Goal: Task Accomplishment & Management: Manage account settings

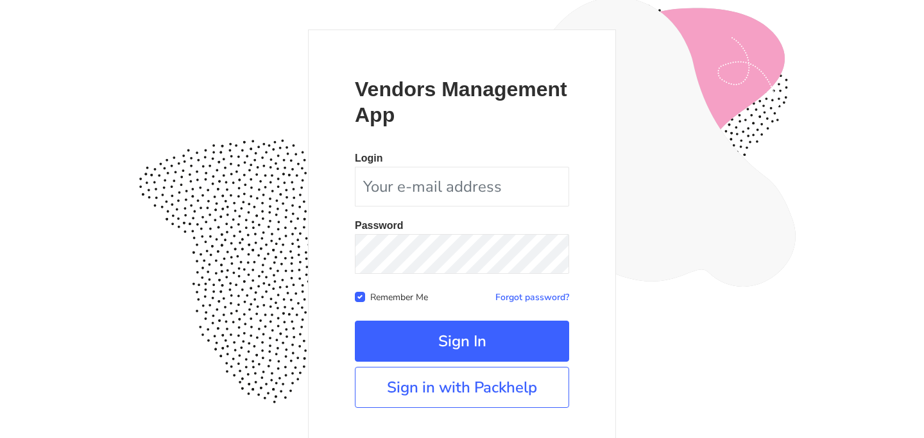
scroll to position [113, 0]
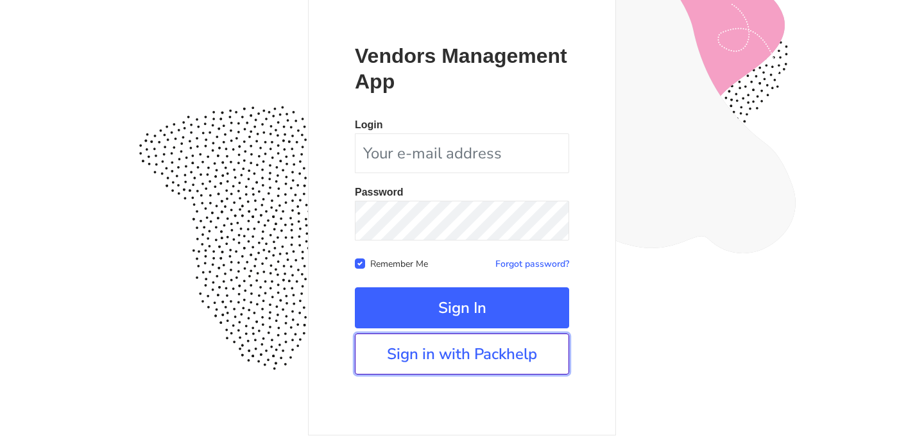
click at [480, 349] on link "Sign in with Packhelp" at bounding box center [462, 354] width 214 height 41
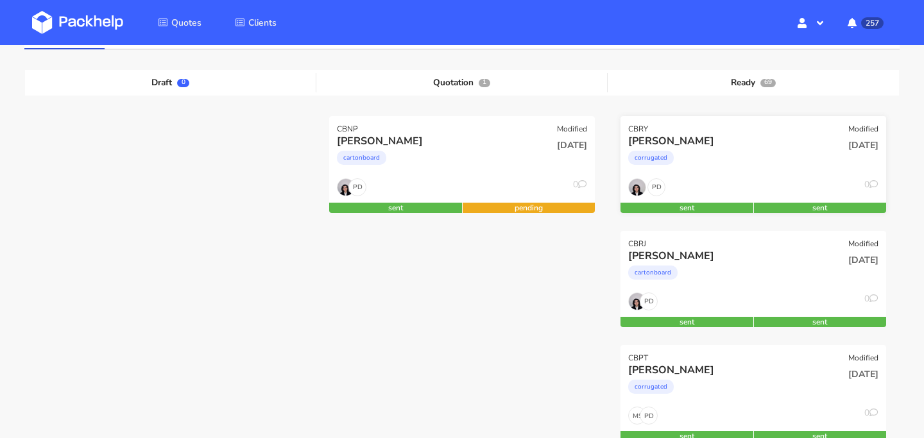
scroll to position [126, 0]
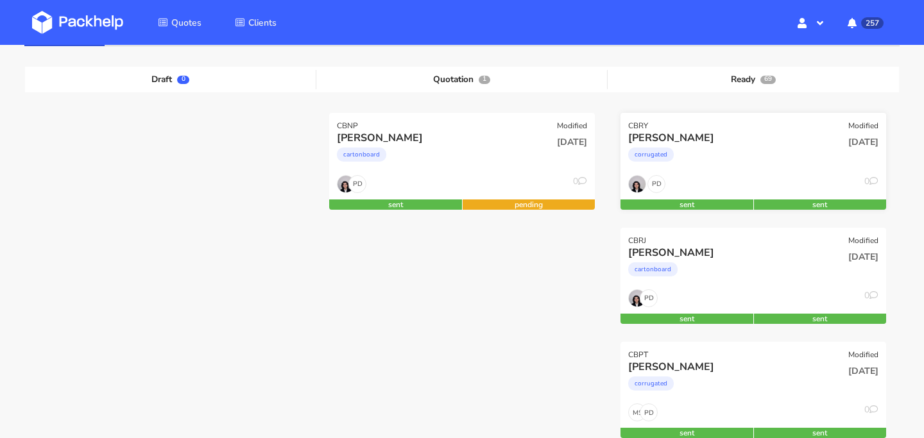
click at [717, 185] on div "PD 0" at bounding box center [753, 187] width 266 height 24
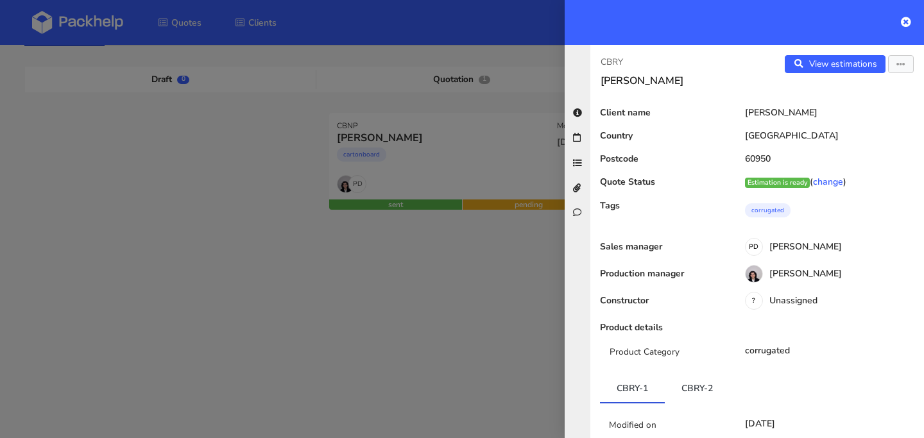
click at [437, 296] on div at bounding box center [462, 219] width 924 height 438
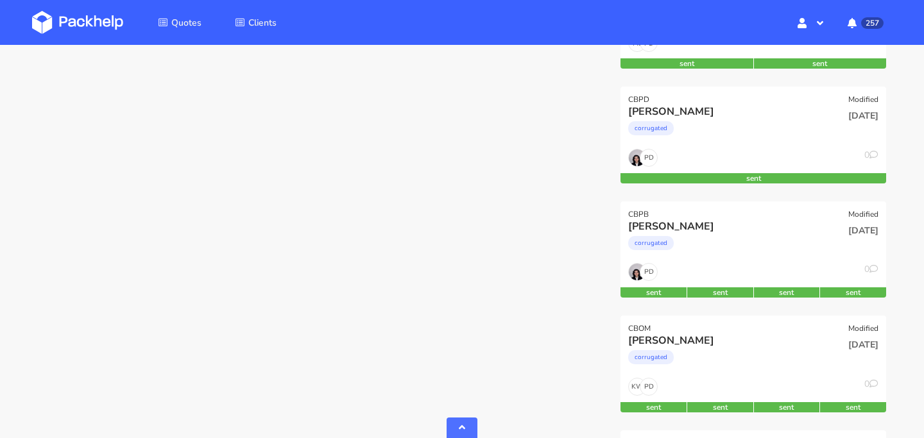
scroll to position [513, 0]
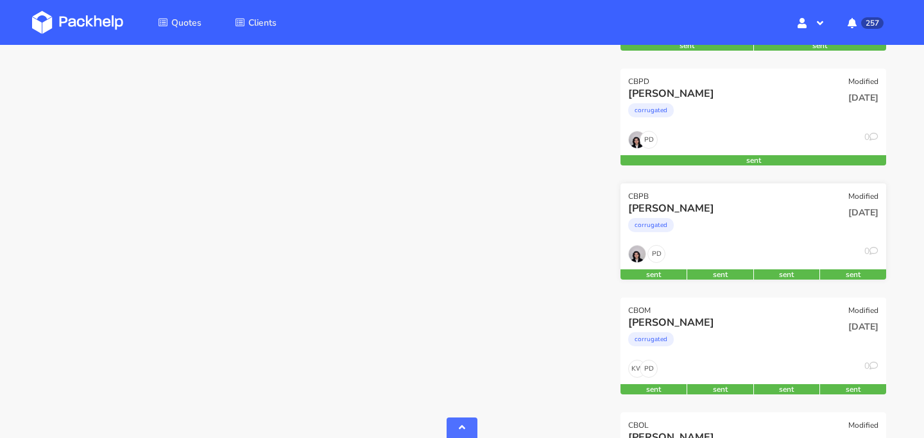
click at [765, 242] on div "Margot Raoulx corrugated" at bounding box center [708, 223] width 179 height 44
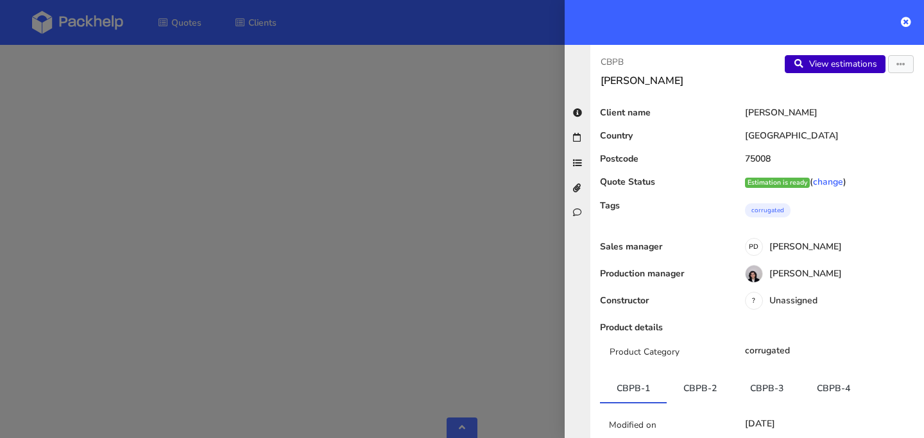
click at [845, 71] on link "View estimations" at bounding box center [835, 64] width 101 height 18
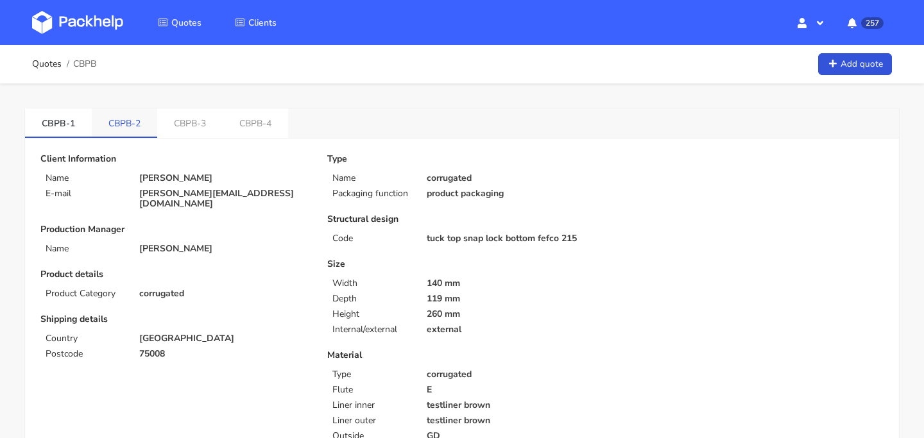
click at [122, 121] on link "CBPB-2" at bounding box center [124, 122] width 65 height 28
click at [183, 120] on link "CBPB-3" at bounding box center [190, 122] width 65 height 28
click at [233, 122] on link "CBPB-4" at bounding box center [257, 122] width 65 height 28
click at [45, 65] on link "Quotes" at bounding box center [47, 64] width 30 height 10
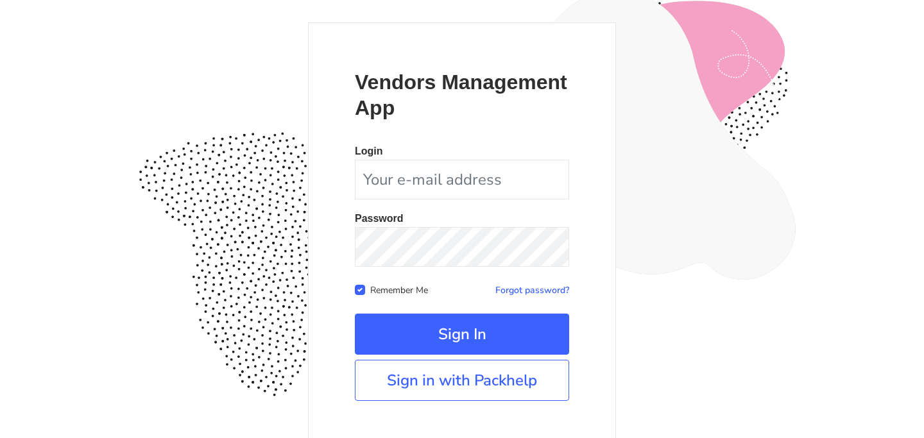
scroll to position [115, 0]
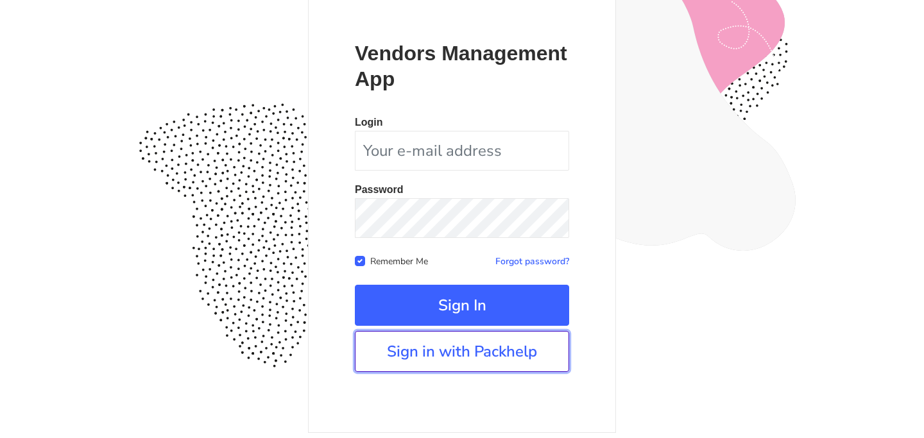
click at [454, 351] on link "Sign in with Packhelp" at bounding box center [462, 351] width 214 height 41
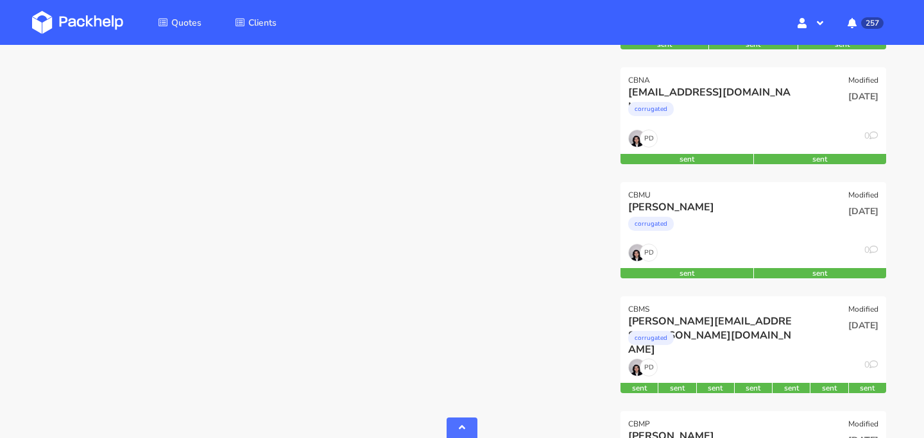
scroll to position [1454, 0]
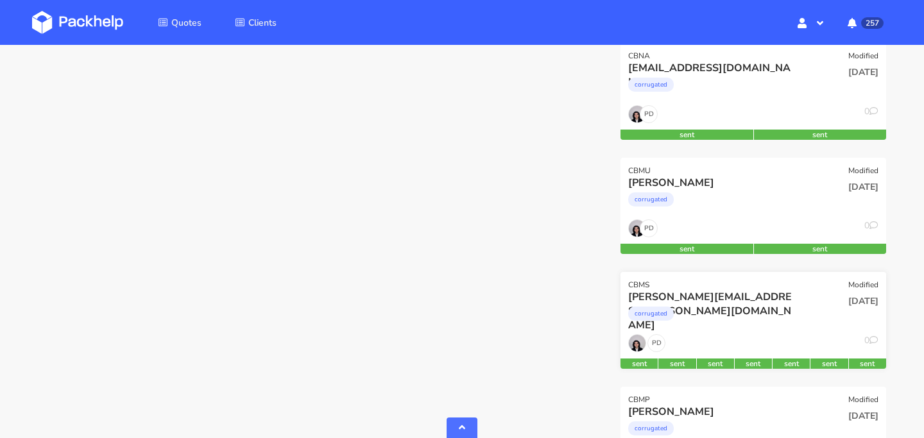
click at [740, 311] on div "corrugated" at bounding box center [713, 317] width 170 height 26
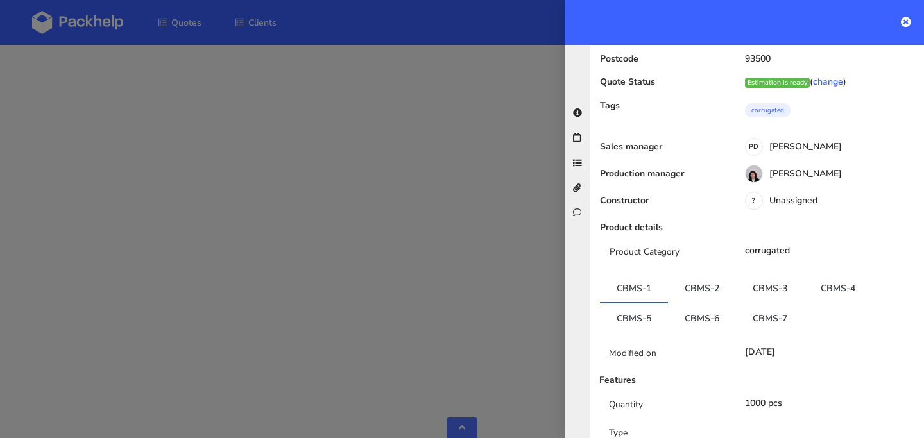
scroll to position [171, 0]
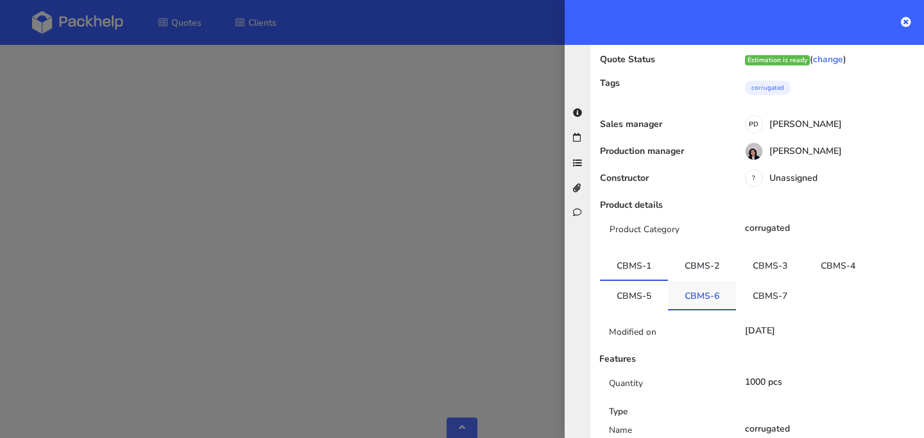
click at [706, 281] on link "CBMS-6" at bounding box center [702, 295] width 68 height 28
click at [770, 280] on link "CBMS-7" at bounding box center [770, 294] width 68 height 28
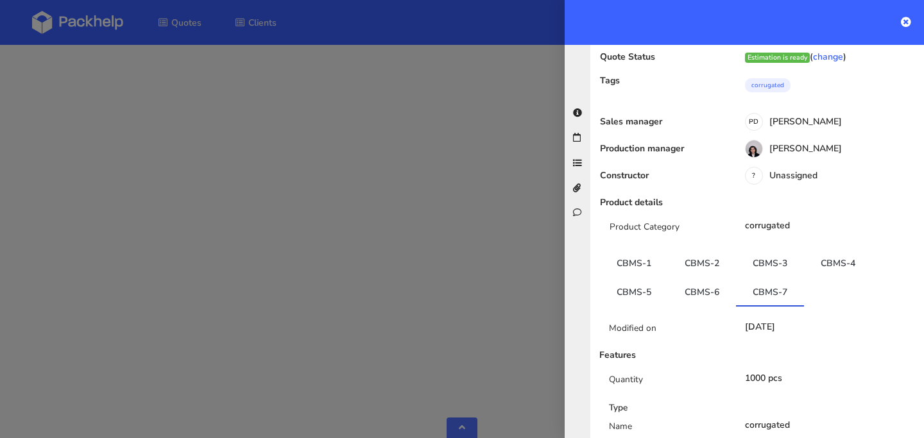
scroll to position [173, 0]
click at [708, 278] on link "CBMS-6" at bounding box center [702, 292] width 68 height 28
click at [766, 278] on link "CBMS-7" at bounding box center [770, 292] width 68 height 28
click at [697, 278] on link "CBMS-6" at bounding box center [702, 292] width 68 height 28
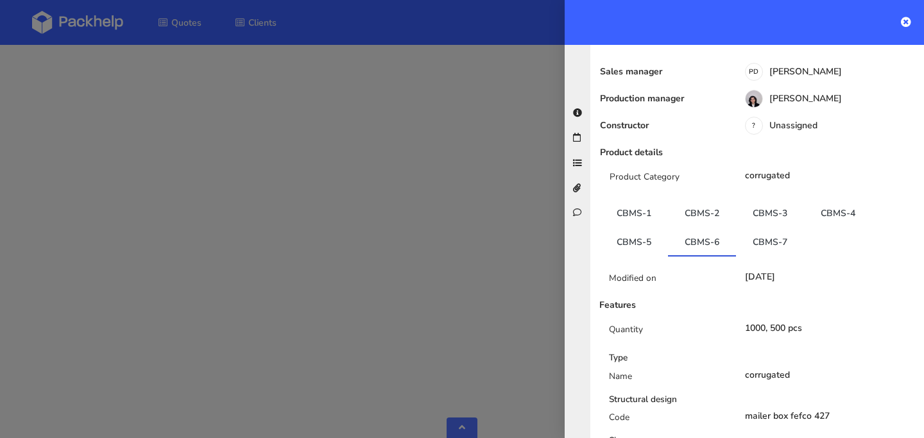
scroll to position [148, 0]
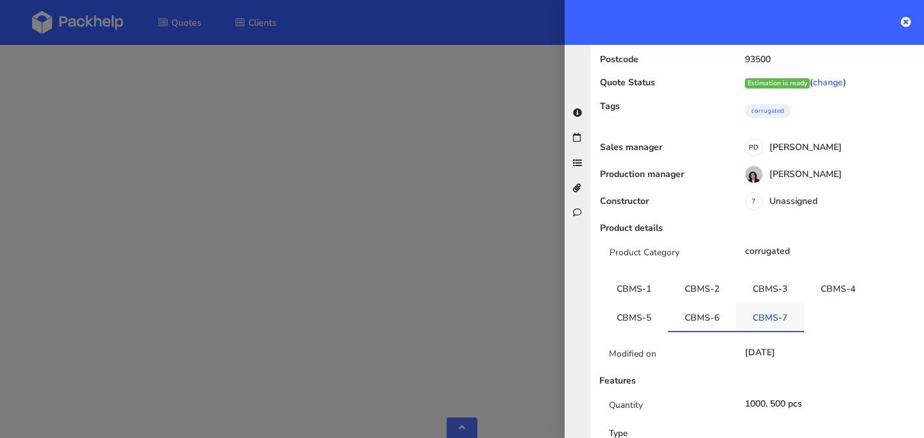
click at [769, 303] on link "CBMS-7" at bounding box center [770, 317] width 68 height 28
click at [695, 303] on link "CBMS-6" at bounding box center [702, 317] width 68 height 28
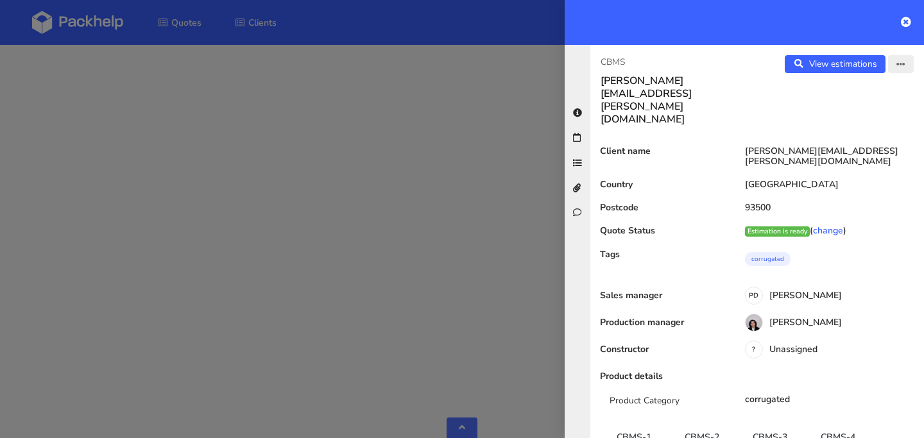
click at [898, 69] on icon "button" at bounding box center [900, 64] width 9 height 9
click at [874, 108] on link "Edit quote" at bounding box center [859, 114] width 113 height 21
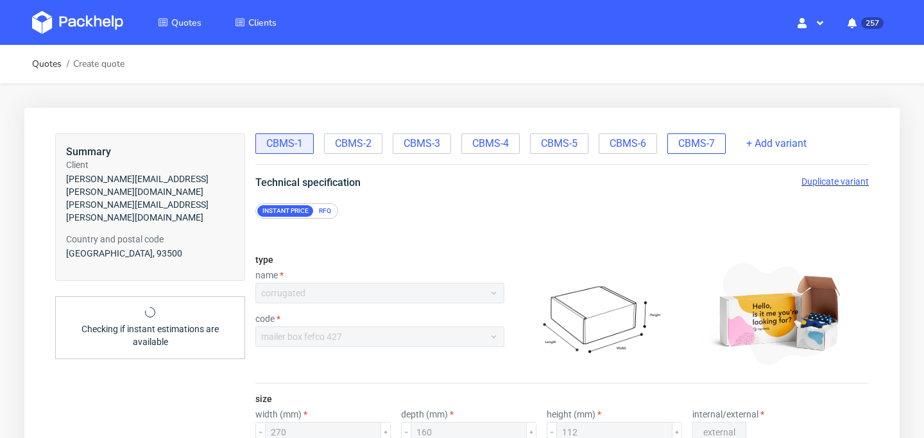
click at [704, 144] on span "CBMS-7" at bounding box center [696, 144] width 37 height 14
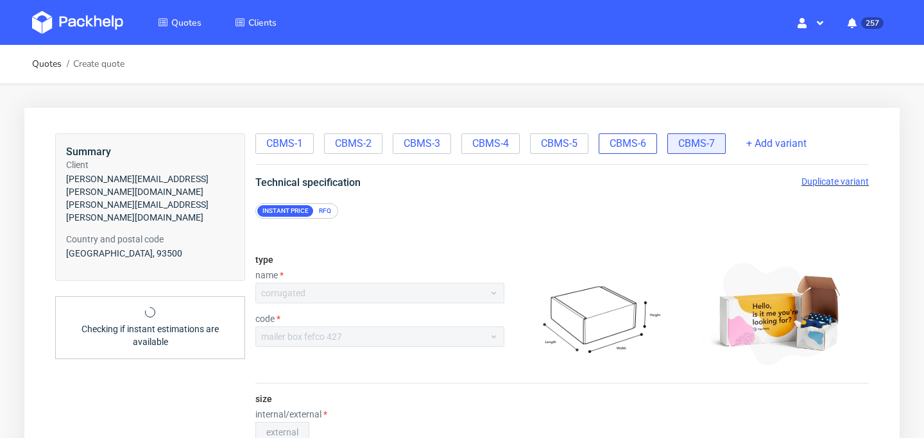
click at [647, 144] on div "CBMS-6" at bounding box center [628, 143] width 58 height 21
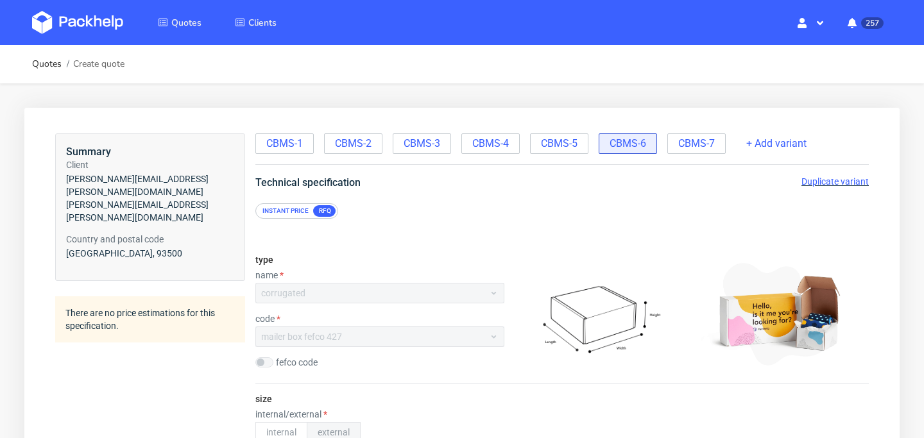
click at [831, 184] on span "Duplicate variant" at bounding box center [834, 181] width 67 height 10
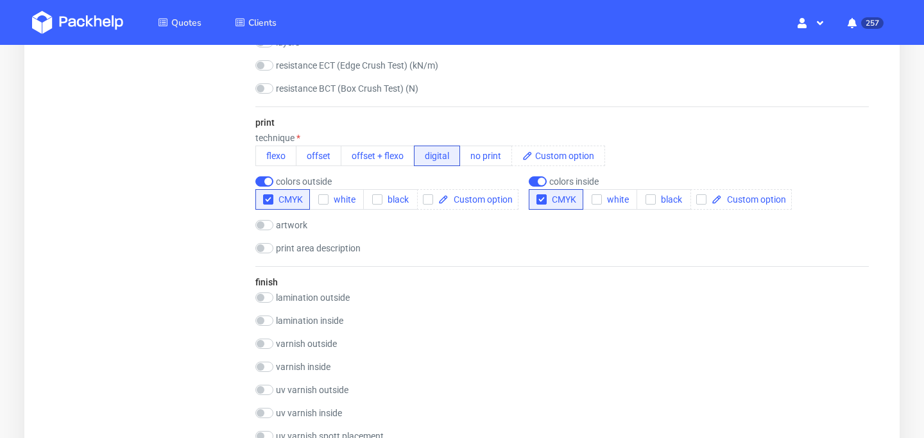
scroll to position [851, 0]
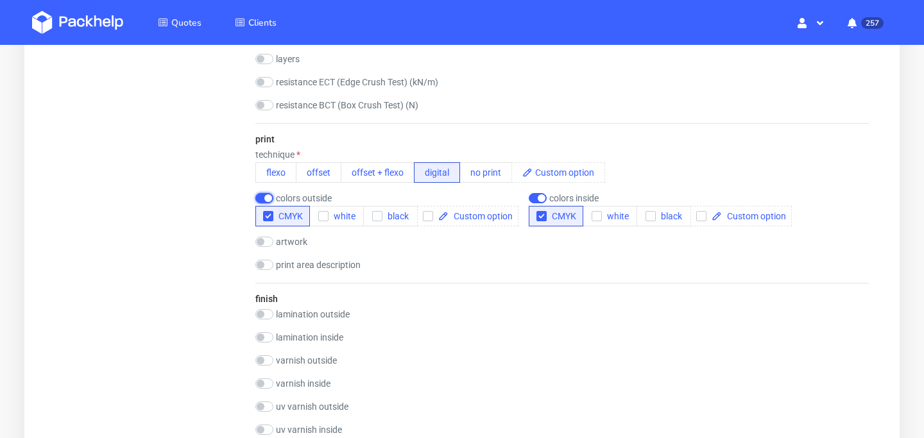
click at [264, 200] on input "checkbox" at bounding box center [264, 198] width 18 height 10
checkbox input "false"
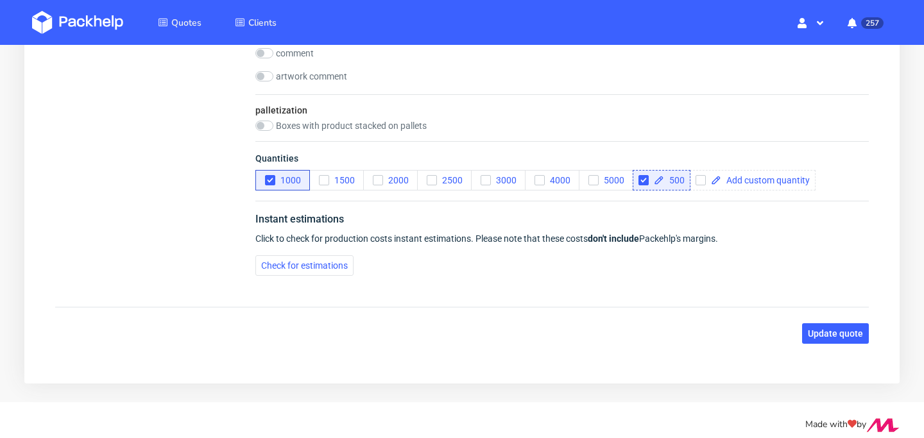
scroll to position [1754, 0]
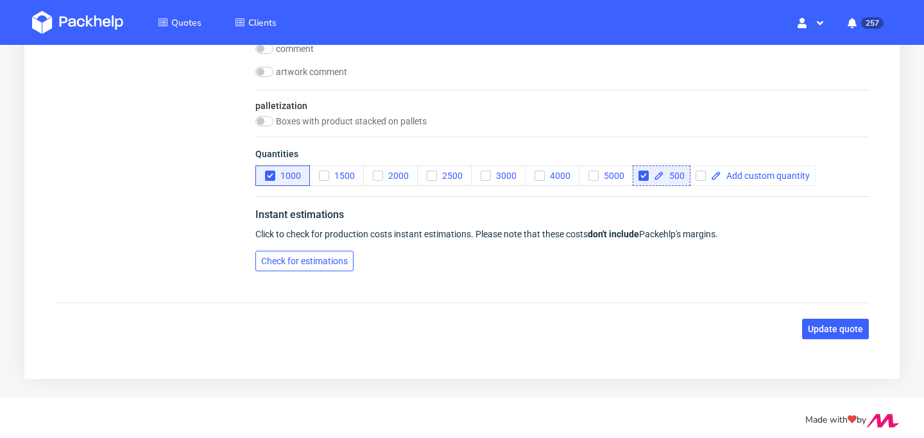
click at [315, 264] on span "Check for estimations" at bounding box center [304, 261] width 87 height 9
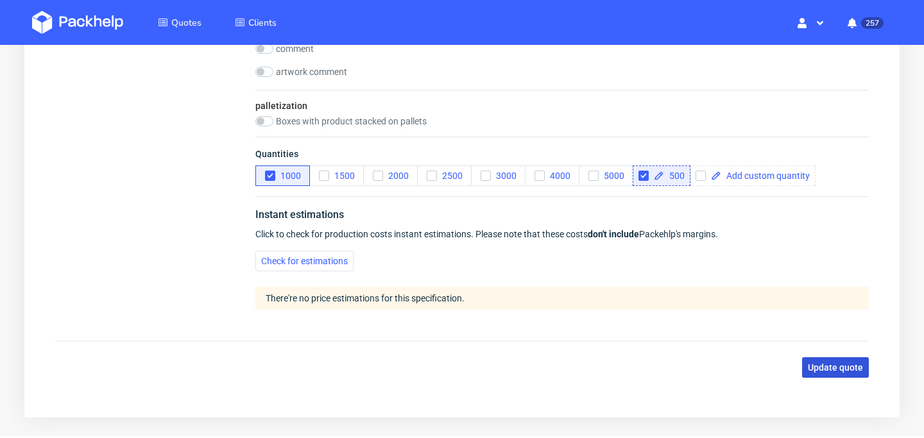
click at [851, 373] on button "Update quote" at bounding box center [835, 367] width 67 height 21
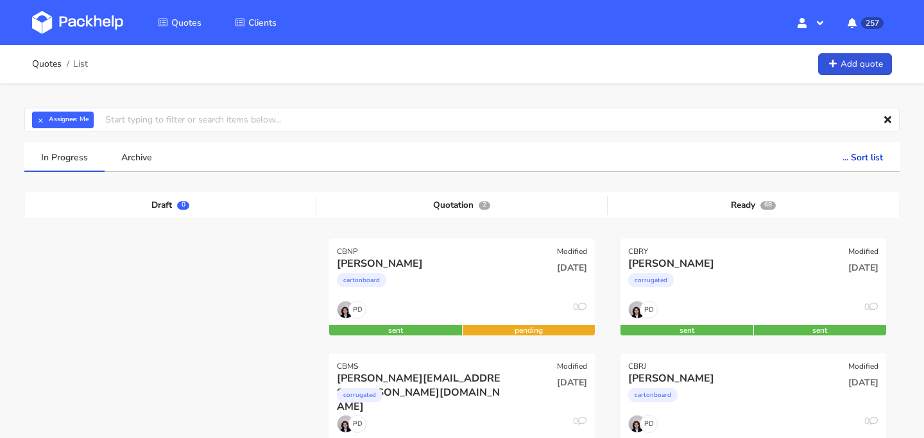
scroll to position [126, 0]
click at [498, 126] on input "text" at bounding box center [461, 120] width 875 height 24
type input "cbpt"
click at [198, 171] on link "cbpt" at bounding box center [176, 169] width 119 height 24
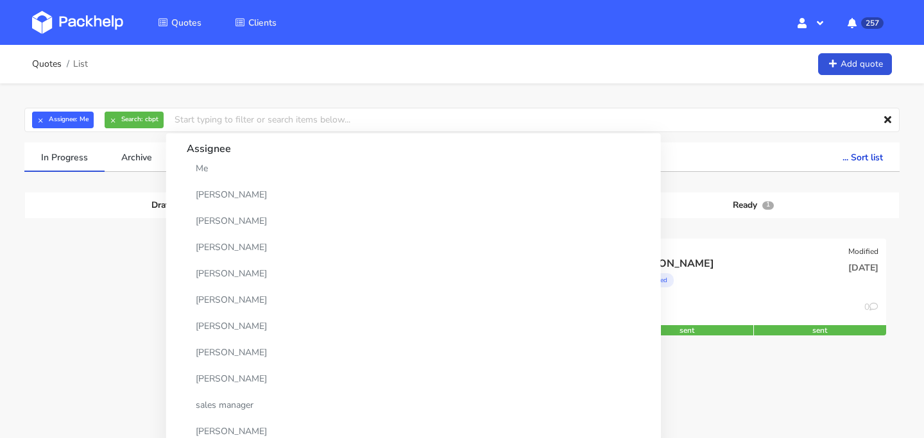
click at [450, 80] on div "Quotes List Add quote" at bounding box center [462, 64] width 924 height 38
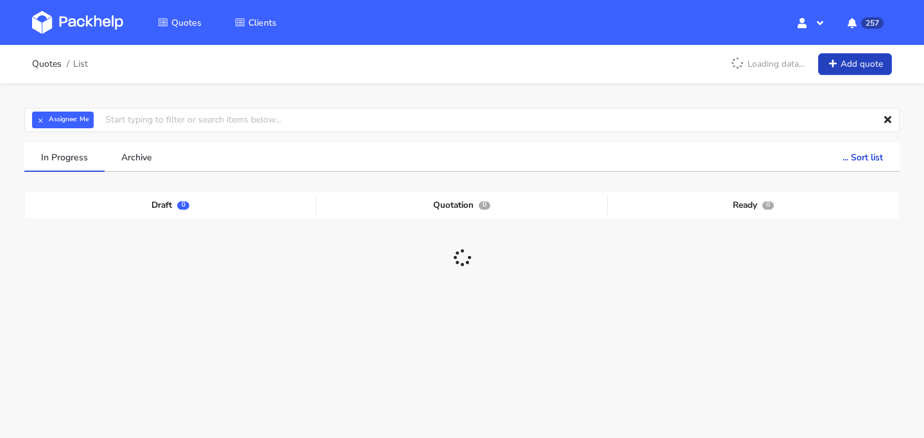
click at [840, 69] on link "Add quote" at bounding box center [855, 64] width 74 height 22
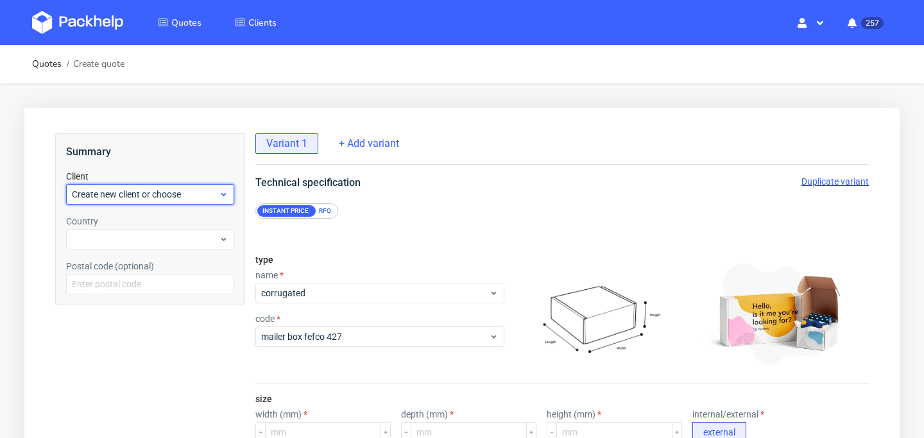
click at [200, 192] on span "Create new client or choose" at bounding box center [145, 194] width 147 height 13
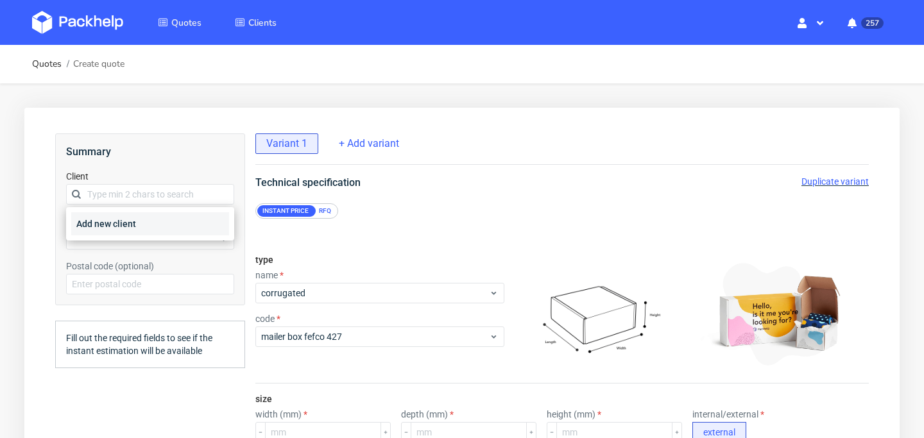
click at [189, 229] on div "Add new client" at bounding box center [150, 223] width 158 height 23
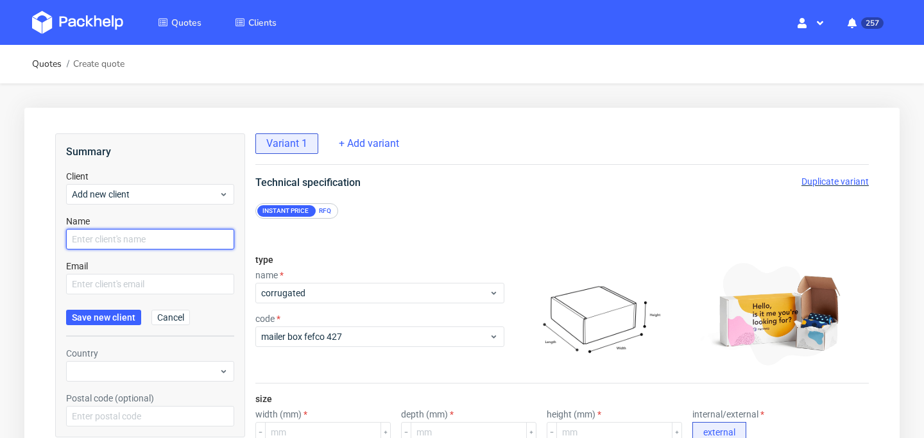
click at [181, 231] on input "text" at bounding box center [150, 239] width 168 height 21
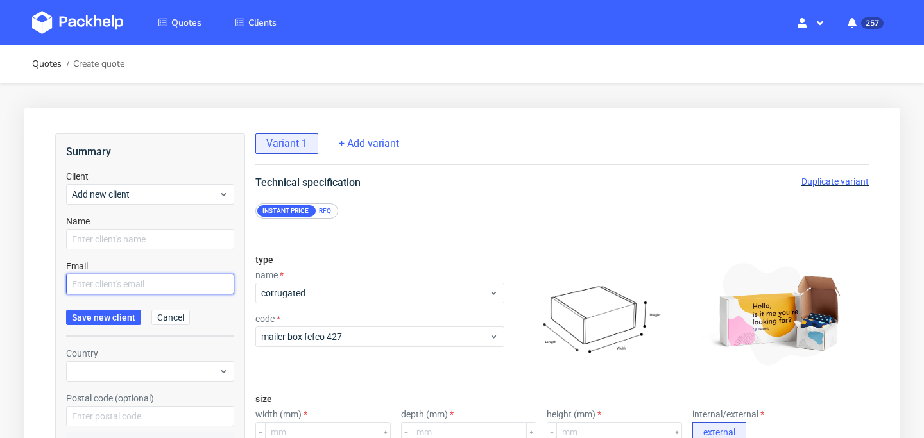
click at [107, 280] on input "text" at bounding box center [150, 284] width 168 height 21
paste input "business@pomad.paris"
type input "business@pomad.paris"
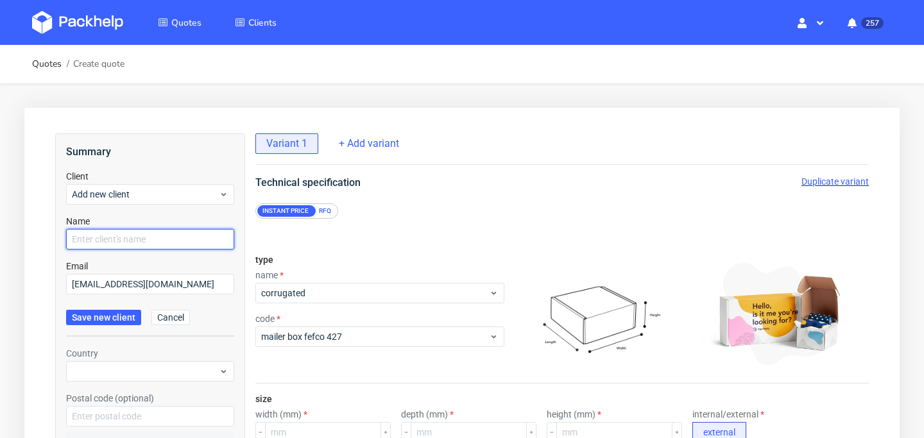
click at [182, 242] on input "text" at bounding box center [150, 239] width 168 height 21
type input "A"
paste input "business@pomad.paris"
type input "business@pomad.paris"
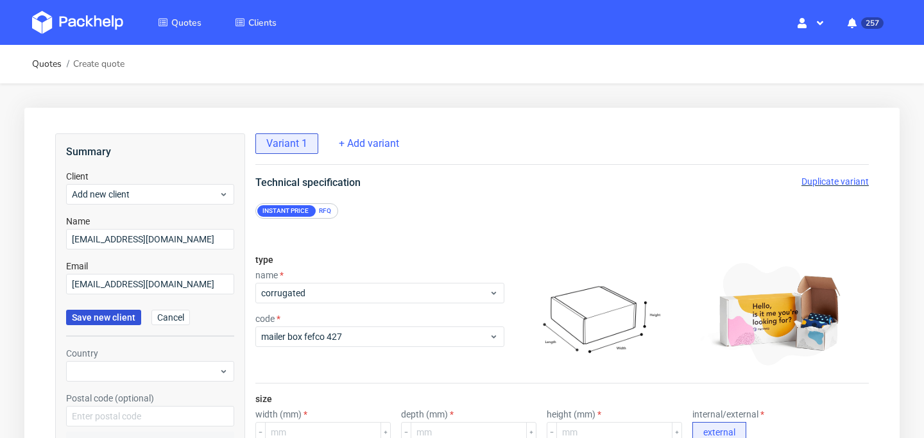
click at [94, 321] on span "Save new client" at bounding box center [104, 317] width 64 height 9
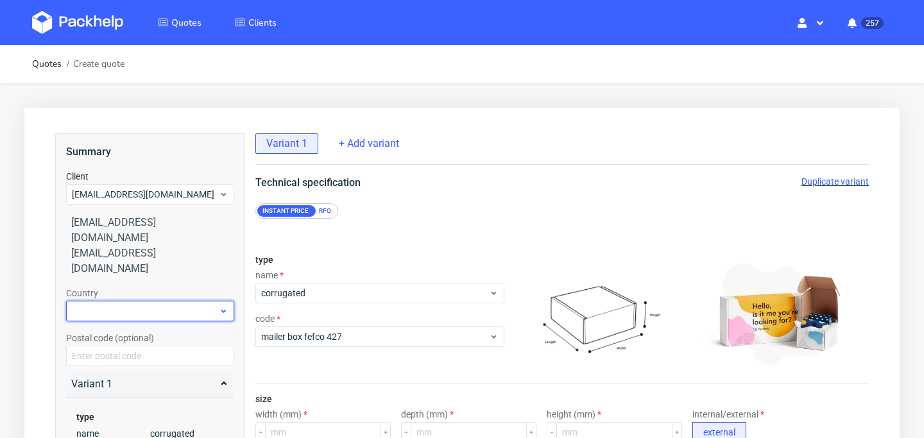
click at [153, 301] on div at bounding box center [150, 311] width 168 height 21
type input "france"
click at [160, 302] on div "France" at bounding box center [150, 309] width 158 height 23
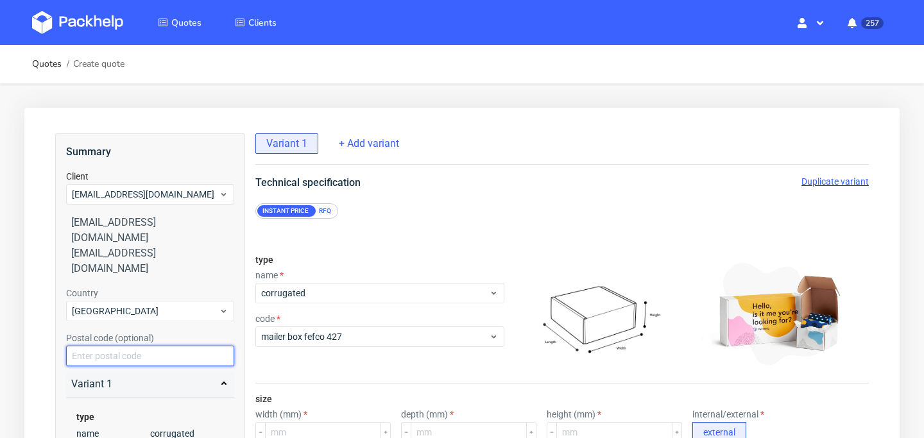
click at [160, 346] on input "text" at bounding box center [150, 356] width 168 height 21
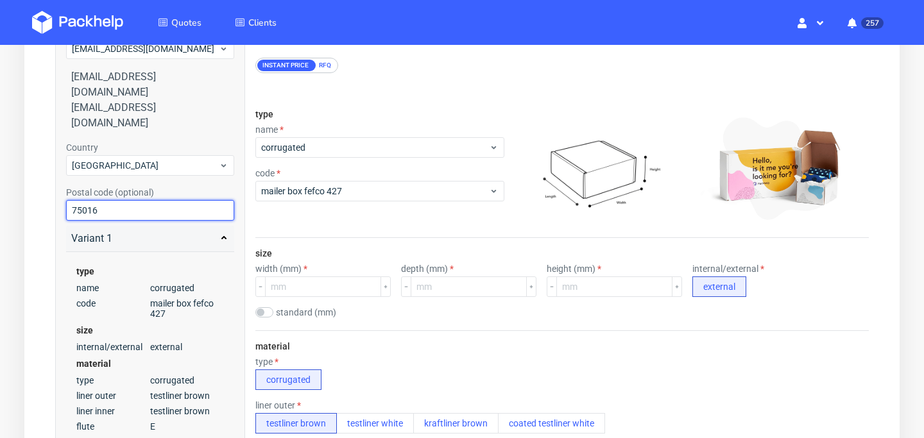
scroll to position [146, 0]
type input "75016"
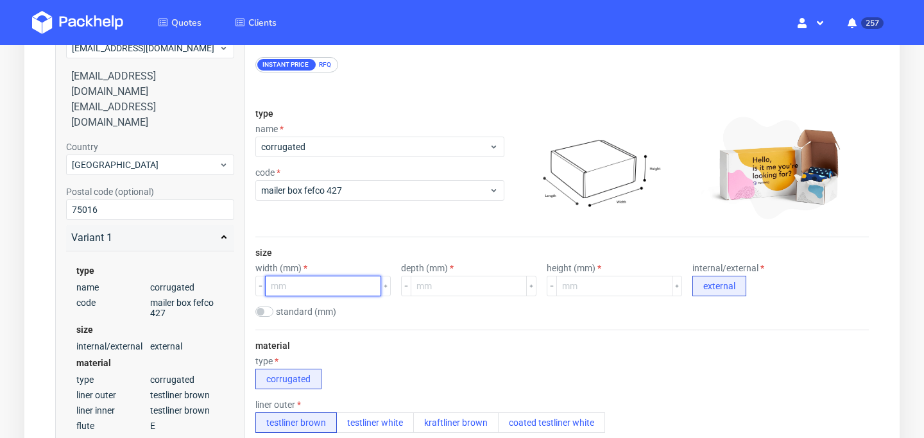
click at [302, 280] on input "number" at bounding box center [323, 286] width 116 height 21
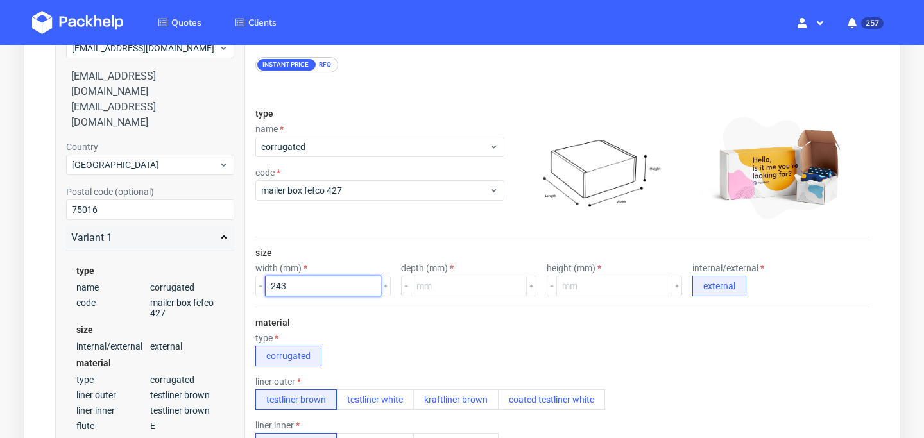
type input "243"
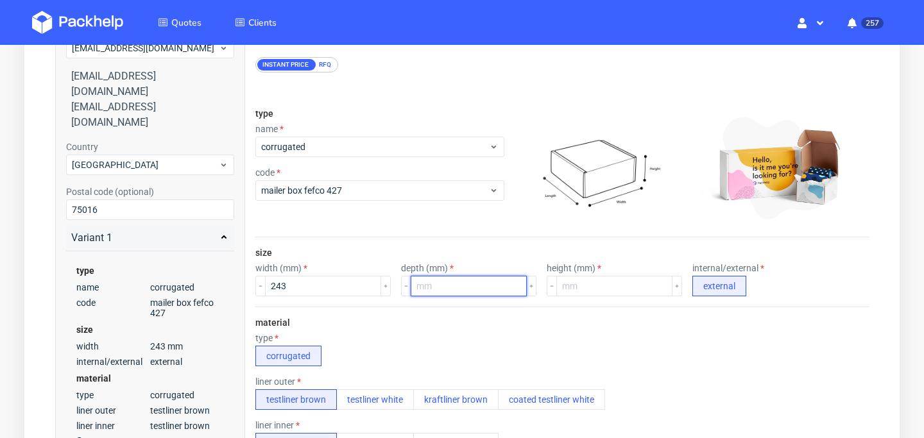
click at [434, 287] on input "number" at bounding box center [469, 286] width 116 height 21
type input "180"
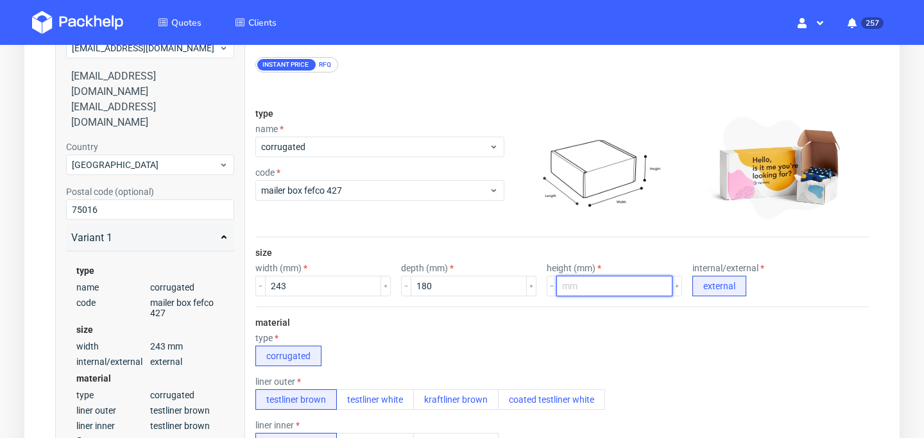
click at [574, 288] on input "number" at bounding box center [614, 286] width 116 height 21
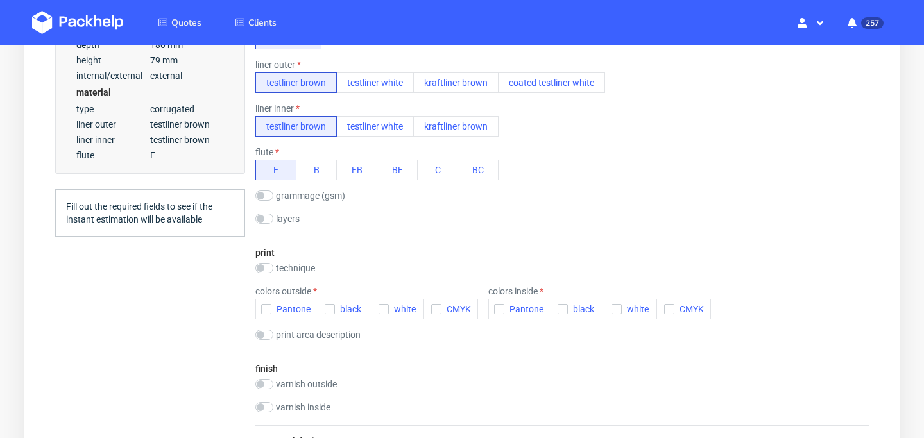
scroll to position [473, 0]
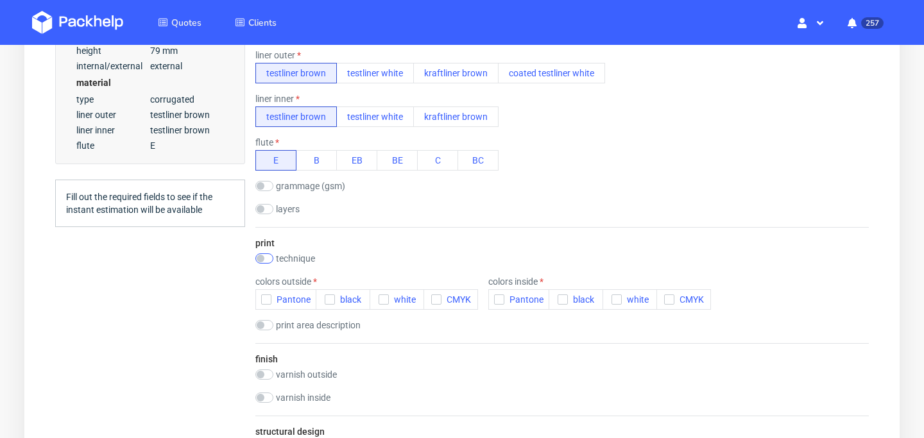
type input "79"
click at [268, 259] on input "checkbox" at bounding box center [264, 258] width 18 height 10
checkbox input "true"
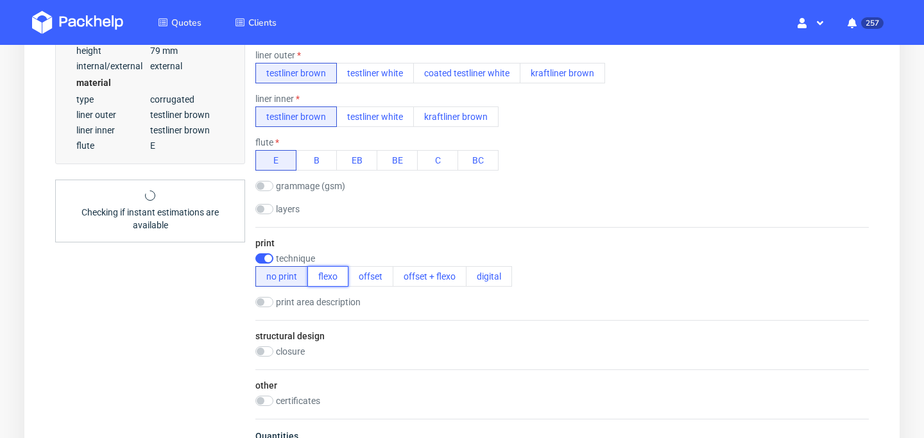
click at [321, 278] on button "flexo" at bounding box center [327, 276] width 41 height 21
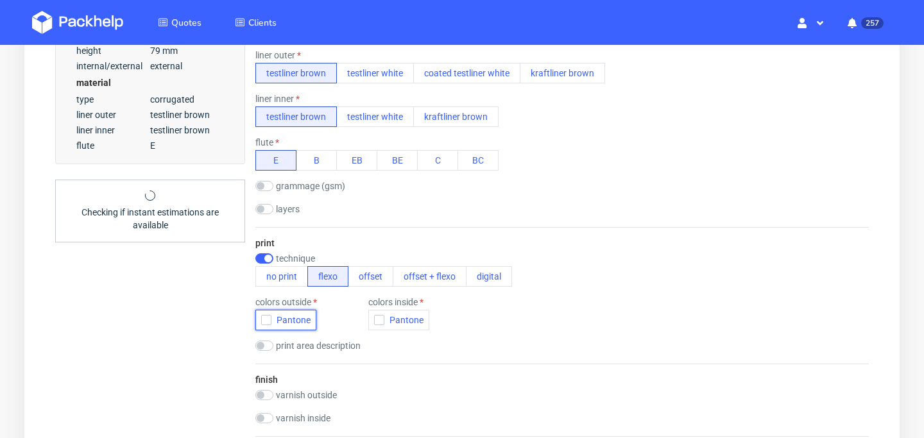
click at [260, 323] on button "Pantone" at bounding box center [285, 320] width 61 height 21
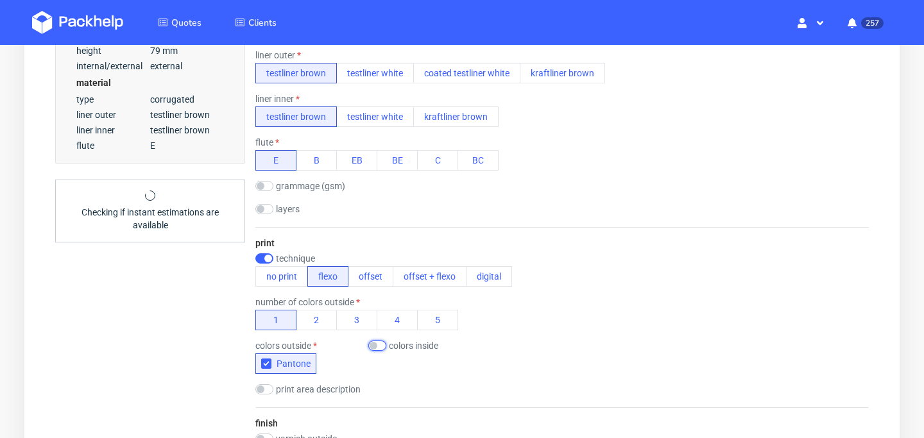
click at [383, 345] on input "checkbox" at bounding box center [377, 346] width 18 height 10
checkbox input "true"
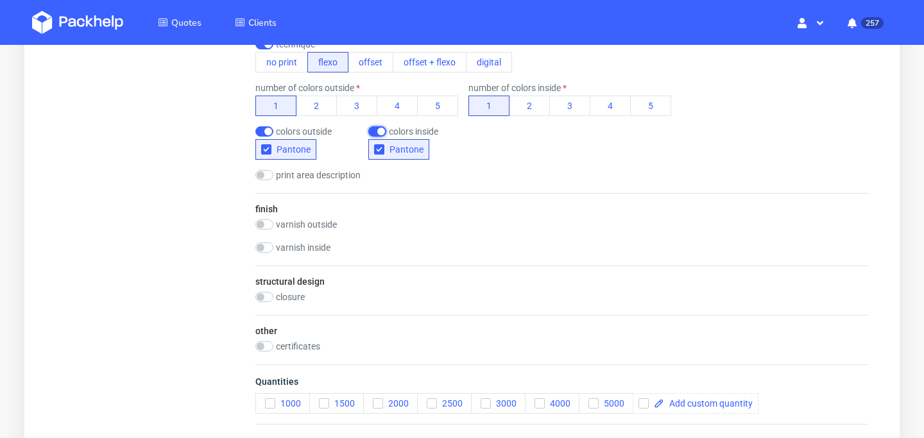
scroll to position [740, 0]
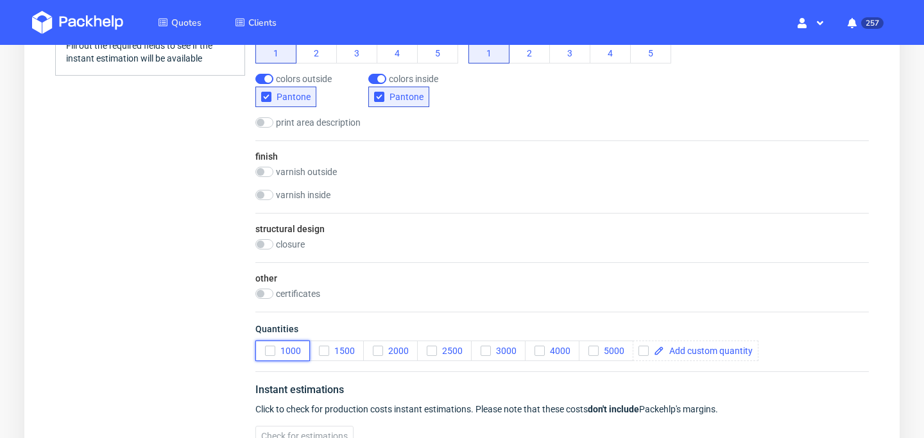
click at [268, 354] on icon "button" at bounding box center [270, 350] width 9 height 9
click at [590, 353] on icon "button" at bounding box center [593, 350] width 9 height 9
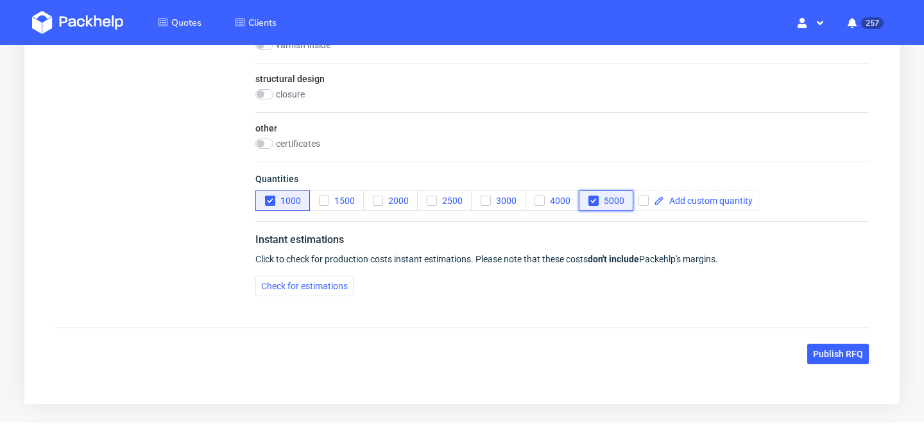
scroll to position [869, 0]
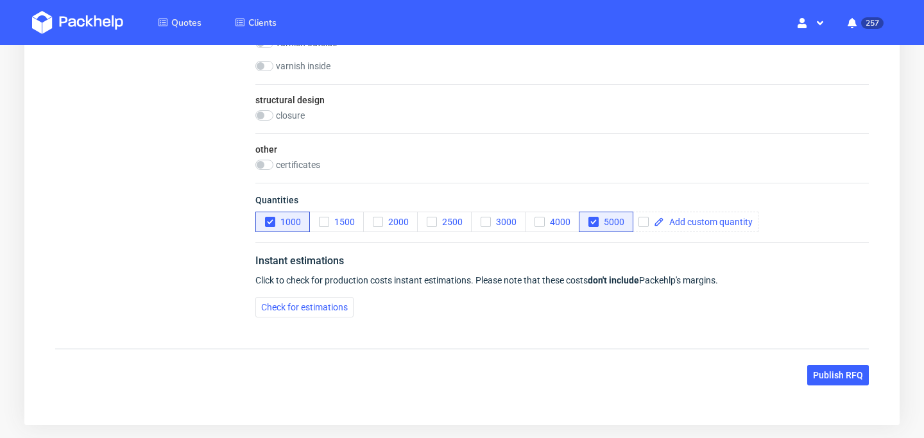
click at [317, 319] on div "Instant estimations Click to check for production costs instant estimations. Pl…" at bounding box center [561, 284] width 613 height 85
click at [328, 316] on button "Check for estimations" at bounding box center [304, 307] width 98 height 21
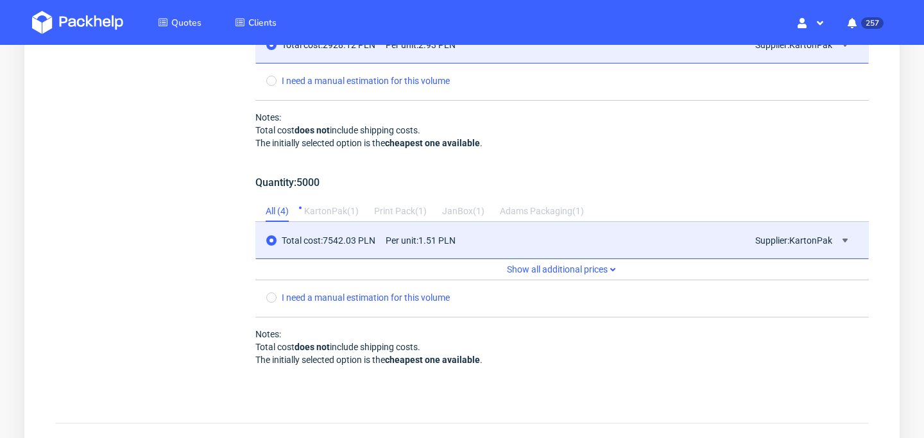
scroll to position [1520, 0]
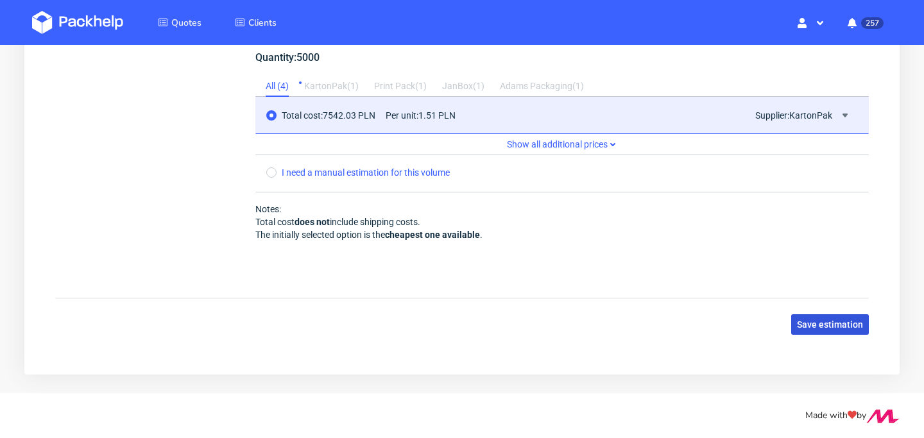
click at [858, 325] on span "Save estimation" at bounding box center [830, 324] width 66 height 9
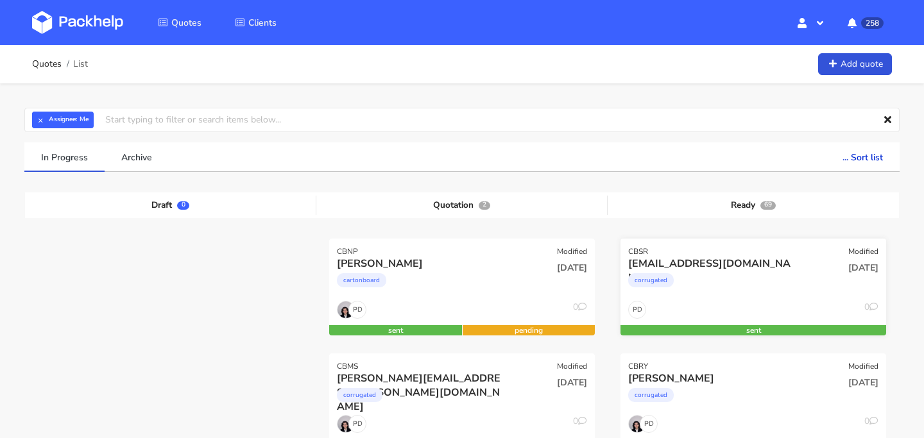
click at [775, 278] on div "corrugated" at bounding box center [713, 284] width 170 height 26
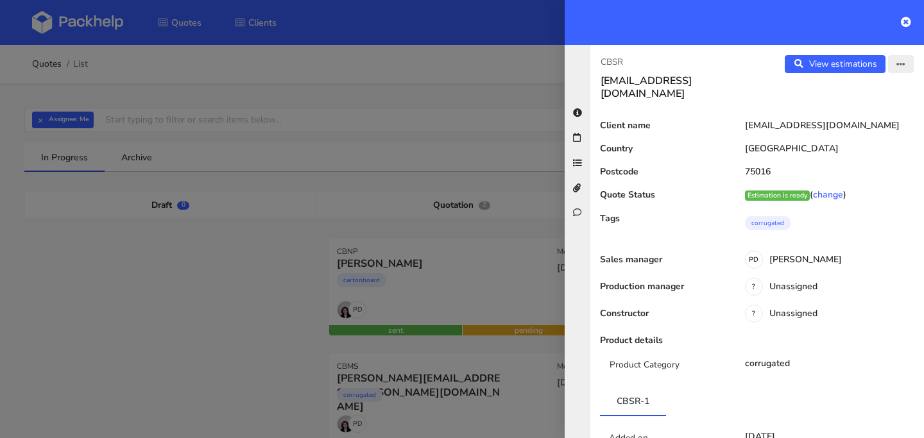
click at [894, 60] on button "button" at bounding box center [901, 64] width 26 height 18
click at [859, 114] on link "Edit quote" at bounding box center [859, 114] width 113 height 21
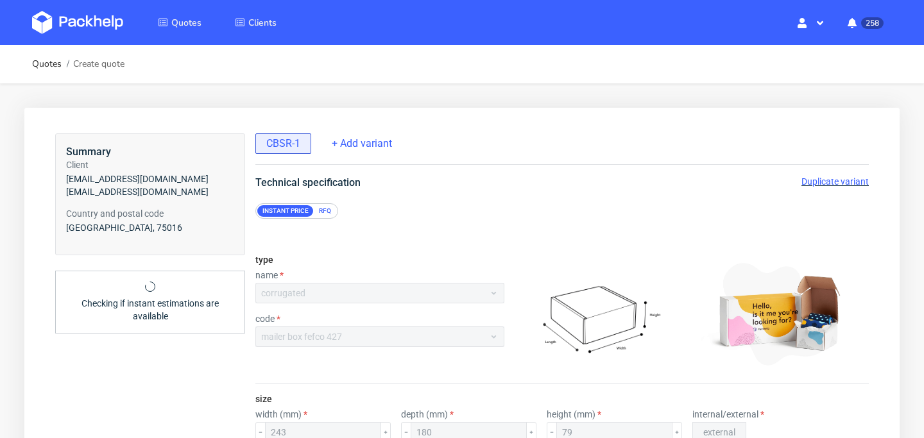
click at [849, 183] on span "Duplicate variant" at bounding box center [834, 181] width 67 height 10
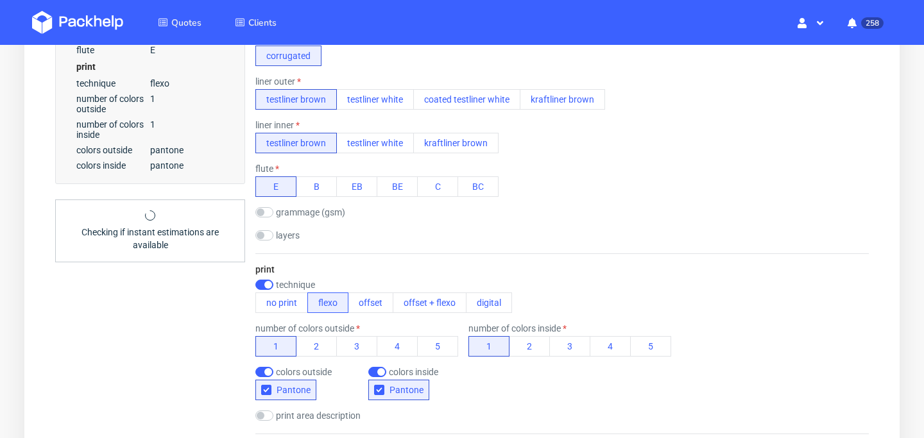
scroll to position [447, 0]
click at [371, 310] on button "offset" at bounding box center [371, 302] width 46 height 21
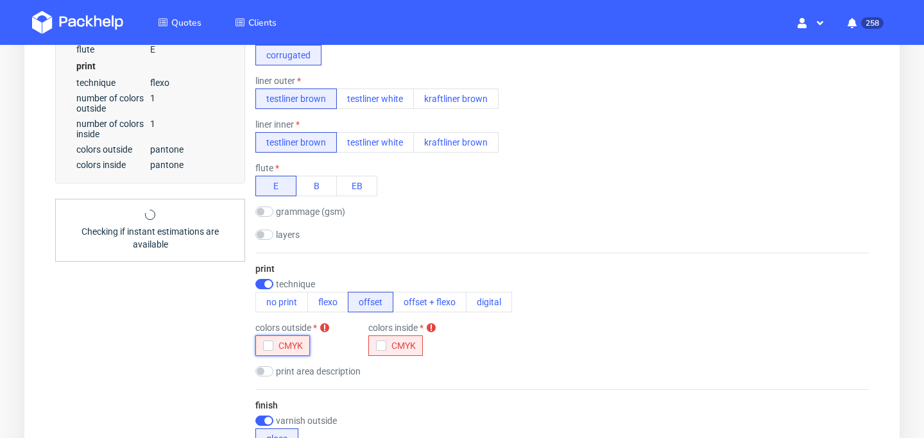
click at [263, 350] on div "button" at bounding box center [268, 346] width 10 height 10
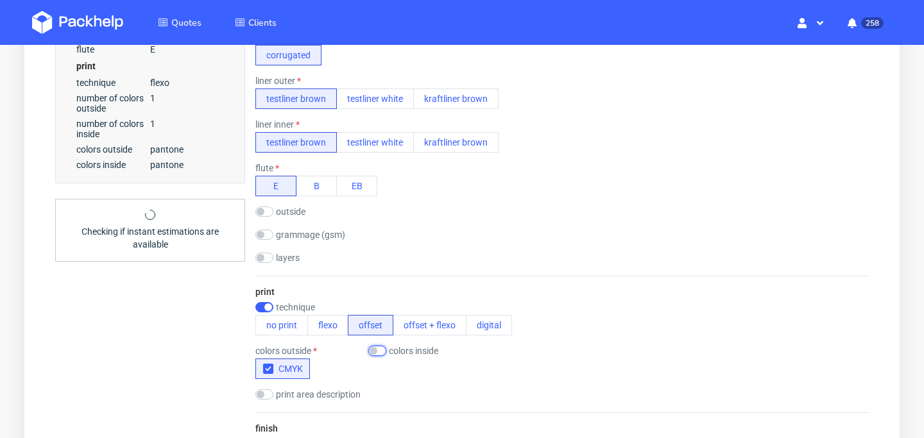
click at [380, 350] on input "checkbox" at bounding box center [377, 351] width 18 height 10
checkbox input "true"
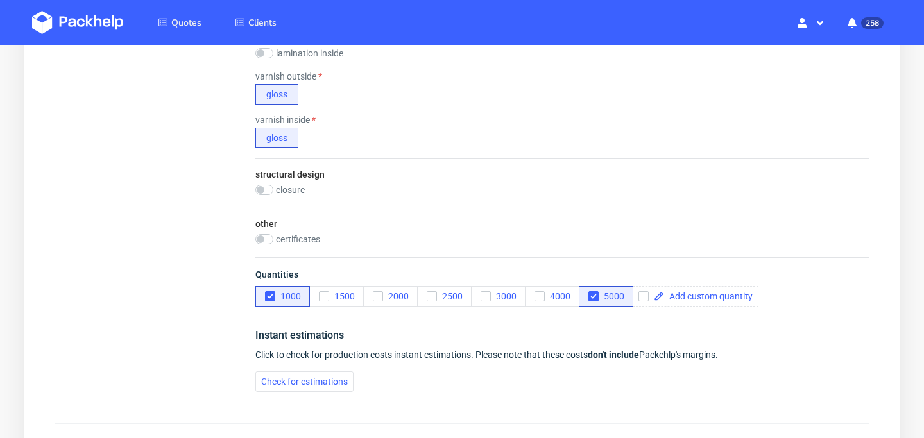
scroll to position [886, 0]
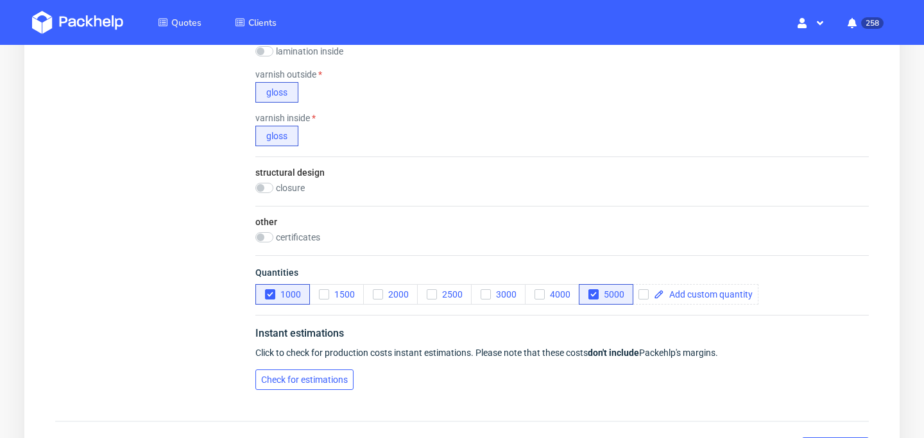
click at [296, 382] on span "Check for estimations" at bounding box center [304, 379] width 87 height 9
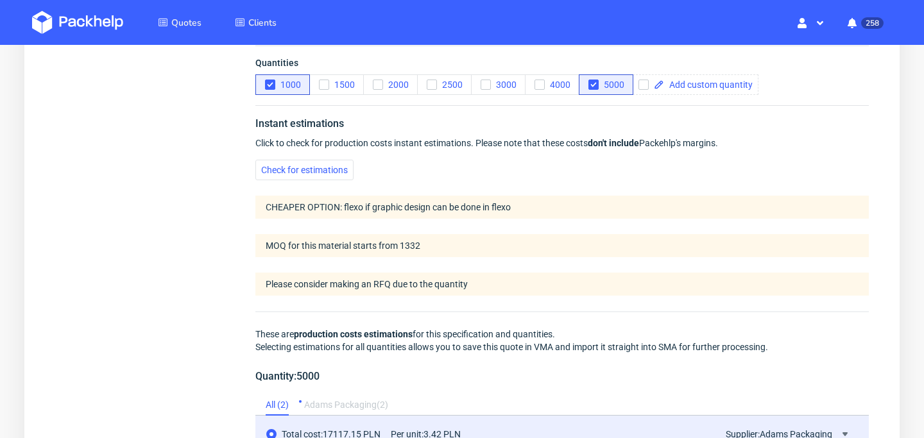
scroll to position [1059, 0]
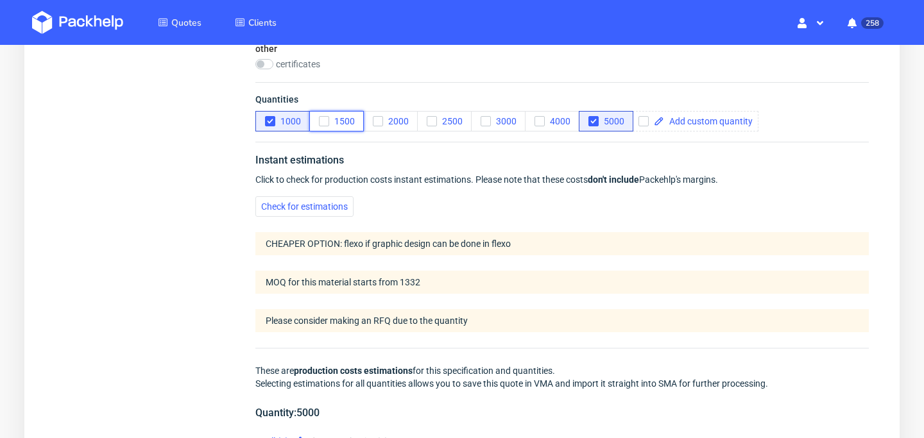
click at [318, 124] on button "1500" at bounding box center [336, 121] width 55 height 21
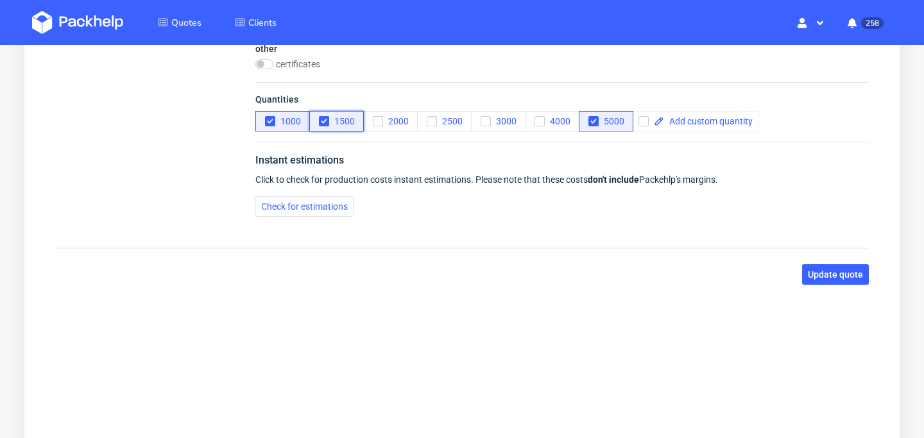
scroll to position [1009, 0]
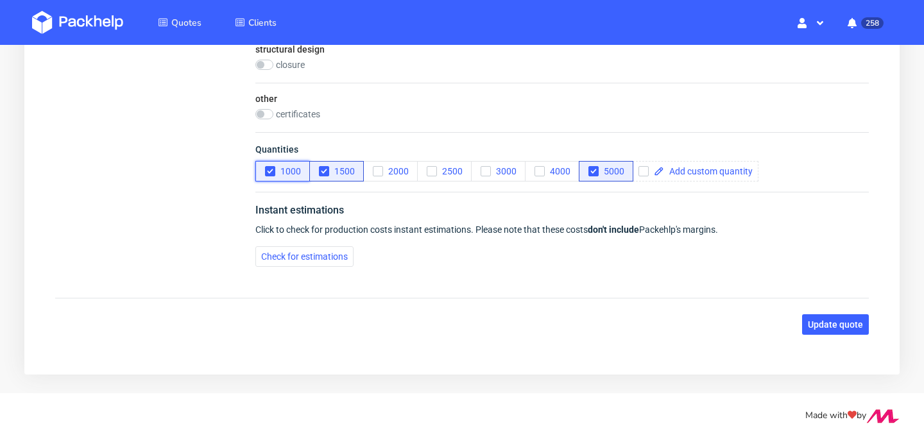
click at [266, 178] on button "1000" at bounding box center [282, 171] width 55 height 21
click at [303, 266] on button "Check for estimations" at bounding box center [304, 256] width 98 height 21
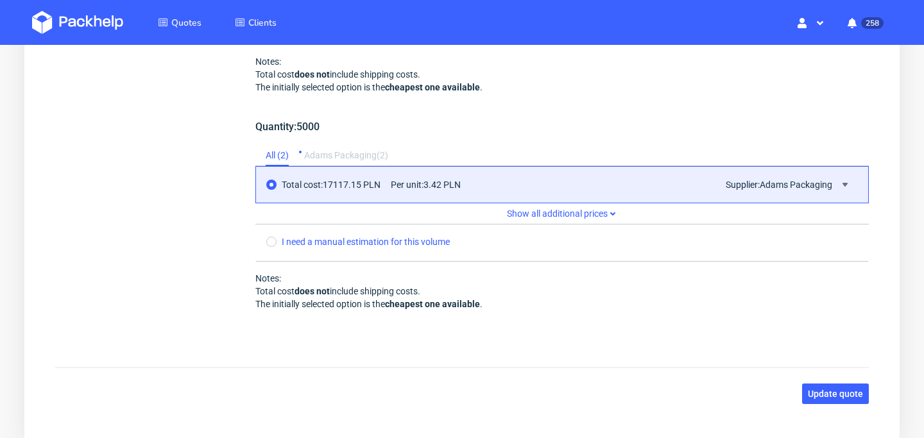
scroll to position [1526, 0]
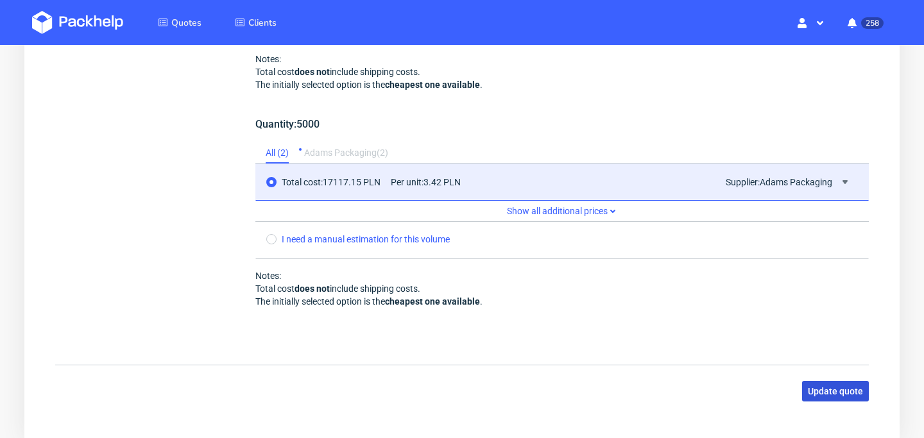
click at [827, 387] on span "Update quote" at bounding box center [835, 391] width 55 height 9
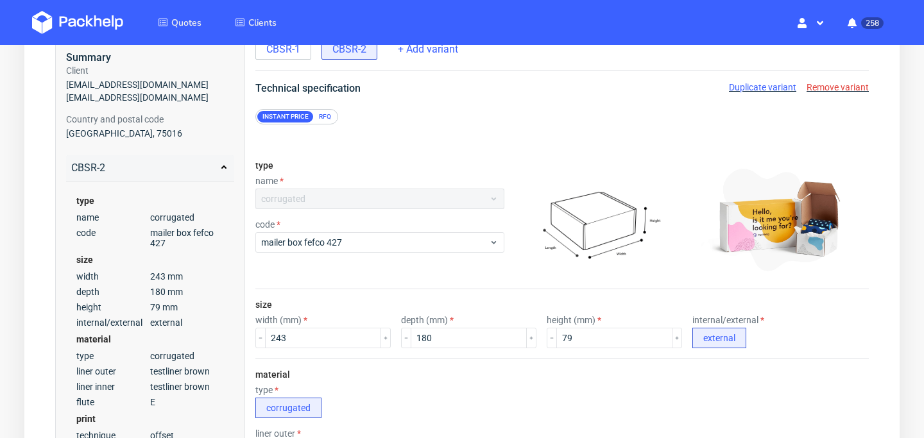
scroll to position [0, 0]
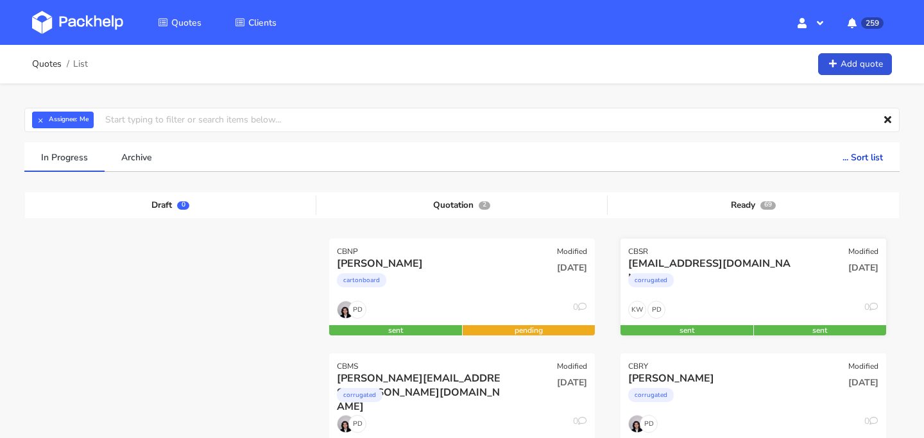
click at [725, 292] on div "corrugated" at bounding box center [713, 284] width 170 height 26
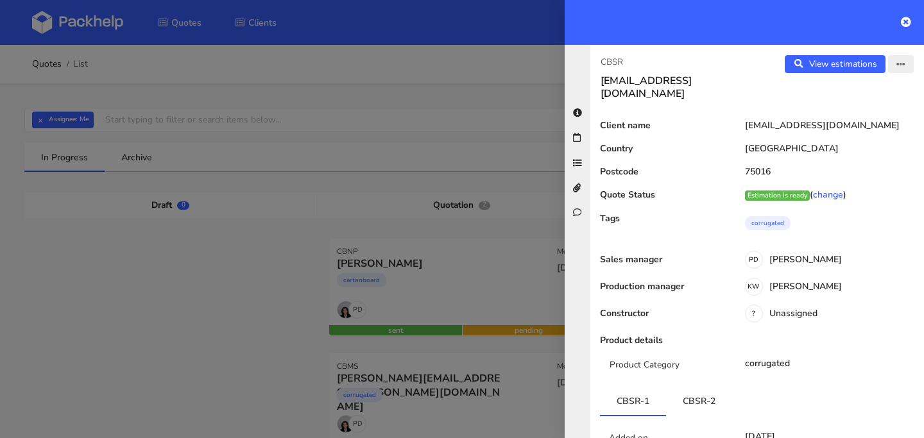
click at [908, 69] on button "button" at bounding box center [901, 64] width 26 height 18
click at [868, 122] on link "Edit quote" at bounding box center [859, 114] width 113 height 21
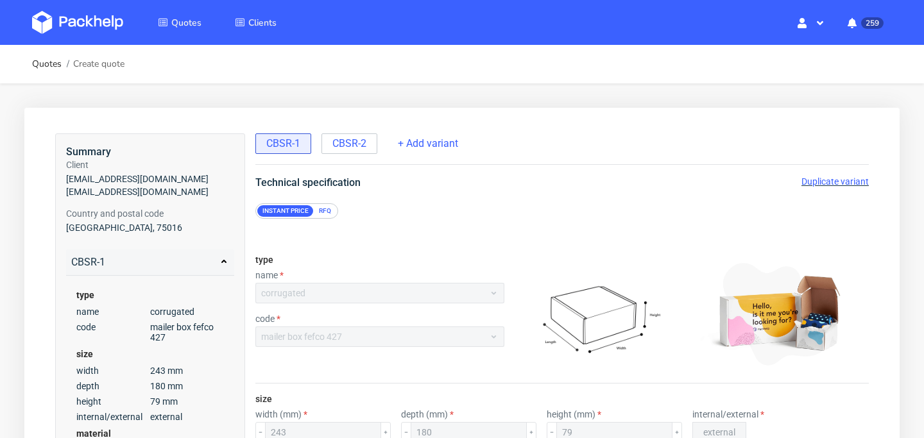
click at [851, 178] on span "Duplicate variant" at bounding box center [834, 181] width 67 height 10
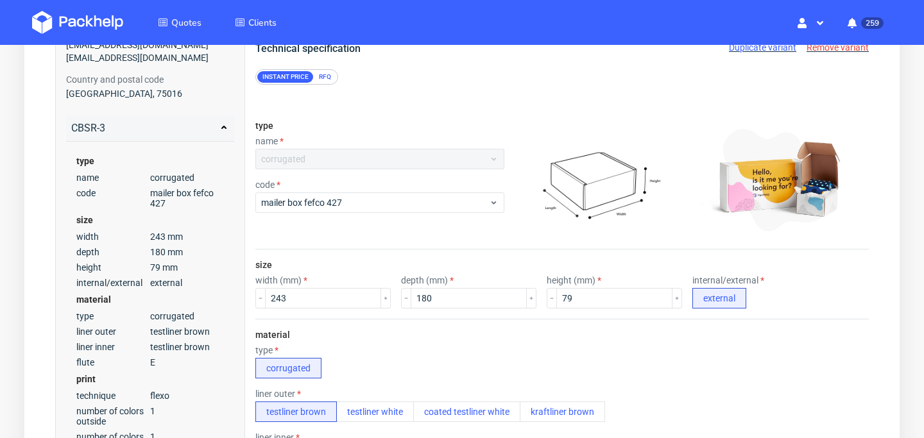
scroll to position [182, 0]
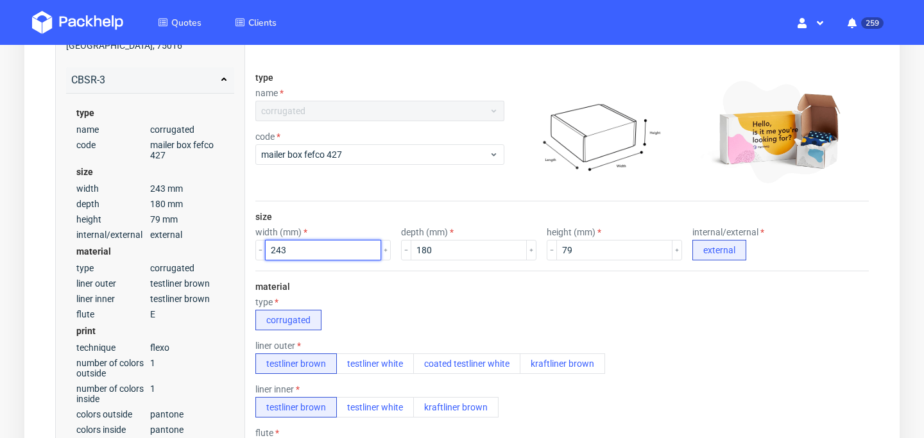
drag, startPoint x: 321, startPoint y: 253, endPoint x: 251, endPoint y: 252, distance: 69.3
click at [255, 253] on div "243" at bounding box center [322, 250] width 135 height 21
type input "190"
click at [457, 248] on input "180" at bounding box center [469, 250] width 116 height 21
type input "100"
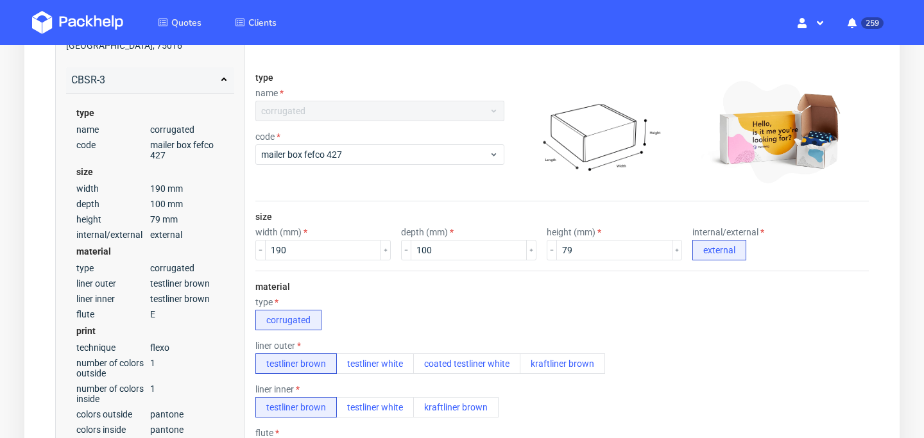
click at [591, 235] on div "height (mm)" at bounding box center [614, 232] width 135 height 10
click at [591, 243] on input "79" at bounding box center [614, 250] width 116 height 21
type input "9"
type input "70"
click at [478, 300] on div "type corrugated" at bounding box center [561, 313] width 613 height 33
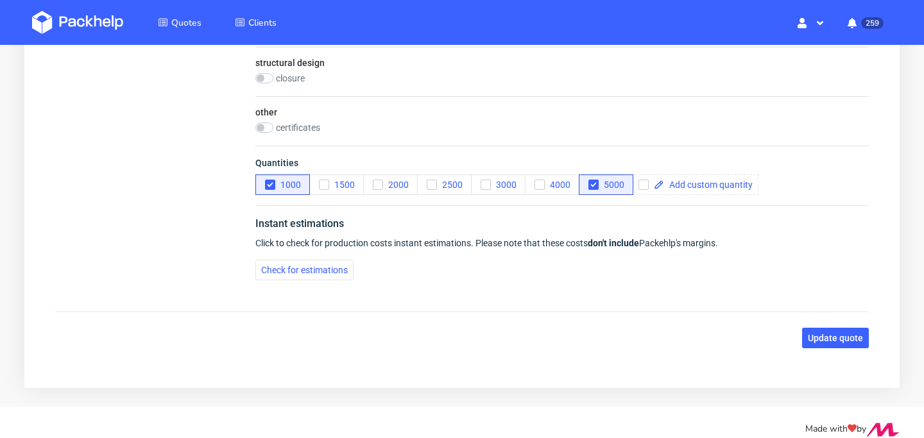
scroll to position [919, 0]
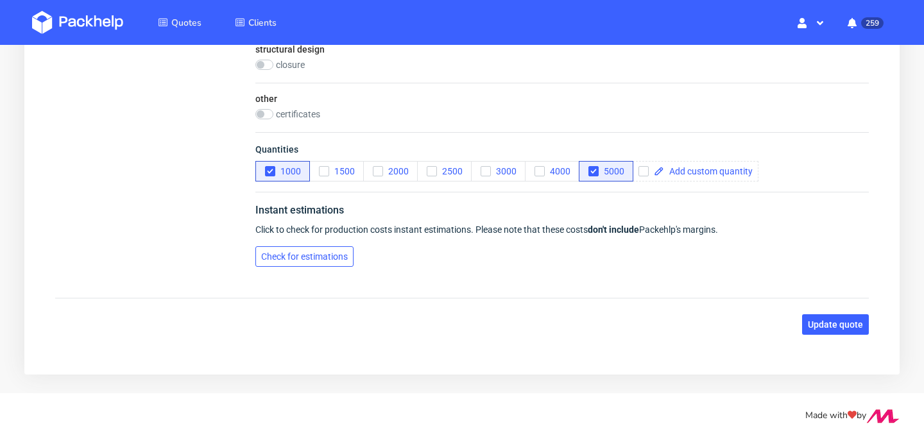
click at [332, 258] on span "Check for estimations" at bounding box center [304, 256] width 87 height 9
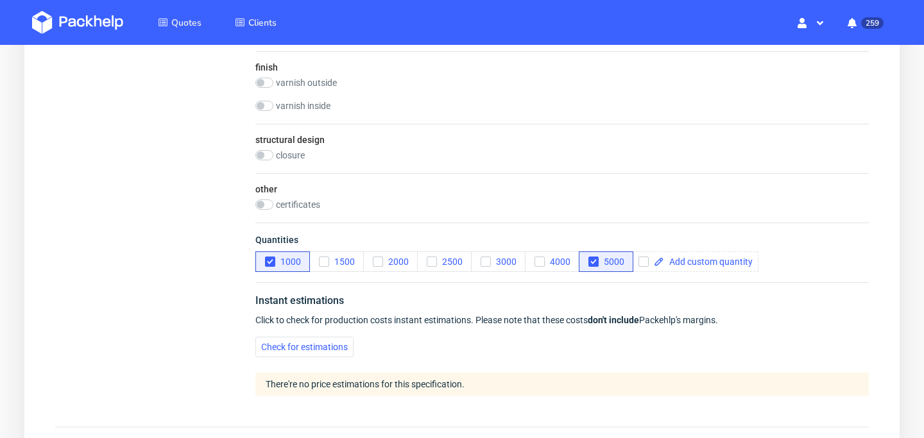
scroll to position [839, 0]
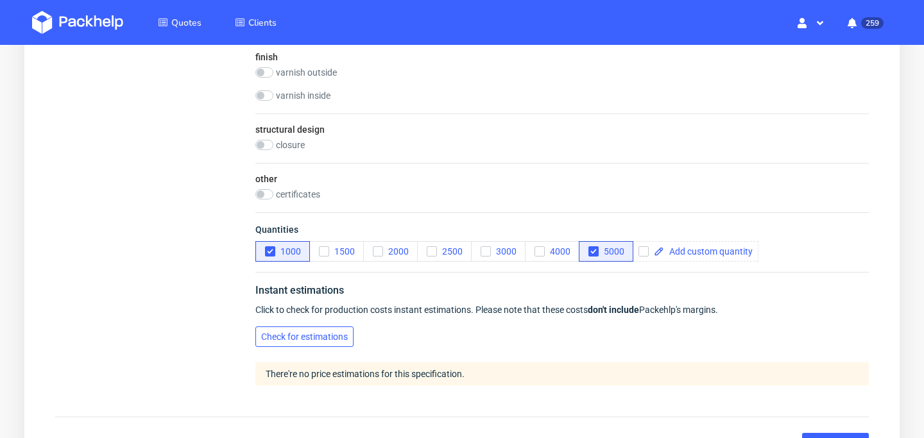
click at [330, 337] on span "Check for estimations" at bounding box center [304, 336] width 87 height 9
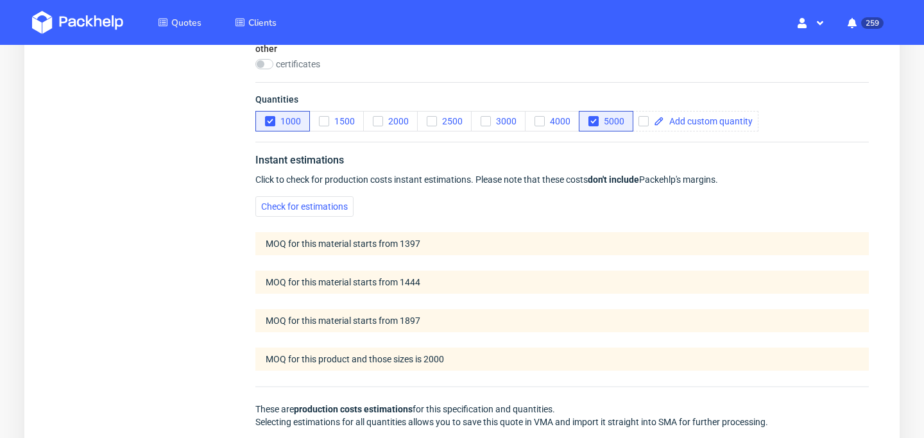
scroll to position [967, 0]
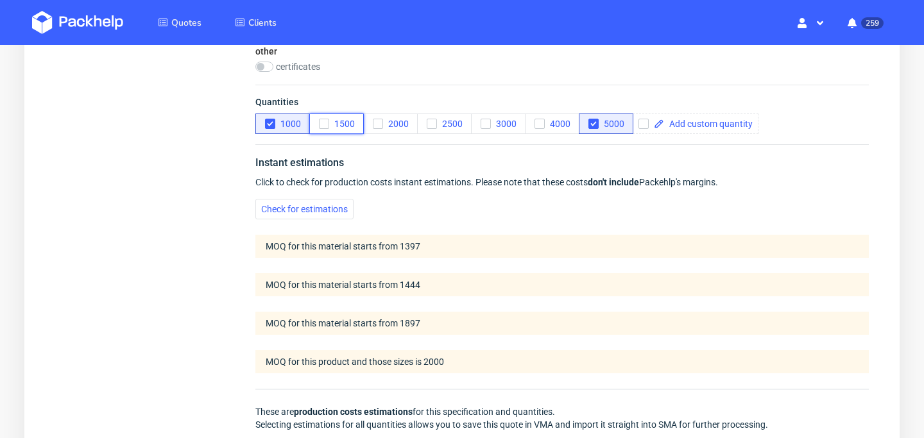
click at [320, 120] on icon "button" at bounding box center [323, 123] width 9 height 9
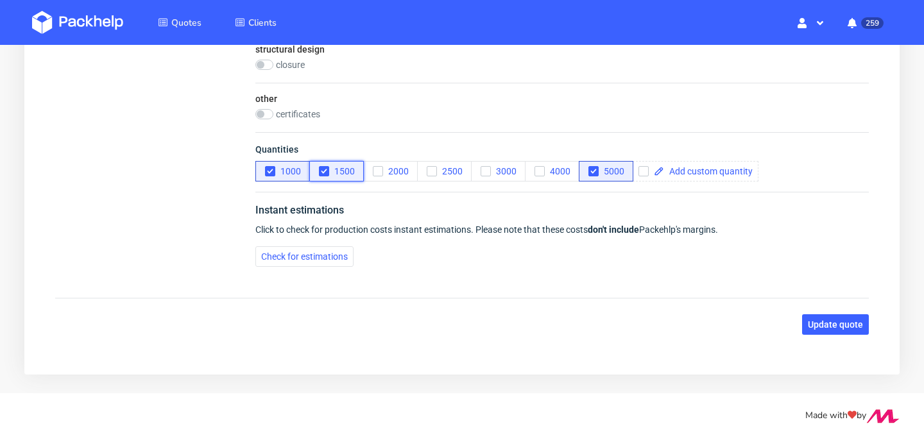
scroll to position [919, 0]
click at [265, 178] on button "1000" at bounding box center [282, 171] width 55 height 21
click at [324, 264] on button "Check for estimations" at bounding box center [304, 256] width 98 height 21
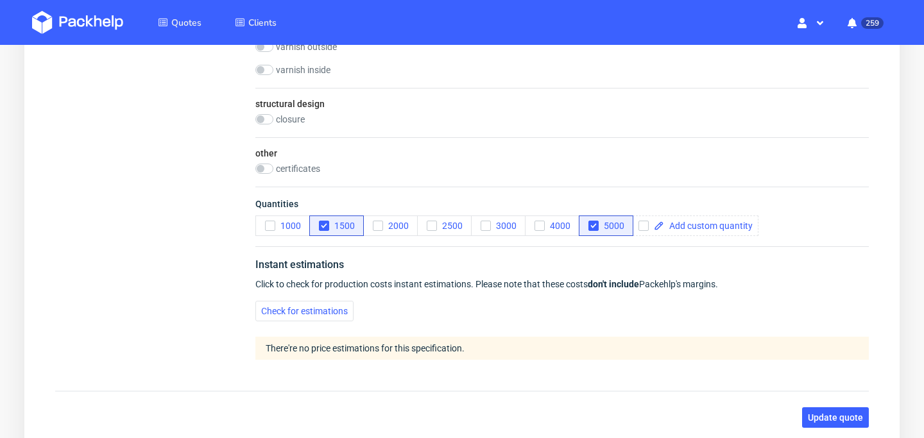
scroll to position [861, 0]
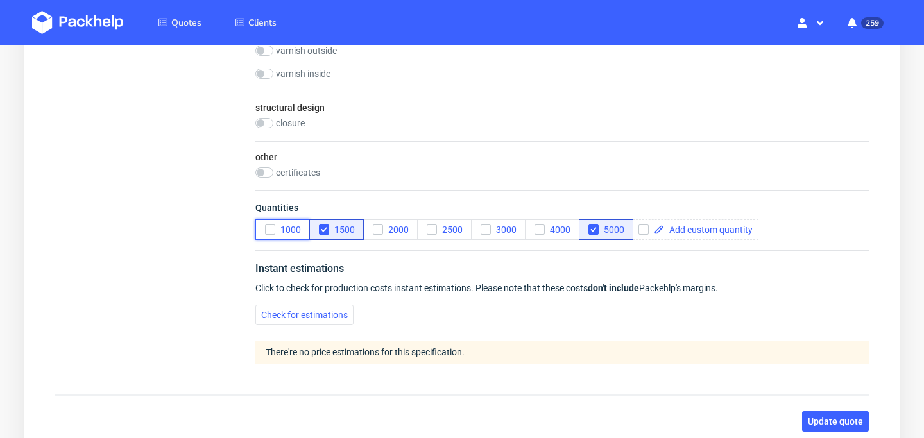
click at [269, 230] on use "button" at bounding box center [270, 230] width 6 height 4
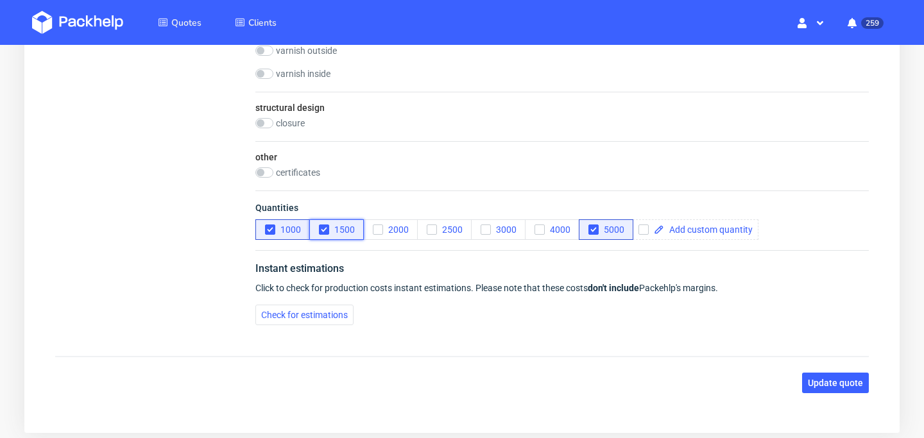
click at [324, 230] on use "button" at bounding box center [324, 230] width 6 height 4
click at [300, 316] on span "Check for estimations" at bounding box center [304, 314] width 87 height 9
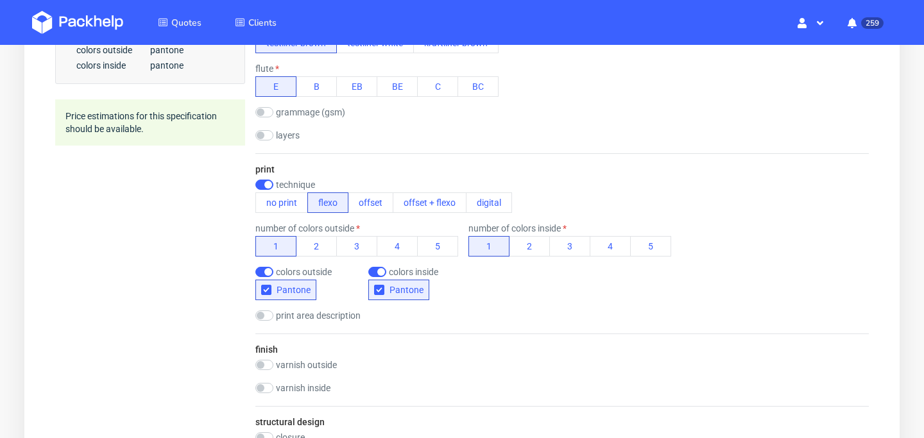
scroll to position [0, 0]
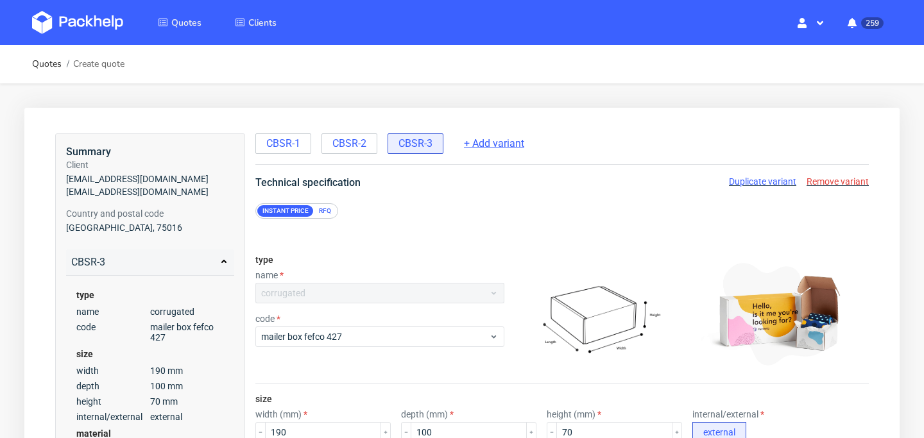
click at [511, 147] on span "+ Add variant" at bounding box center [494, 144] width 60 height 14
click at [436, 149] on div "CBSR-3" at bounding box center [415, 143] width 56 height 21
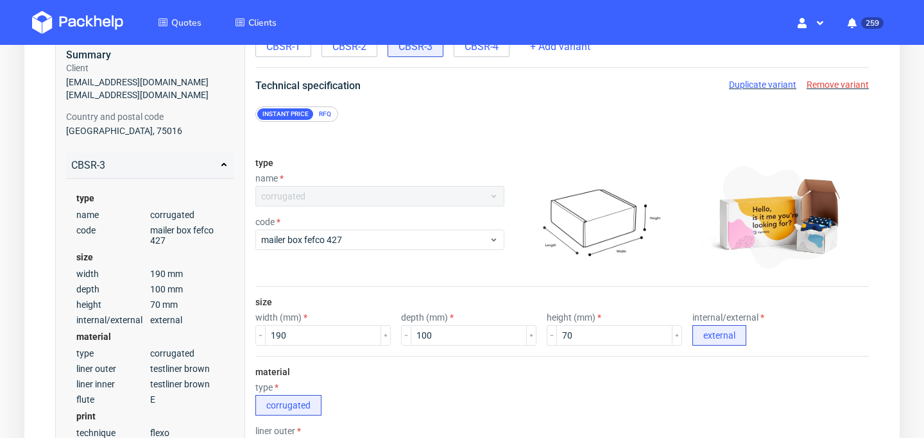
radio input "false"
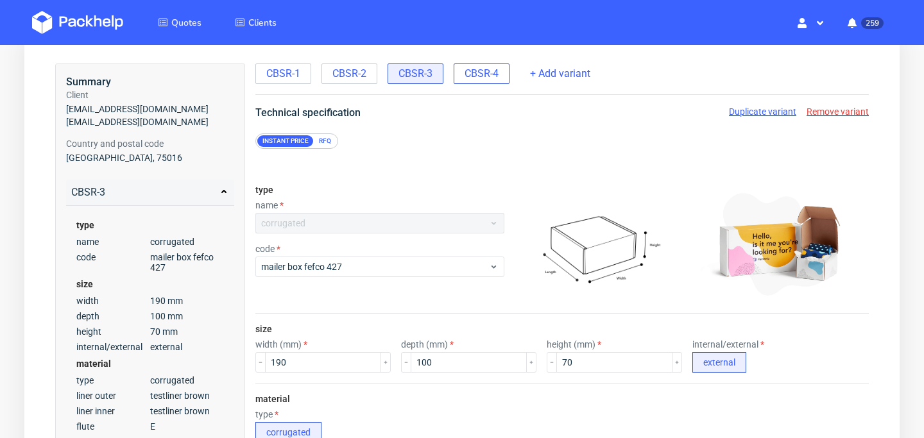
click at [487, 80] on span "CBSR-4" at bounding box center [481, 74] width 34 height 14
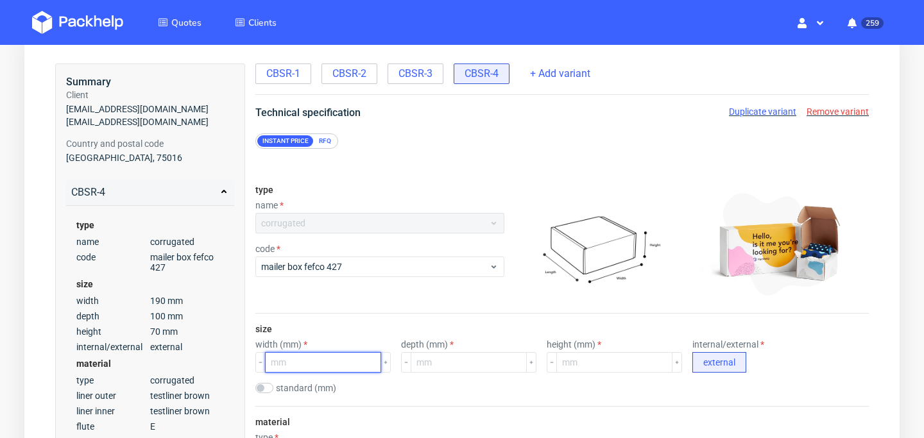
click at [306, 359] on input "number" at bounding box center [323, 362] width 116 height 21
type input "190"
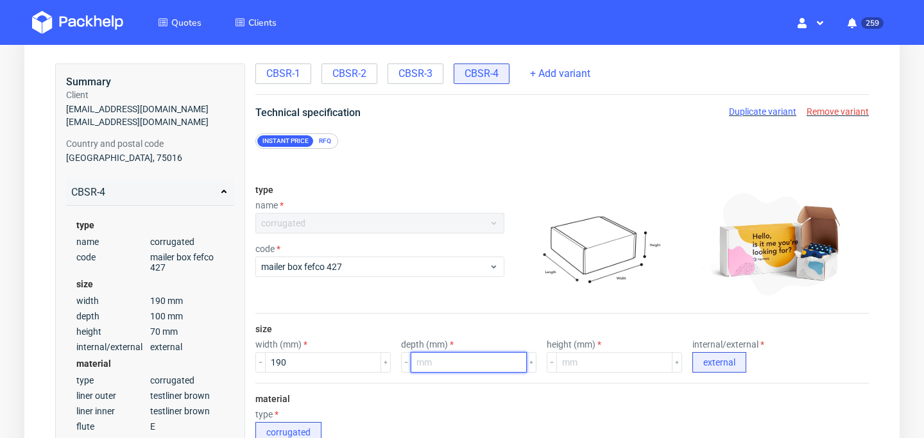
click at [424, 366] on input "number" at bounding box center [469, 362] width 116 height 21
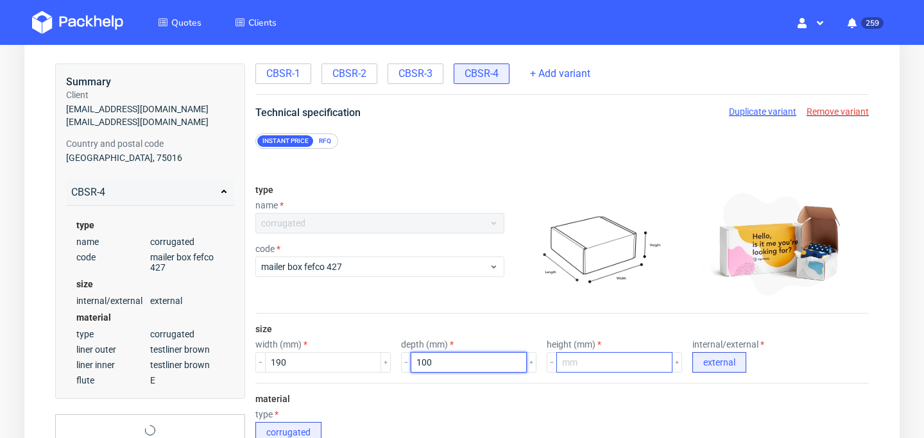
type input "100"
click at [570, 367] on input "number" at bounding box center [614, 362] width 116 height 21
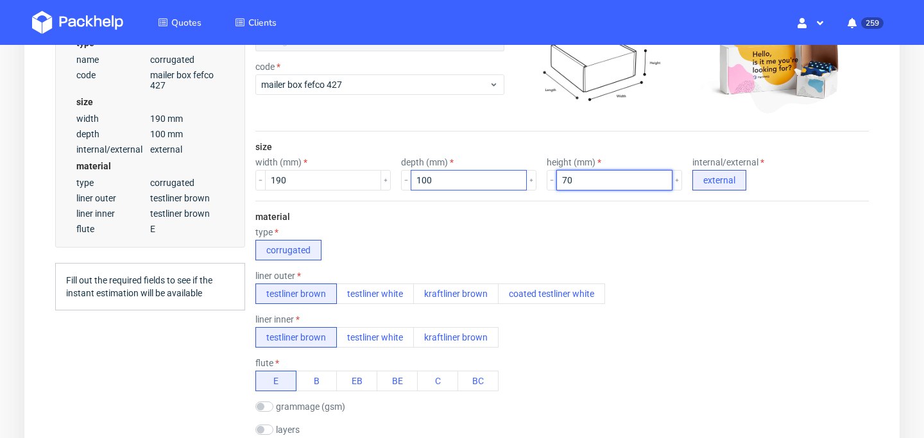
scroll to position [436, 0]
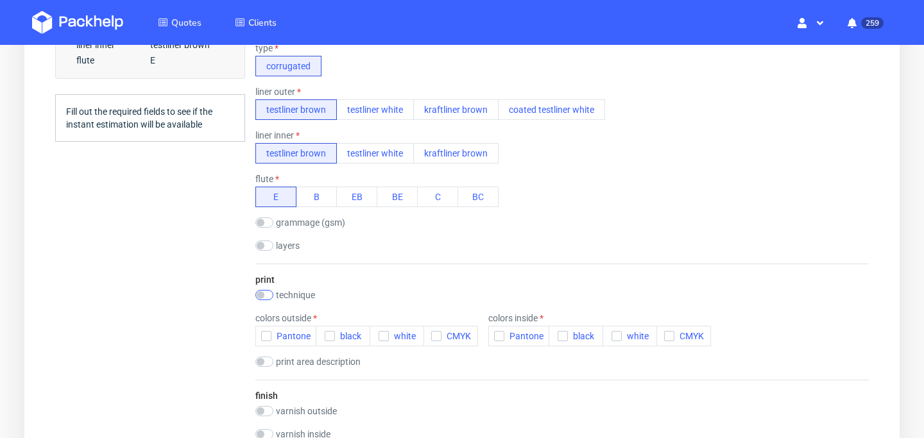
type input "70"
click at [266, 292] on input "checkbox" at bounding box center [264, 295] width 18 height 10
checkbox input "true"
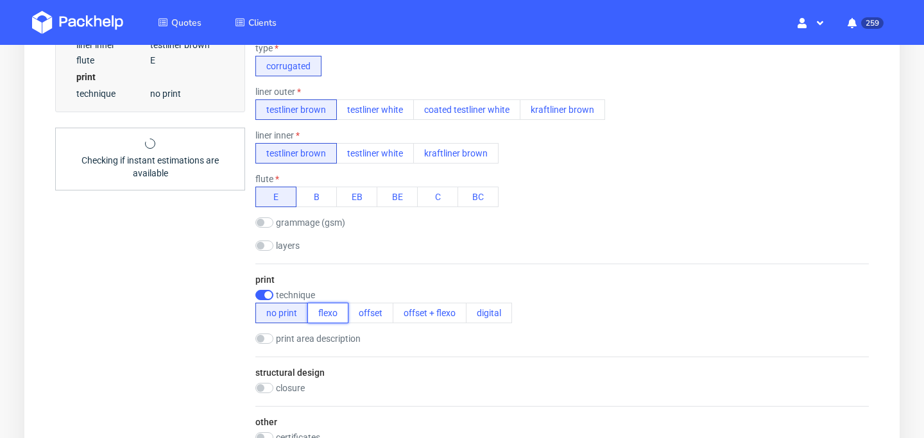
click at [337, 321] on button "flexo" at bounding box center [327, 313] width 41 height 21
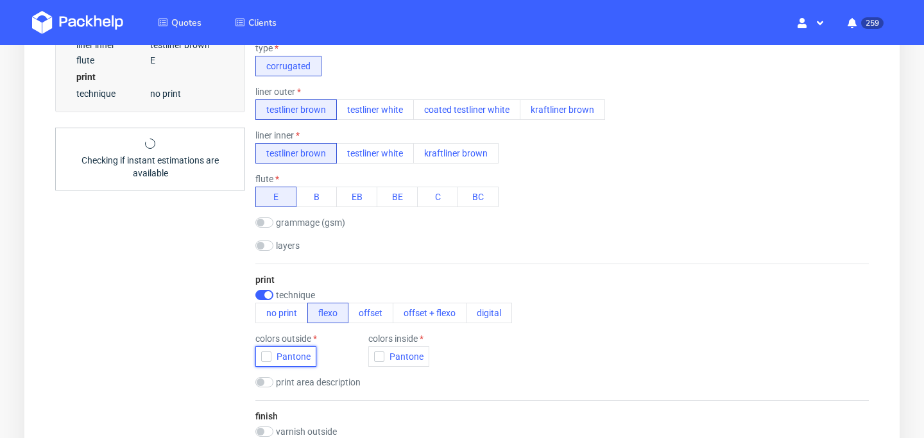
click at [269, 357] on icon "button" at bounding box center [266, 356] width 9 height 9
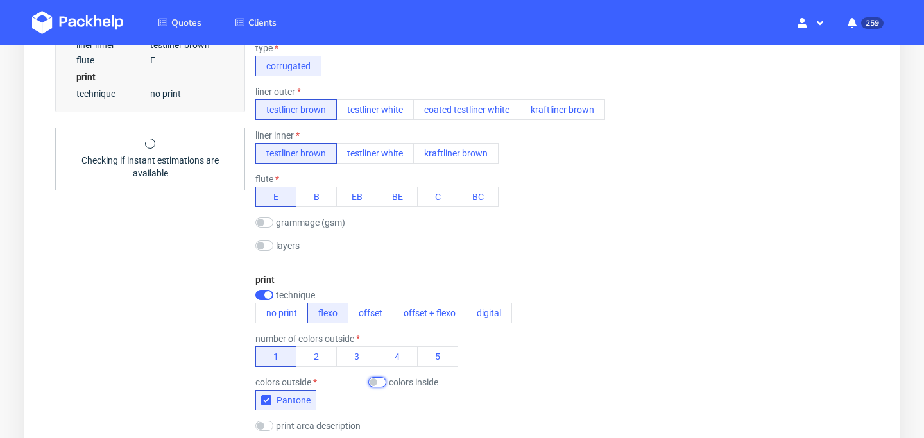
click at [376, 384] on input "checkbox" at bounding box center [377, 382] width 18 height 10
checkbox input "true"
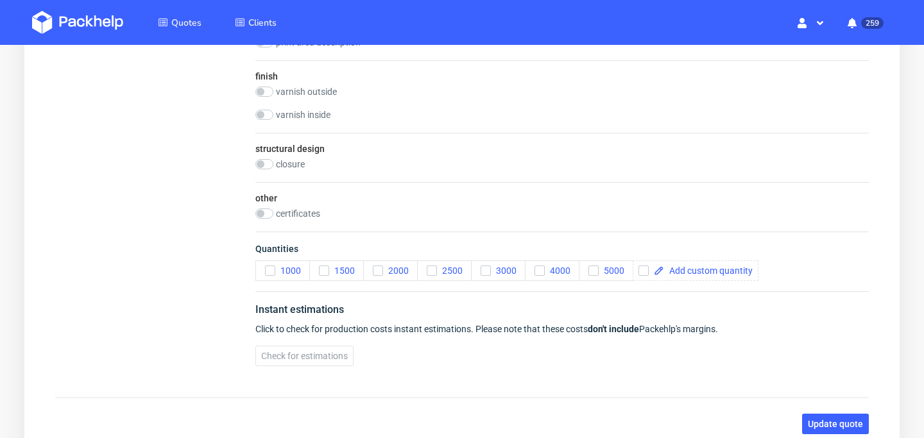
scroll to position [822, 0]
click at [266, 264] on icon "button" at bounding box center [270, 268] width 9 height 9
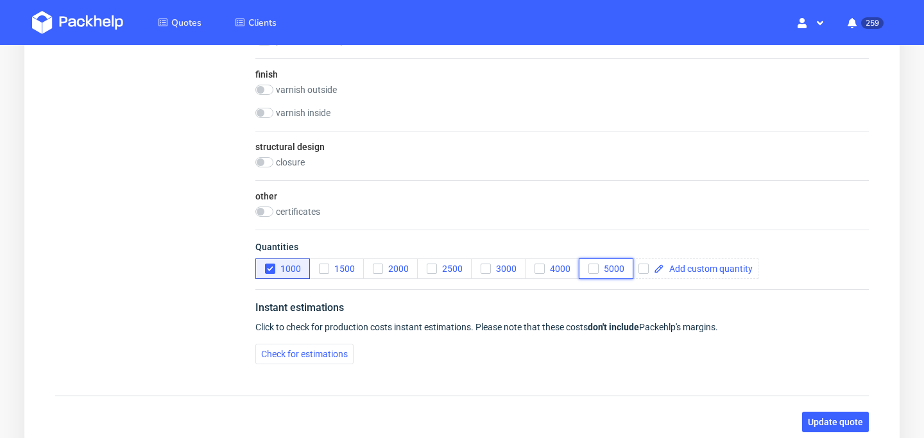
click at [601, 272] on span "5000" at bounding box center [612, 269] width 26 height 10
click at [356, 350] on div "Check for estimations" at bounding box center [561, 354] width 613 height 21
click at [337, 354] on span "Check for estimations" at bounding box center [304, 354] width 87 height 9
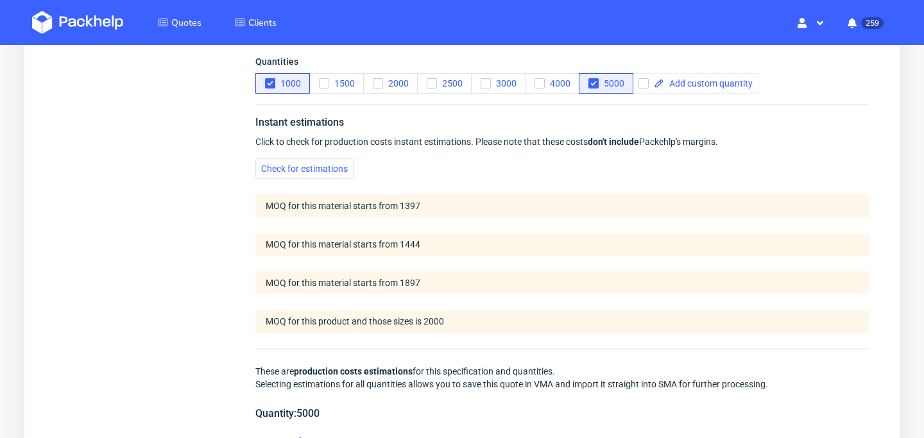
scroll to position [1003, 0]
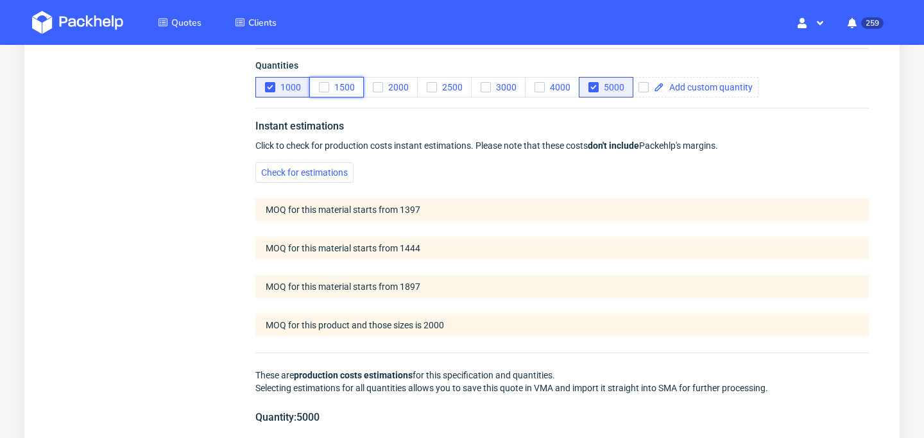
click at [323, 88] on use "button" at bounding box center [324, 87] width 6 height 4
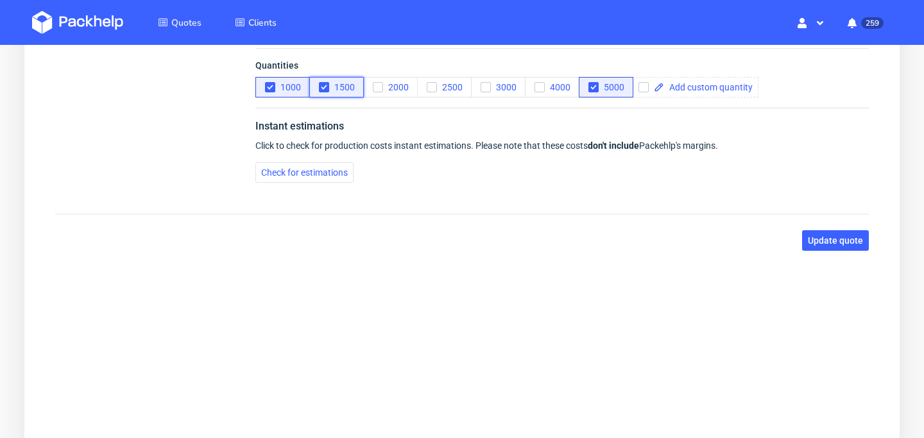
scroll to position [919, 0]
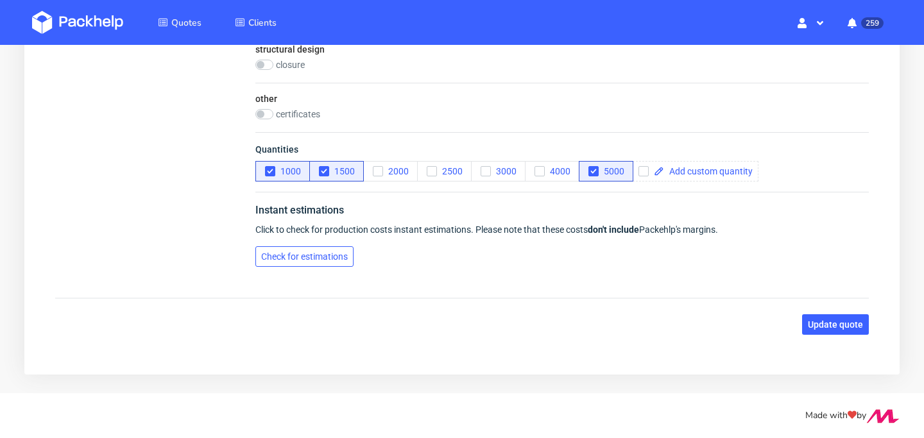
click at [318, 256] on span "Check for estimations" at bounding box center [304, 256] width 87 height 9
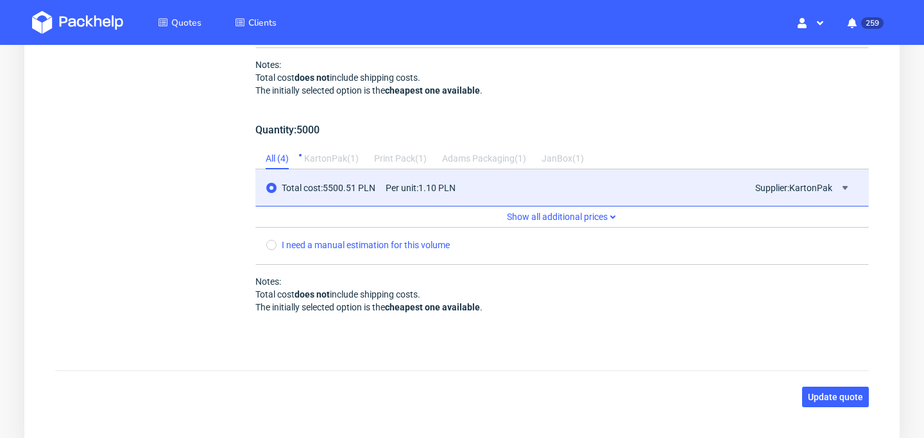
scroll to position [1527, 0]
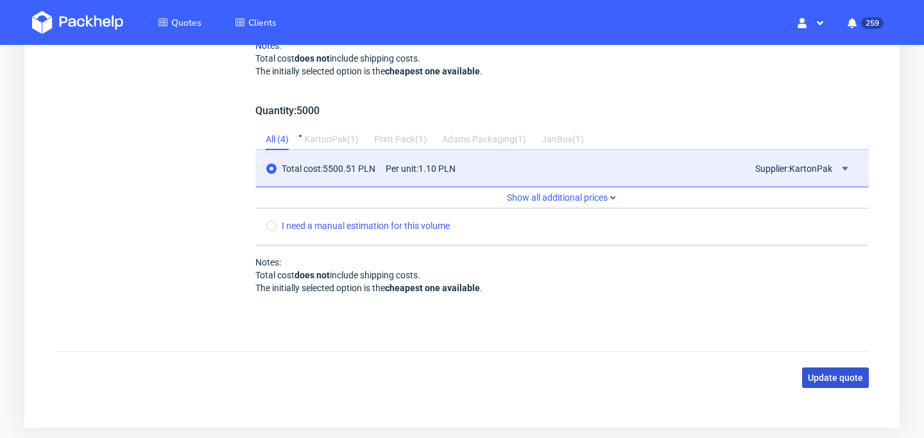
click at [833, 378] on span "Update quote" at bounding box center [835, 377] width 55 height 9
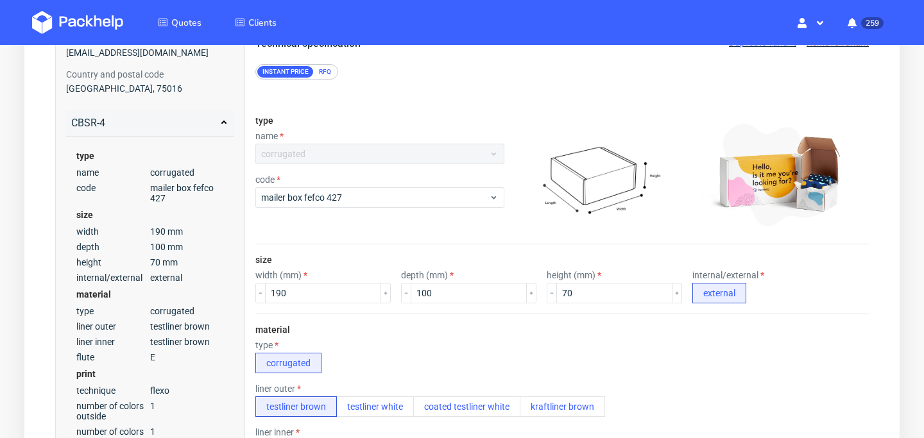
scroll to position [0, 0]
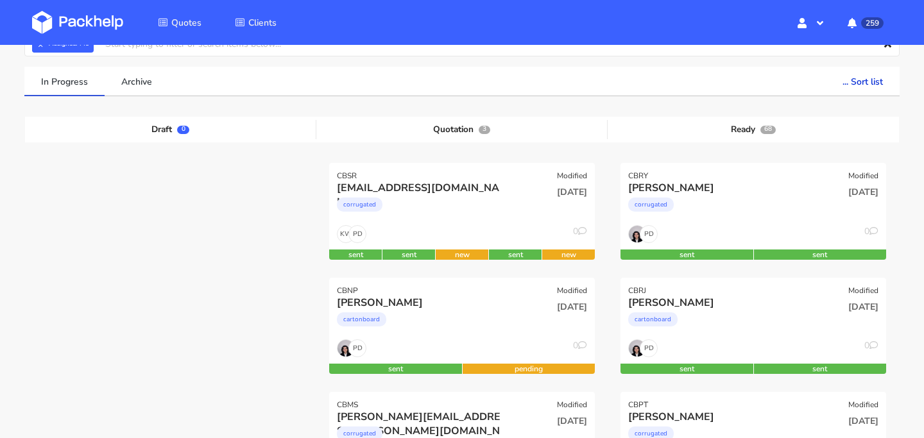
scroll to position [101, 0]
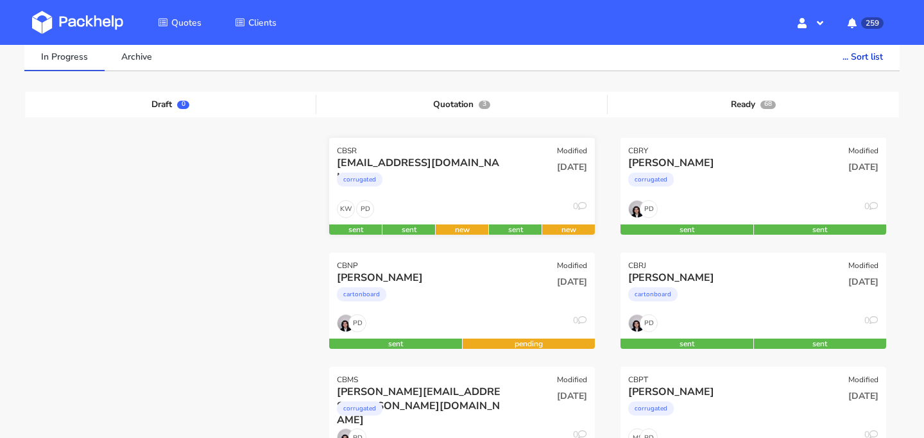
click at [519, 192] on div "06 Oct 2025" at bounding box center [551, 178] width 89 height 44
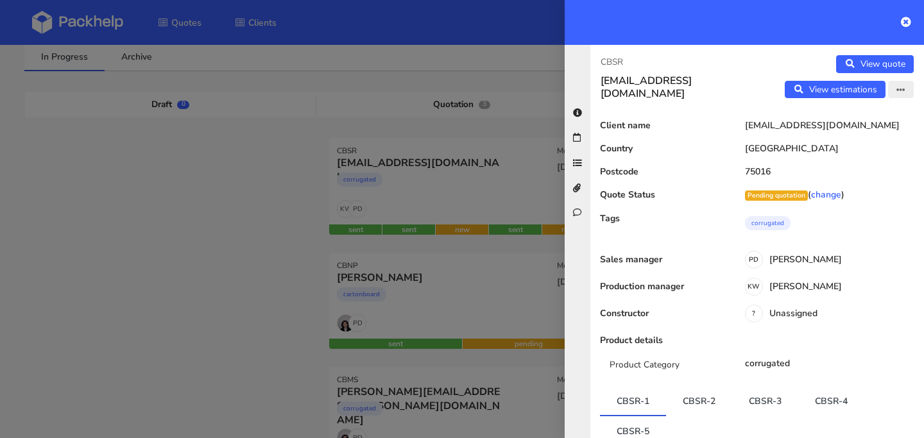
click at [896, 89] on icon "button" at bounding box center [900, 90] width 9 height 9
click at [872, 122] on link "Edit quote" at bounding box center [859, 116] width 113 height 21
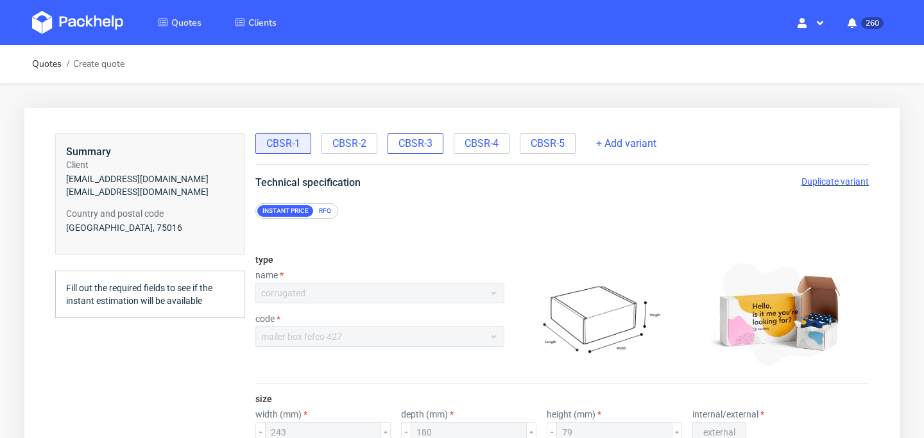
click at [436, 145] on div "CBSR-3" at bounding box center [415, 143] width 56 height 21
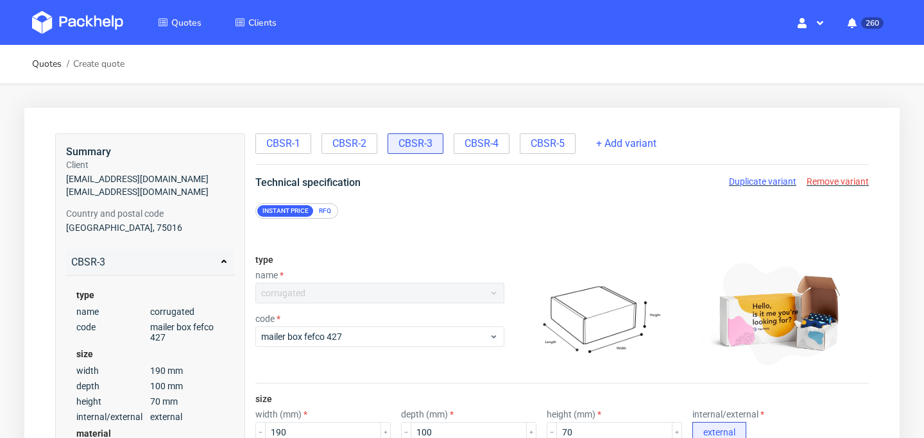
click at [838, 184] on span "Remove variant" at bounding box center [837, 181] width 62 height 10
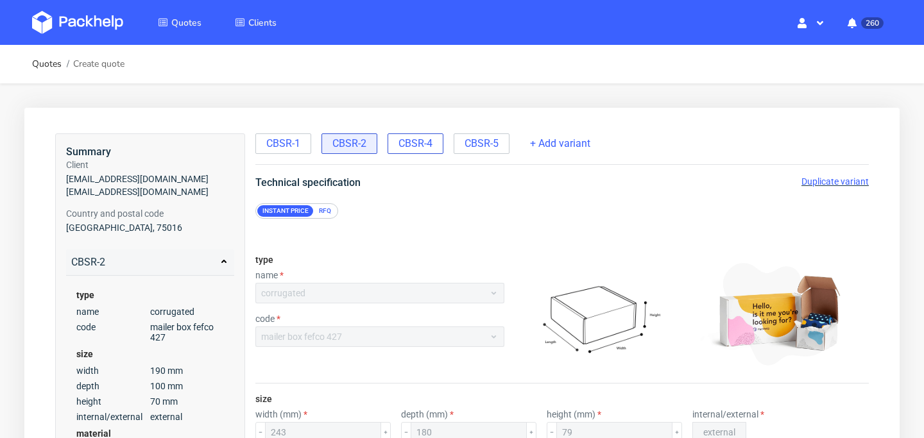
click at [423, 142] on span "CBSR-4" at bounding box center [415, 144] width 34 height 14
click at [482, 148] on span "CBSR-5" at bounding box center [481, 144] width 34 height 14
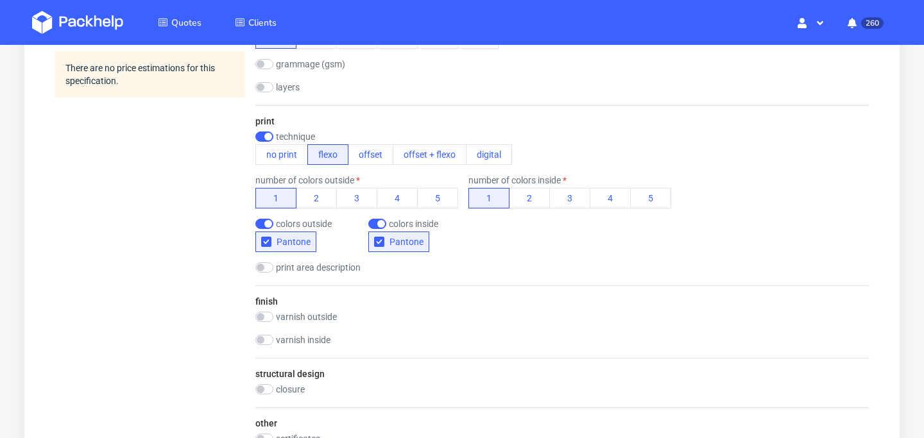
scroll to position [592, 0]
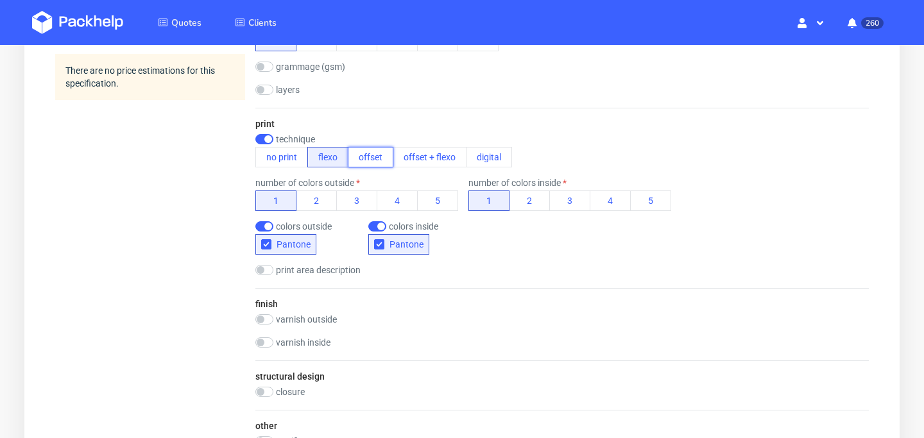
click at [378, 159] on button "offset" at bounding box center [371, 157] width 46 height 21
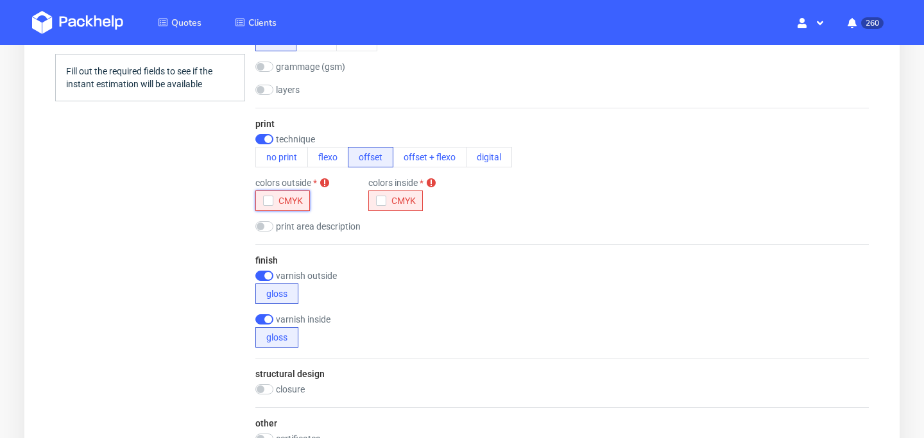
click at [268, 198] on icon "button" at bounding box center [268, 200] width 9 height 9
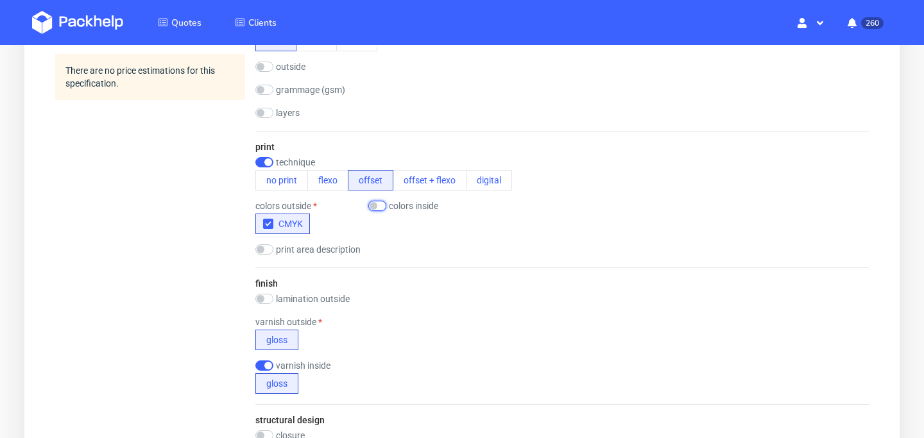
click at [378, 206] on input "checkbox" at bounding box center [377, 206] width 18 height 10
checkbox input "true"
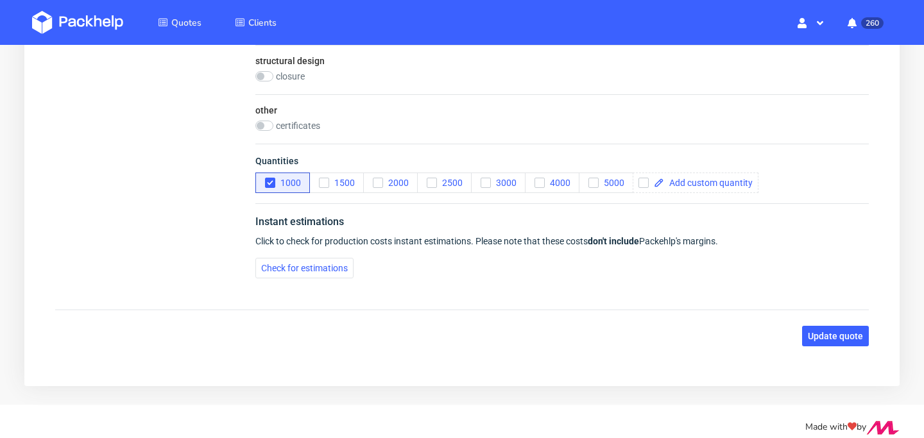
scroll to position [1000, 0]
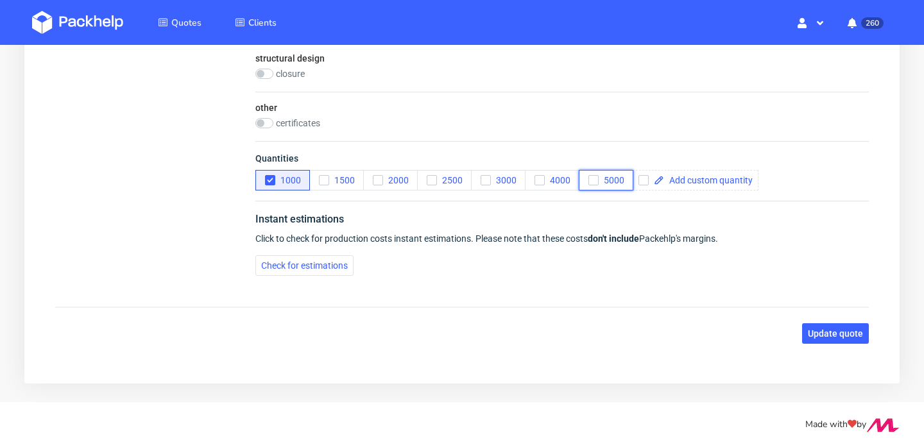
click at [596, 185] on button "5000" at bounding box center [606, 180] width 55 height 21
click at [314, 269] on span "Check for estimations" at bounding box center [304, 265] width 87 height 9
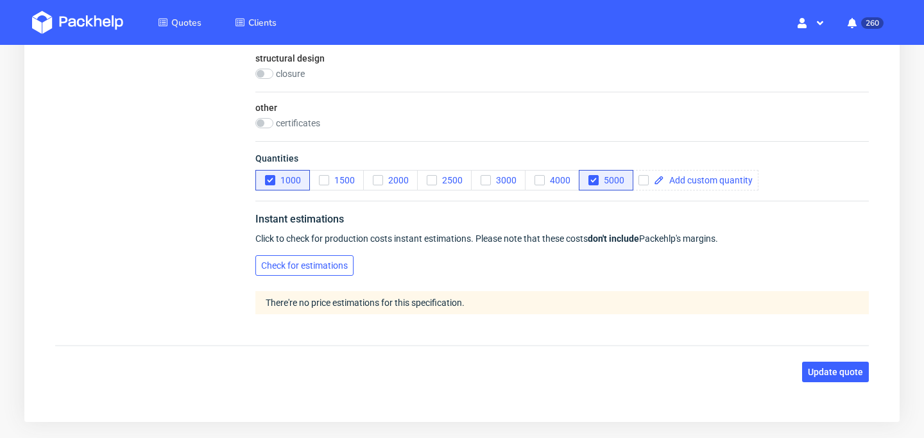
click at [314, 269] on span "Check for estimations" at bounding box center [304, 265] width 87 height 9
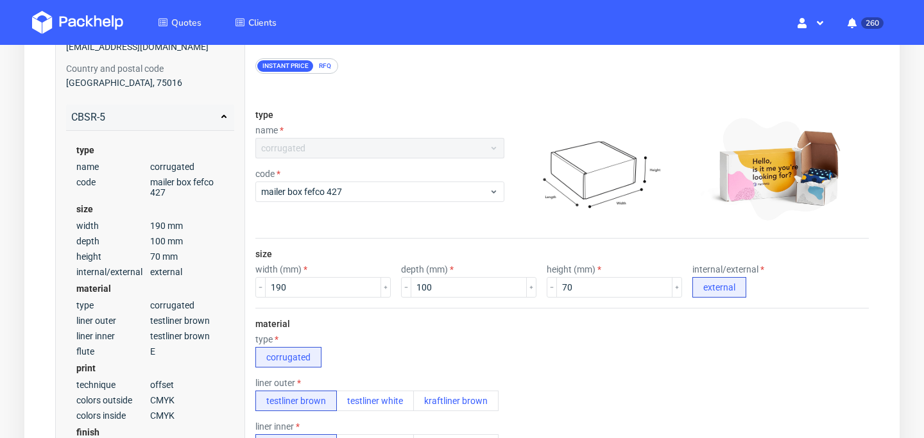
scroll to position [0, 0]
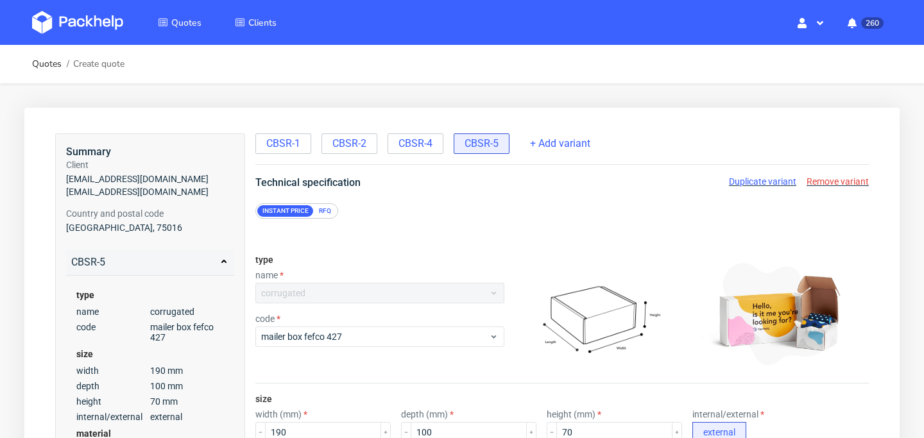
click at [835, 184] on span "Remove variant" at bounding box center [837, 181] width 62 height 10
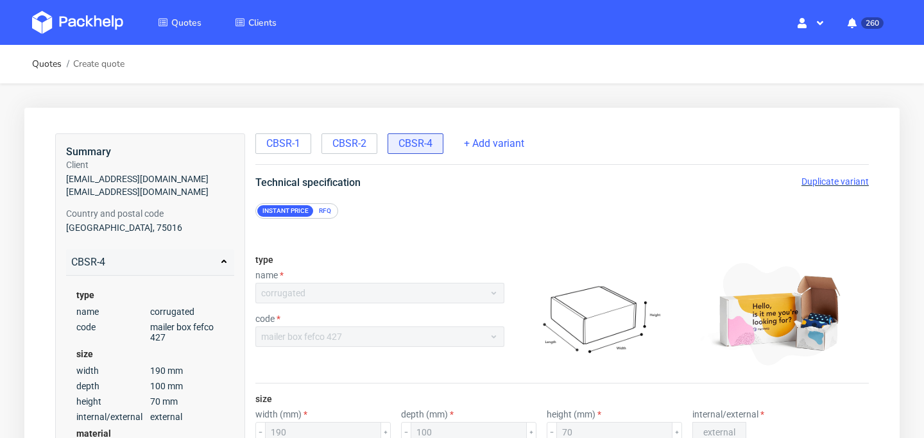
click at [837, 180] on span "Duplicate variant" at bounding box center [834, 181] width 67 height 10
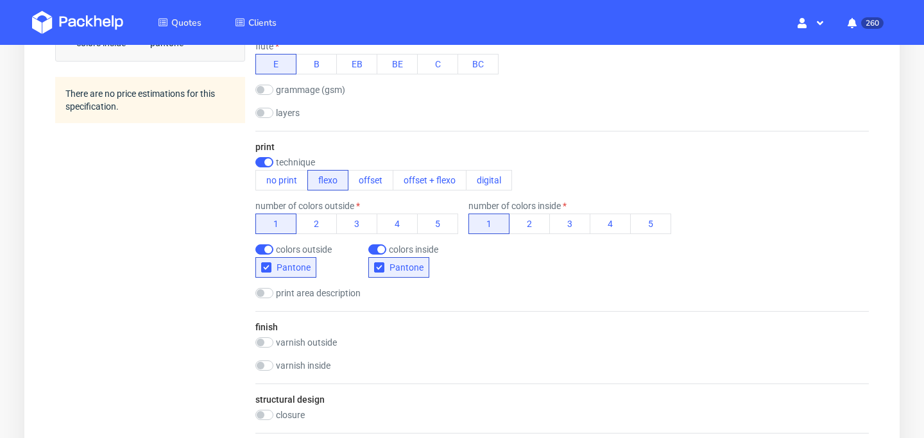
scroll to position [608, 0]
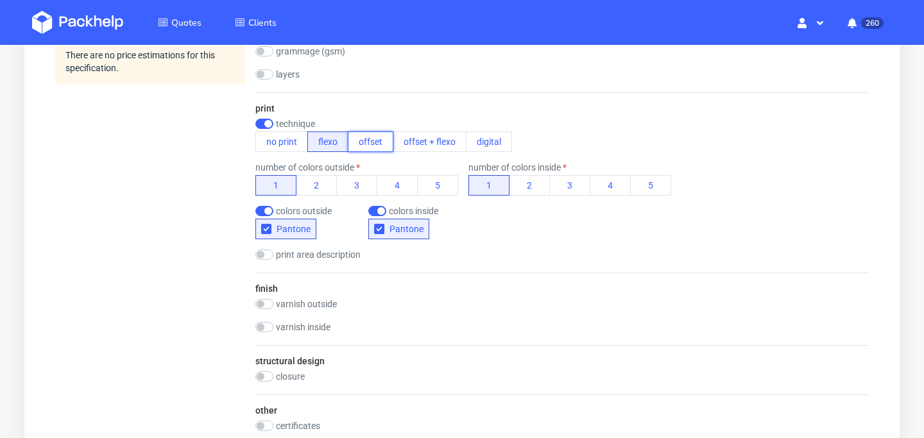
click at [379, 141] on button "offset" at bounding box center [371, 142] width 46 height 21
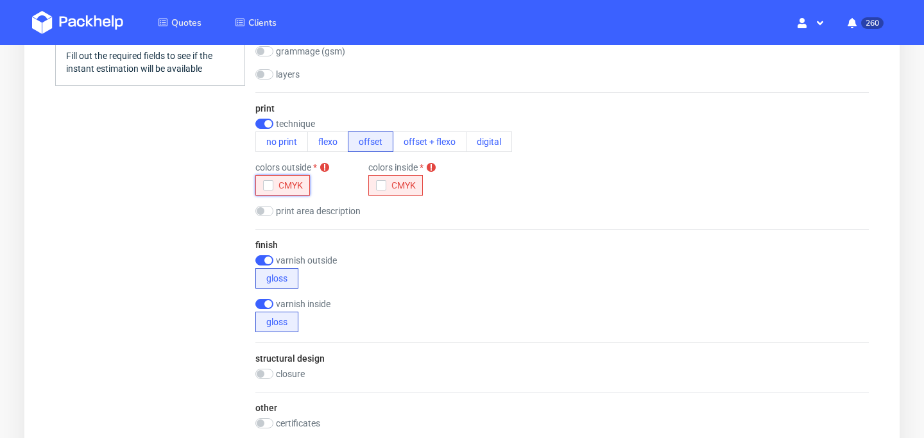
click at [270, 183] on icon "button" at bounding box center [268, 185] width 9 height 9
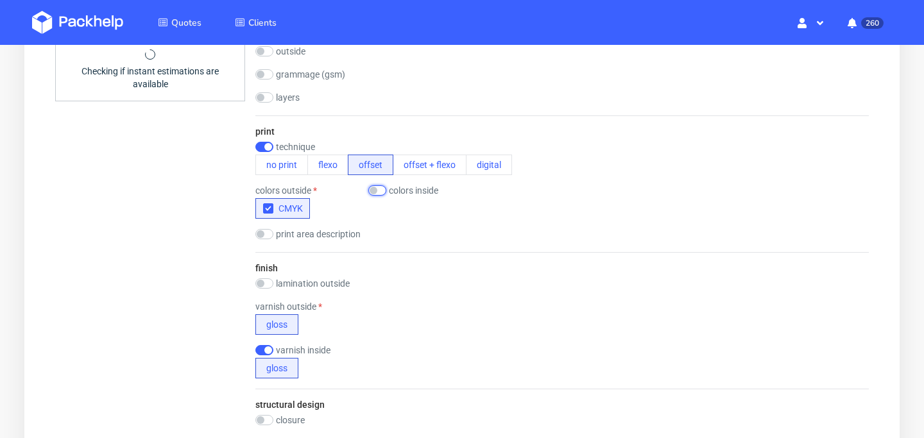
click at [383, 192] on input "checkbox" at bounding box center [377, 190] width 18 height 10
checkbox input "true"
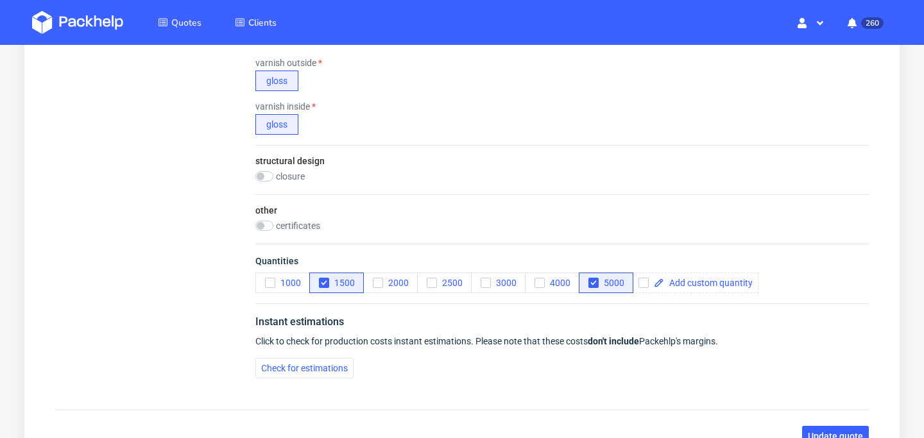
scroll to position [901, 0]
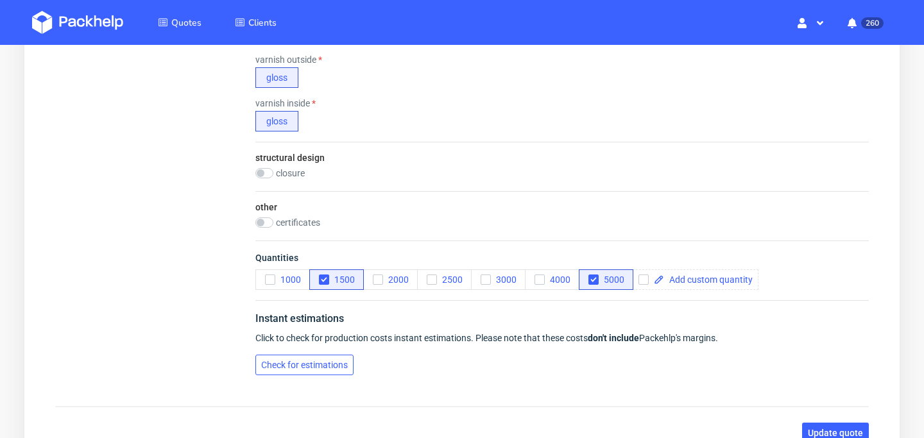
click at [295, 371] on button "Check for estimations" at bounding box center [304, 365] width 98 height 21
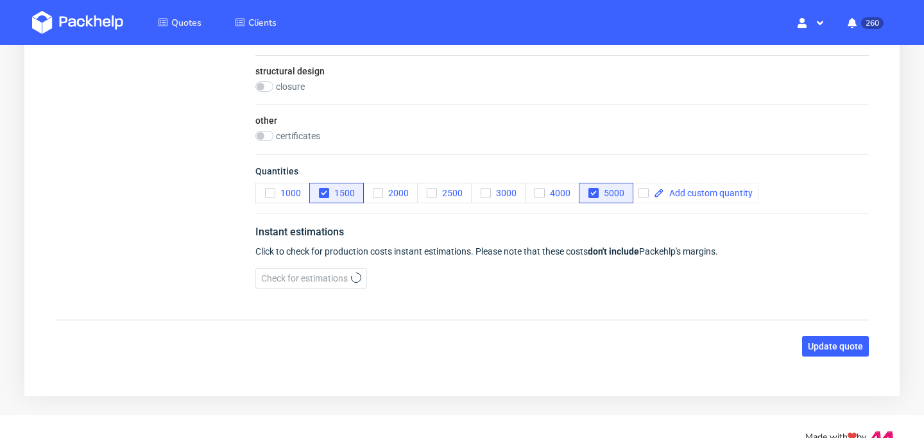
scroll to position [1009, 0]
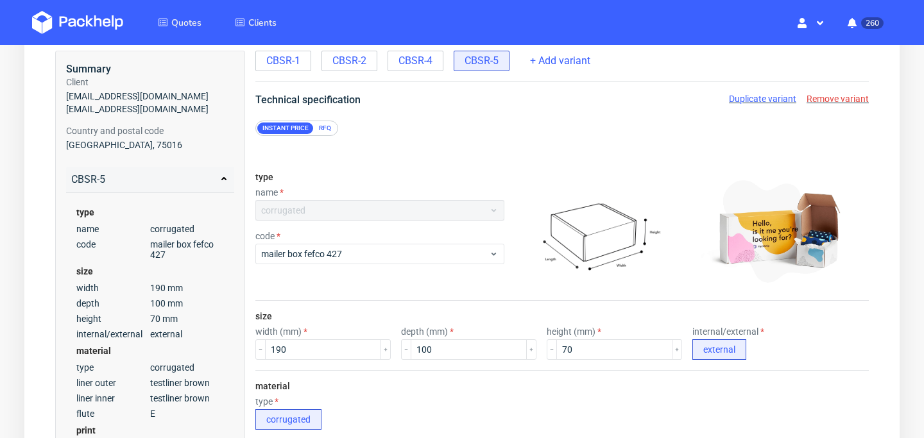
scroll to position [0, 0]
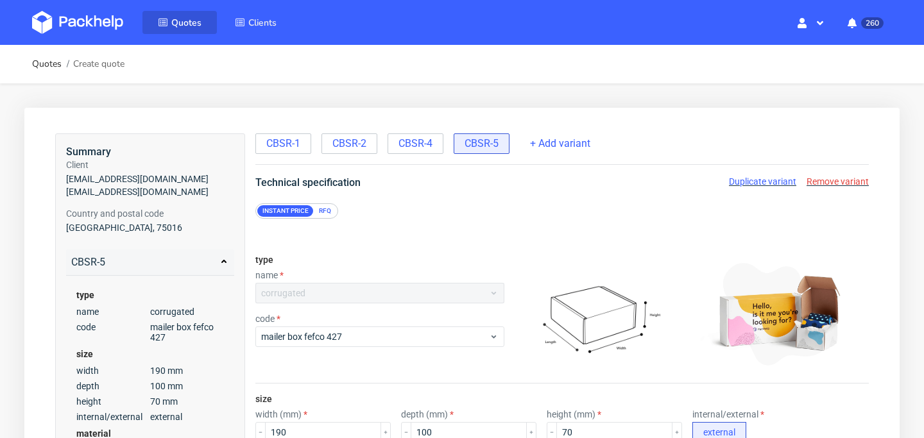
click at [176, 26] on span "Quotes" at bounding box center [186, 23] width 30 height 12
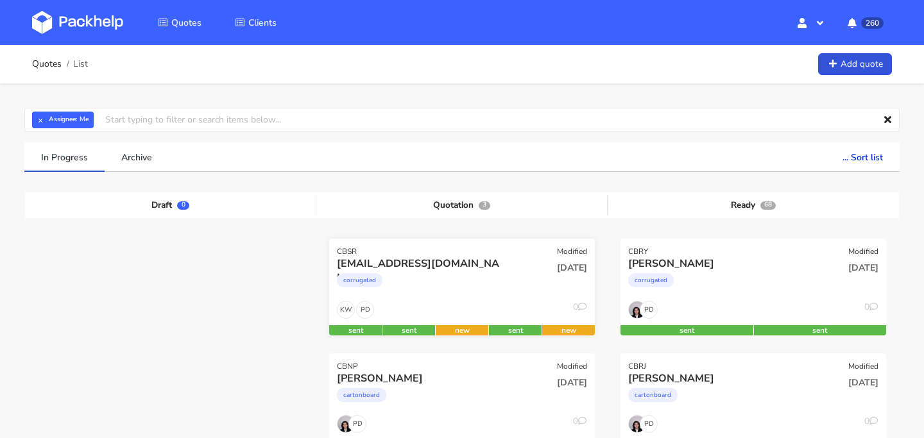
click at [483, 289] on div "corrugated" at bounding box center [422, 284] width 170 height 26
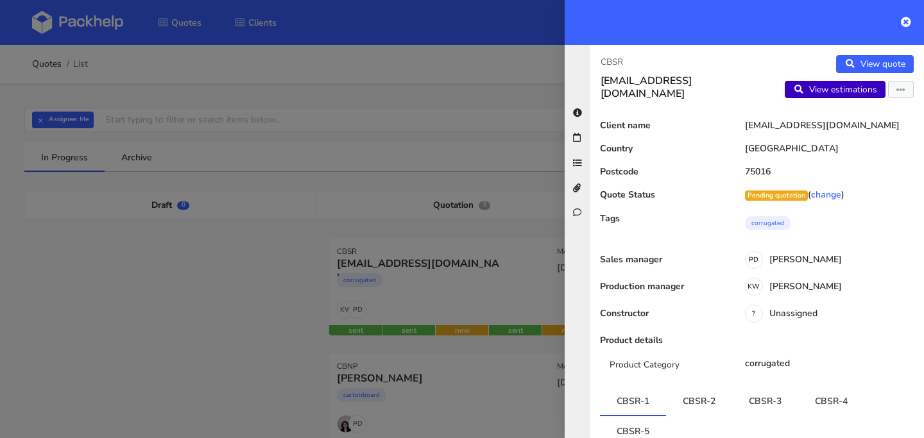
click at [868, 91] on link "View estimations" at bounding box center [835, 90] width 101 height 18
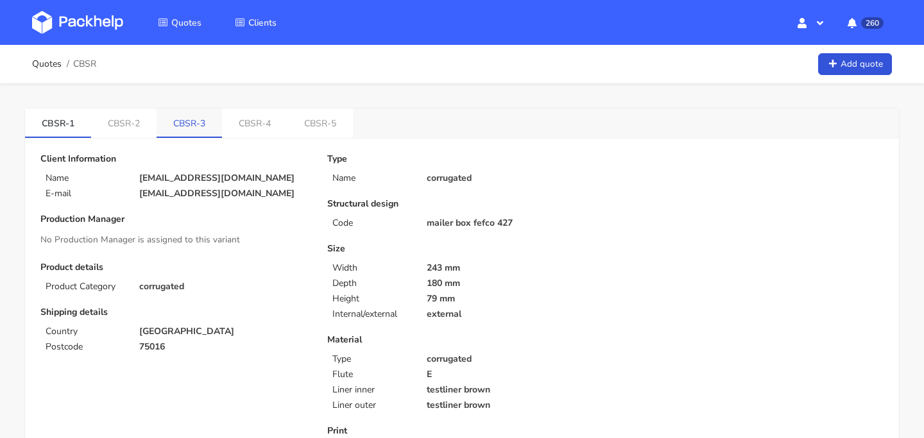
click at [205, 124] on link "CBSR-3" at bounding box center [189, 122] width 65 height 28
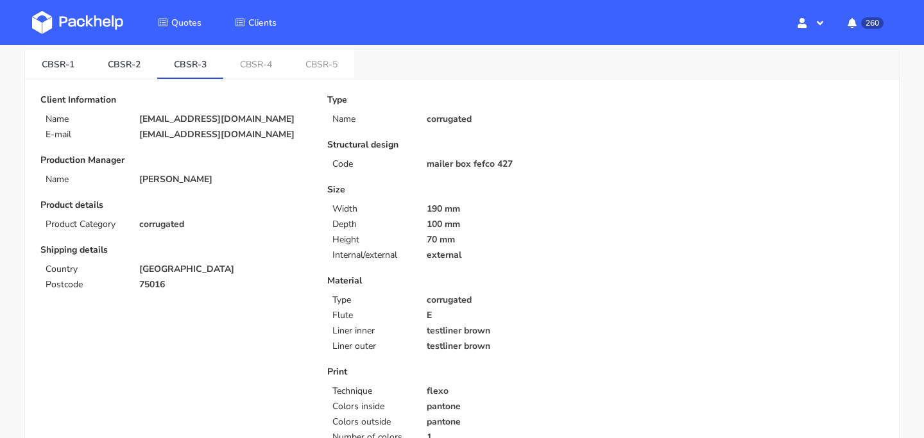
scroll to position [58, 0]
click at [242, 71] on link "CBSR-4" at bounding box center [255, 64] width 65 height 28
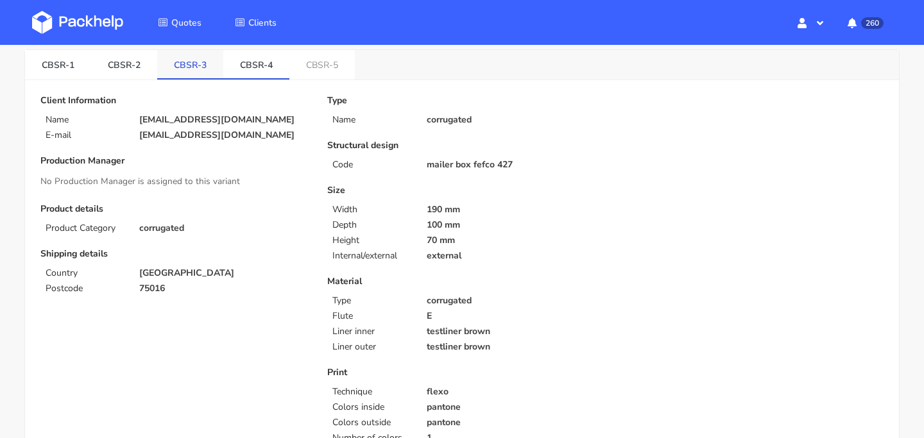
click at [200, 68] on link "CBSR-3" at bounding box center [190, 64] width 66 height 28
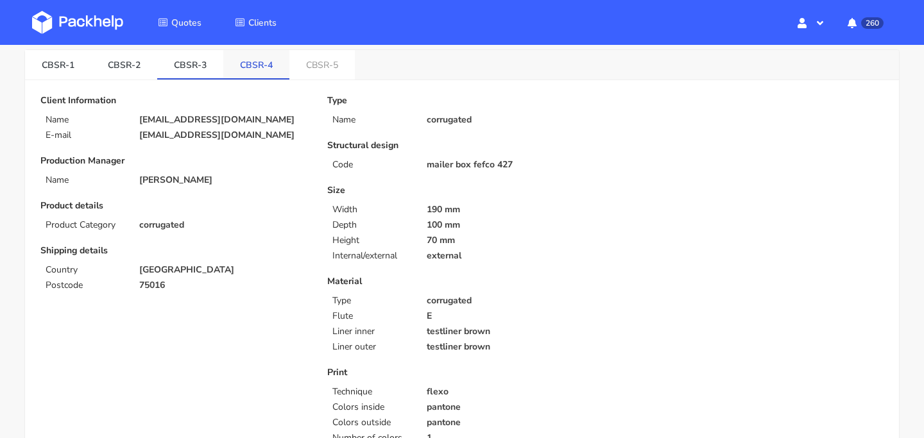
click at [239, 65] on link "CBSR-4" at bounding box center [256, 64] width 66 height 28
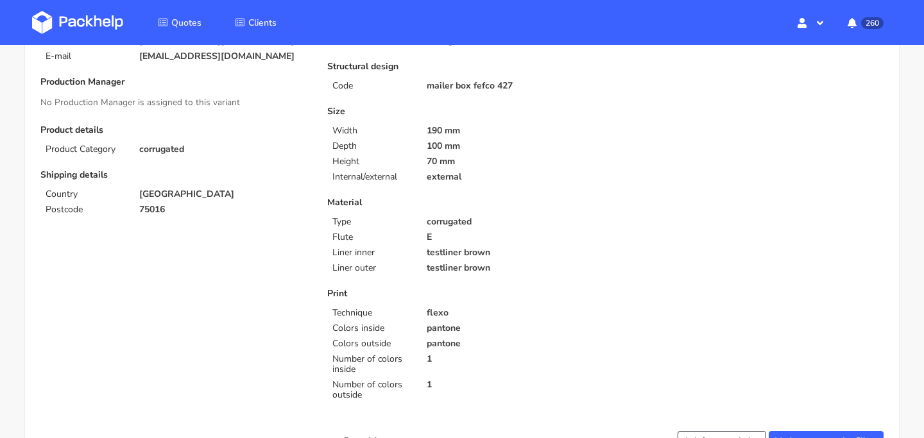
scroll to position [0, 0]
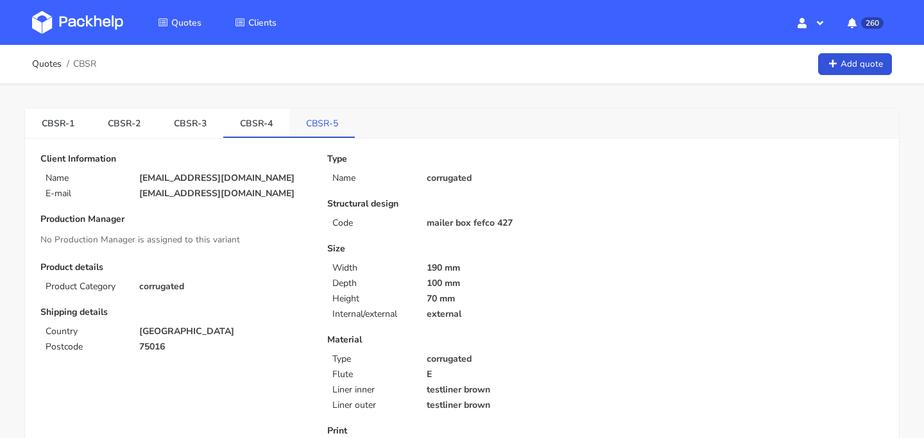
click at [323, 130] on link "CBSR-5" at bounding box center [321, 122] width 65 height 28
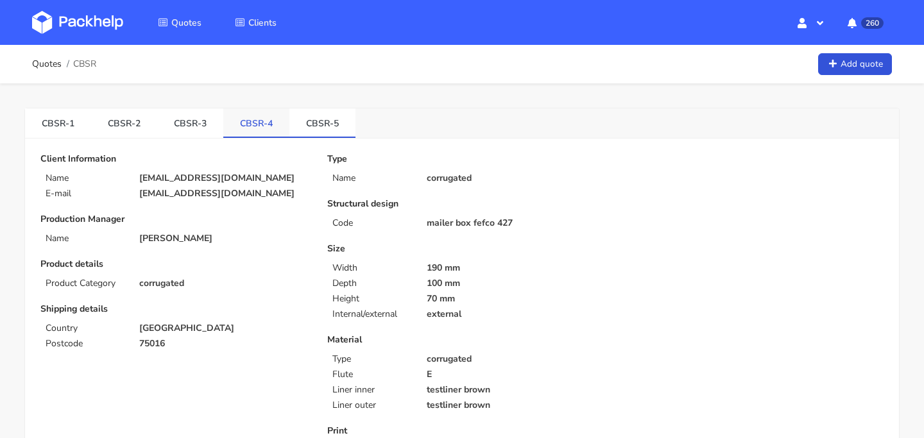
click at [261, 135] on link "CBSR-4" at bounding box center [256, 122] width 66 height 28
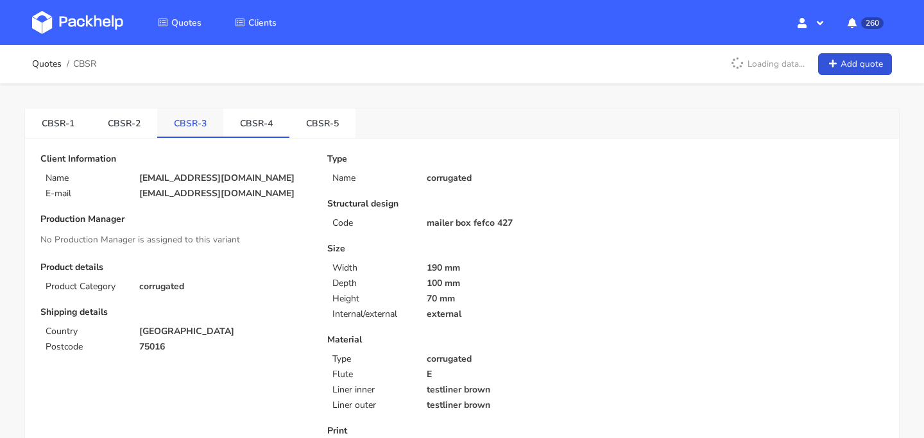
click at [205, 131] on link "CBSR-3" at bounding box center [190, 122] width 66 height 28
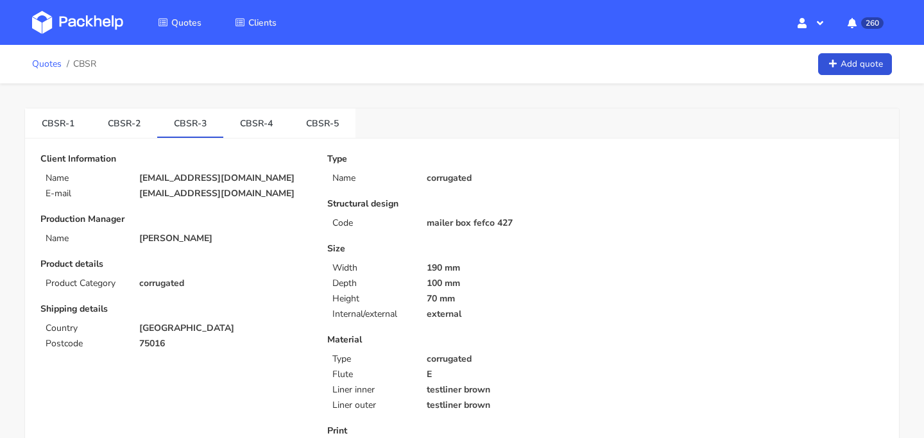
click at [53, 67] on link "Quotes" at bounding box center [47, 64] width 30 height 10
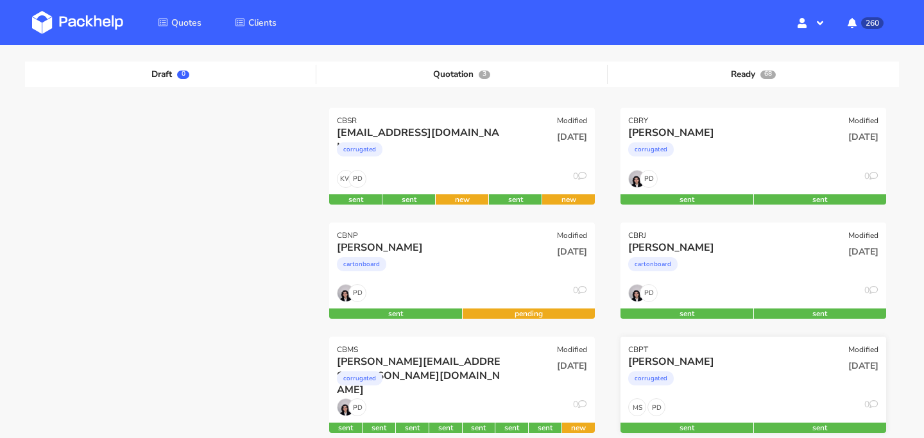
scroll to position [112, 0]
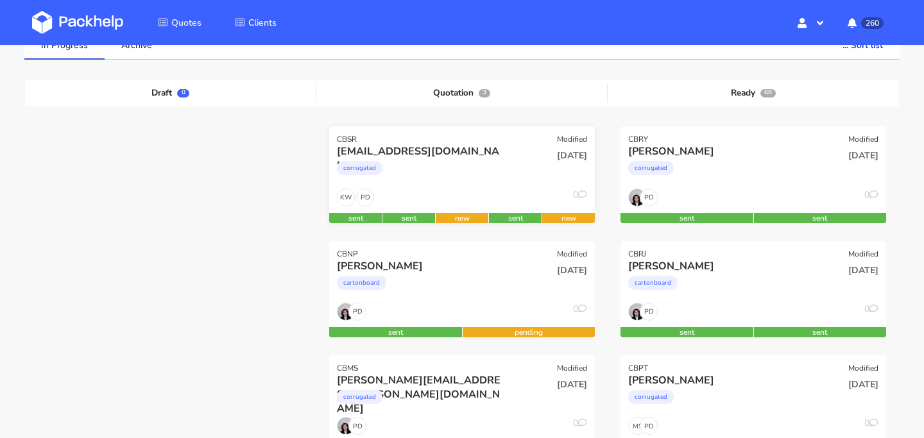
click at [497, 194] on div "PD KW 0" at bounding box center [462, 201] width 266 height 24
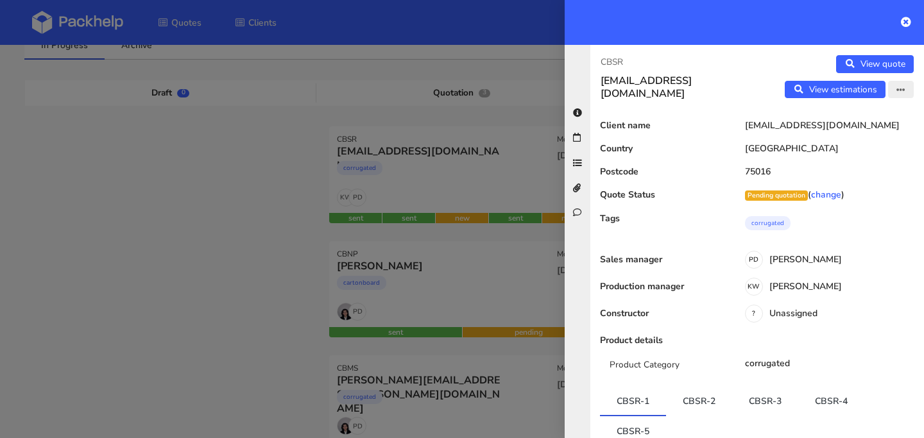
click at [893, 91] on button "button" at bounding box center [901, 90] width 26 height 18
click at [865, 120] on link "Edit quote" at bounding box center [859, 116] width 113 height 21
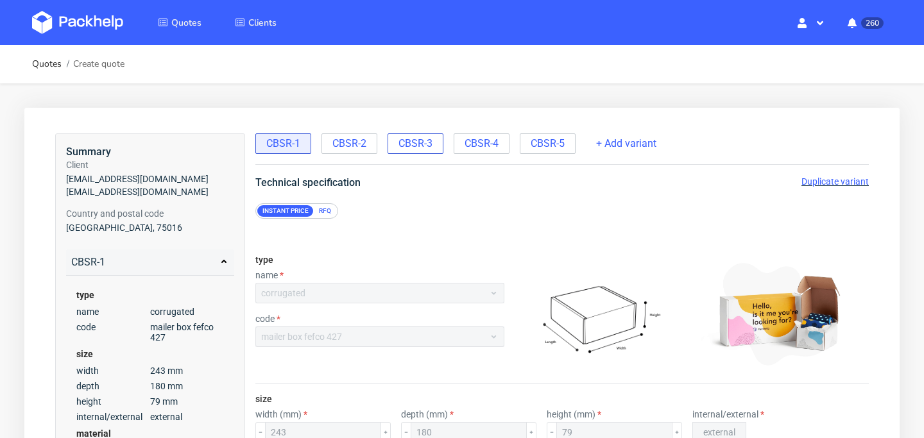
click at [426, 144] on span "CBSR-3" at bounding box center [415, 144] width 34 height 14
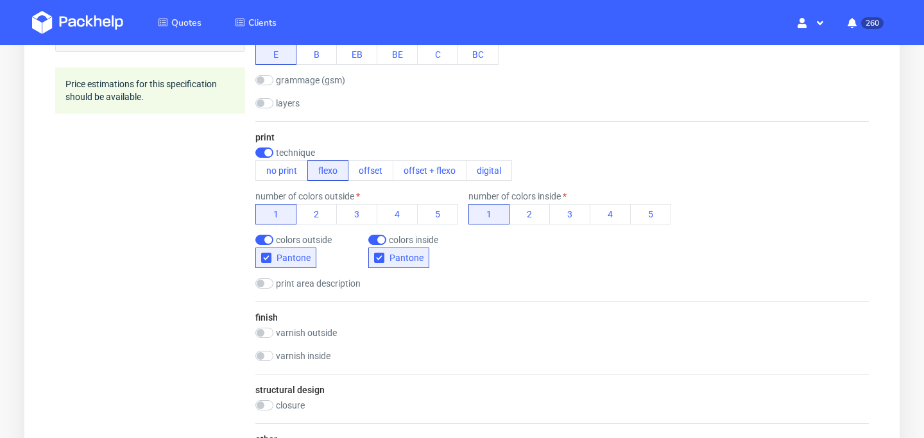
scroll to position [919, 0]
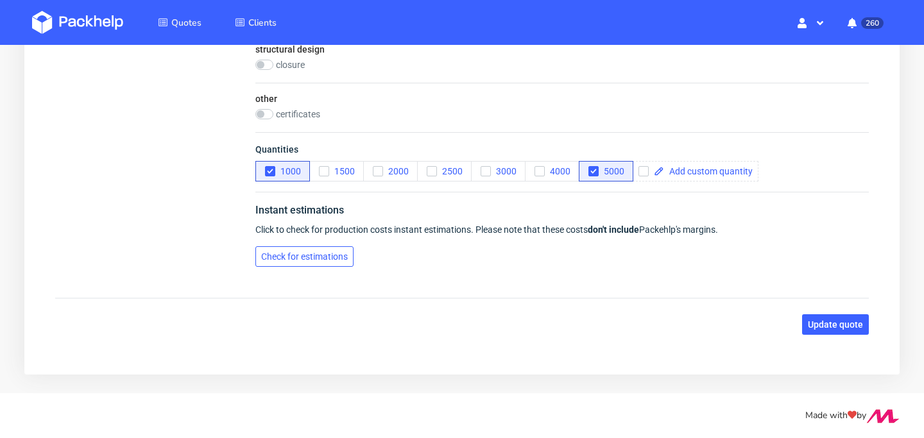
click at [323, 252] on span "Check for estimations" at bounding box center [304, 256] width 87 height 9
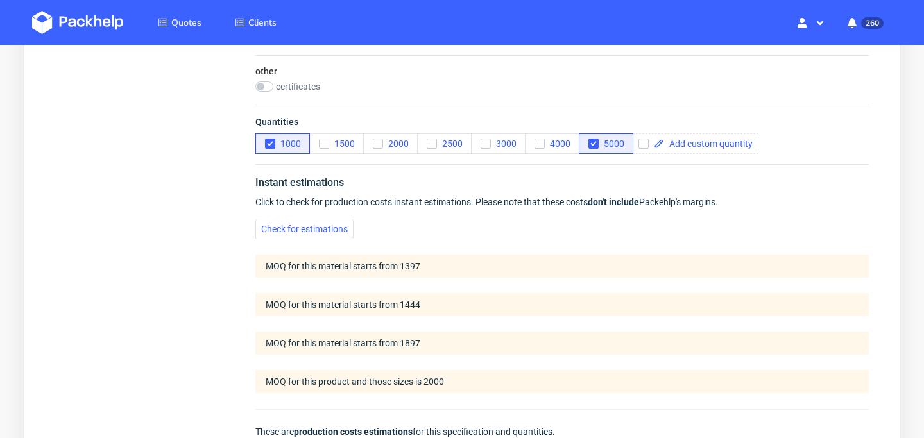
scroll to position [946, 0]
click at [320, 142] on icon "button" at bounding box center [323, 144] width 9 height 9
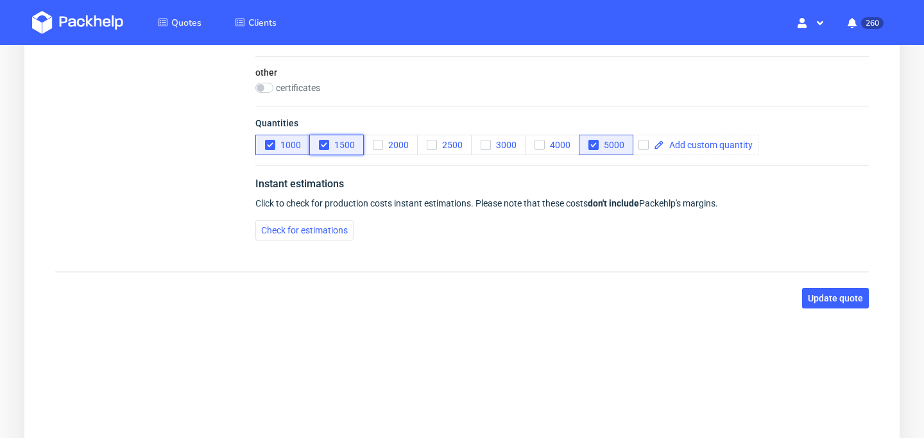
scroll to position [919, 0]
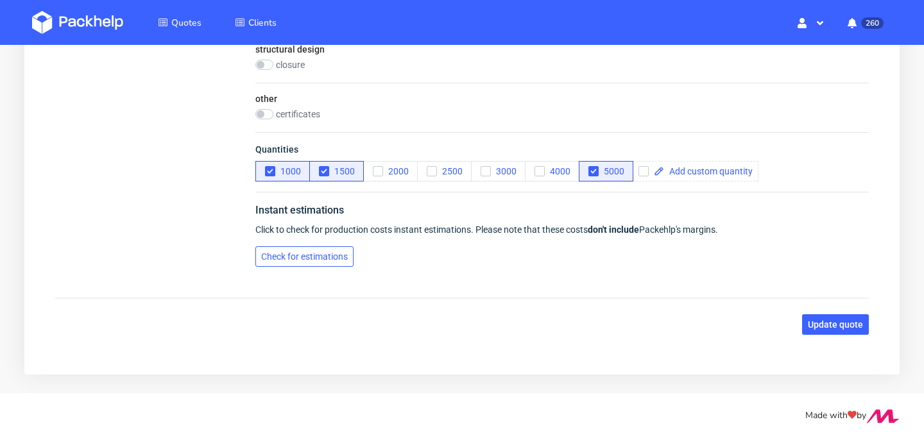
click at [323, 257] on span "Check for estimations" at bounding box center [304, 256] width 87 height 9
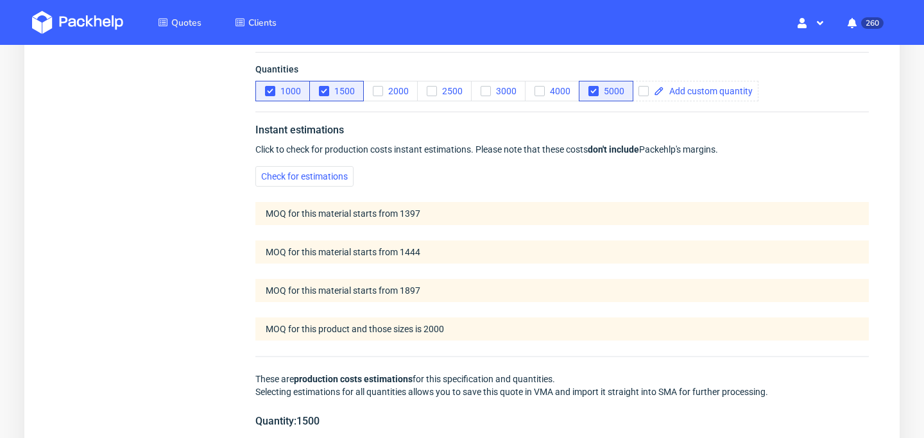
scroll to position [974, 0]
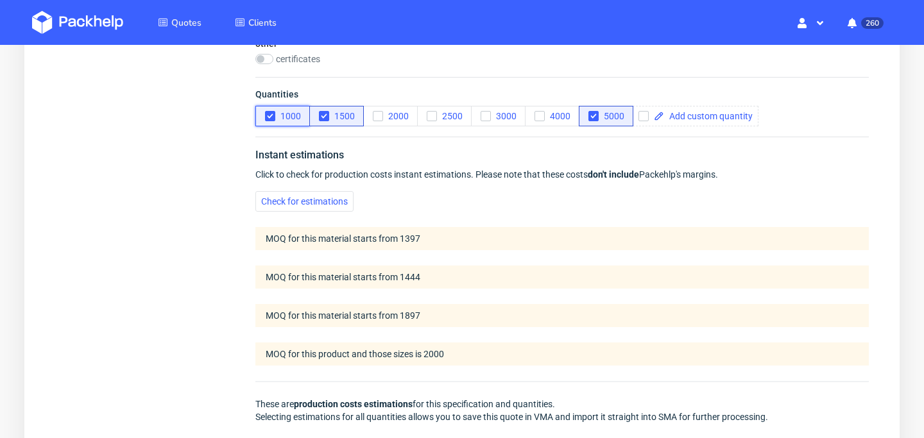
click at [275, 118] on span "1000" at bounding box center [288, 116] width 26 height 10
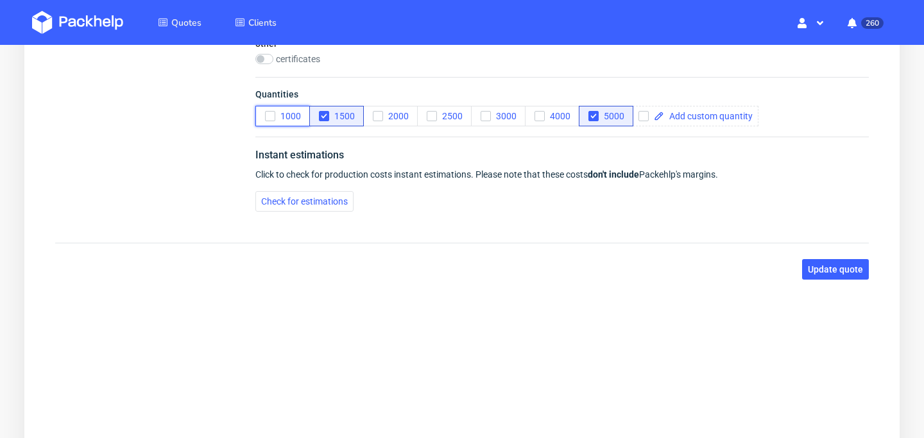
scroll to position [919, 0]
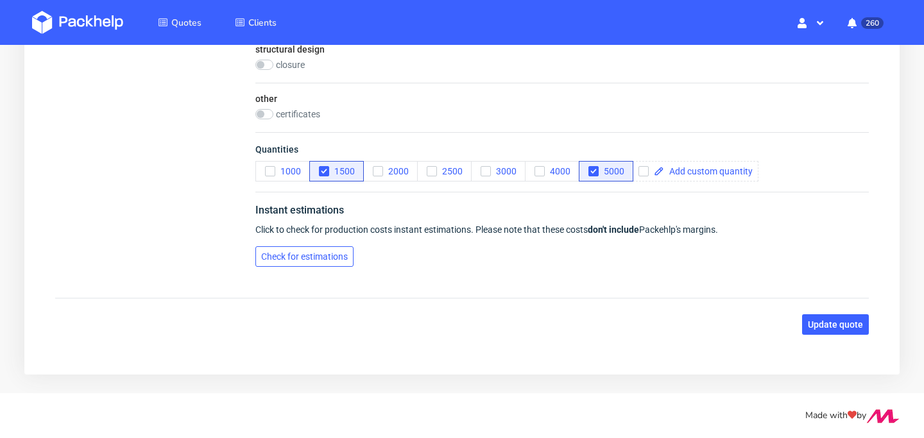
click at [334, 257] on span "Check for estimations" at bounding box center [304, 256] width 87 height 9
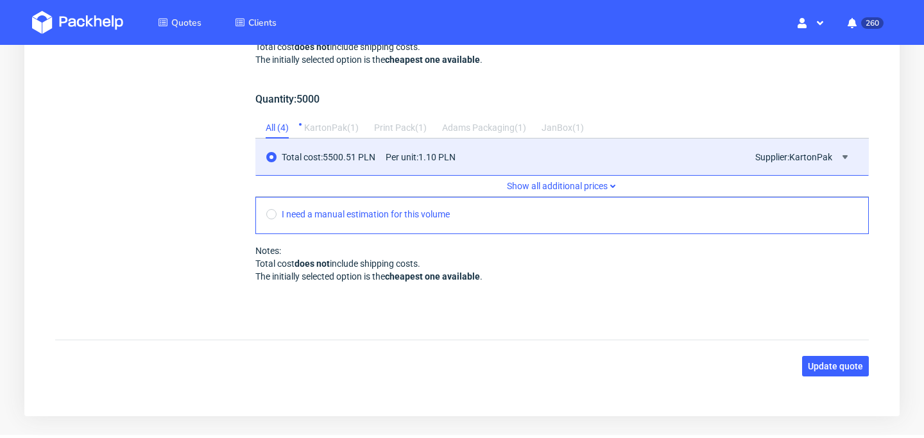
scroll to position [1475, 0]
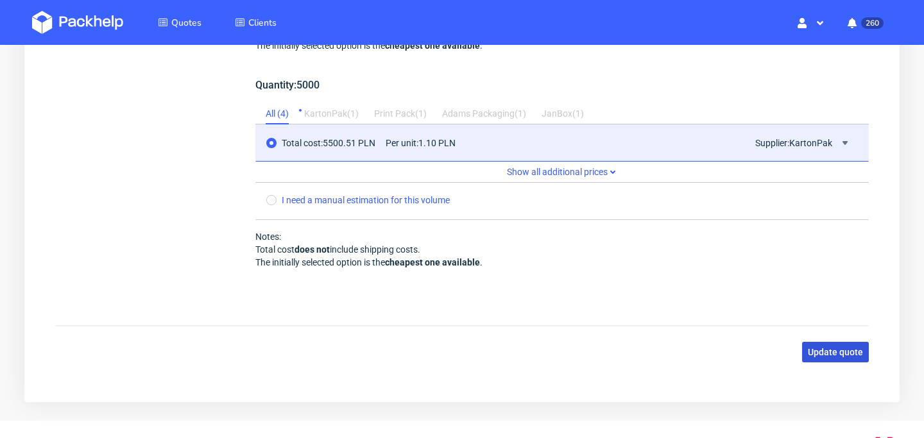
click at [812, 351] on span "Update quote" at bounding box center [835, 352] width 55 height 9
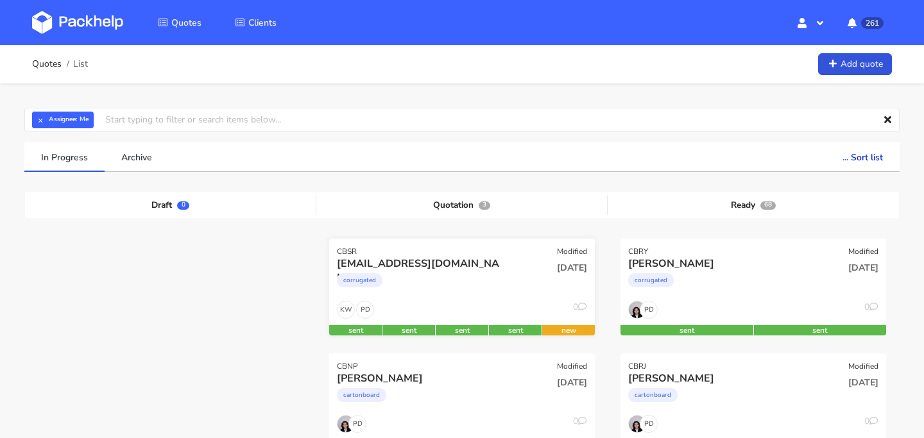
click at [485, 296] on div "corrugated" at bounding box center [422, 284] width 170 height 26
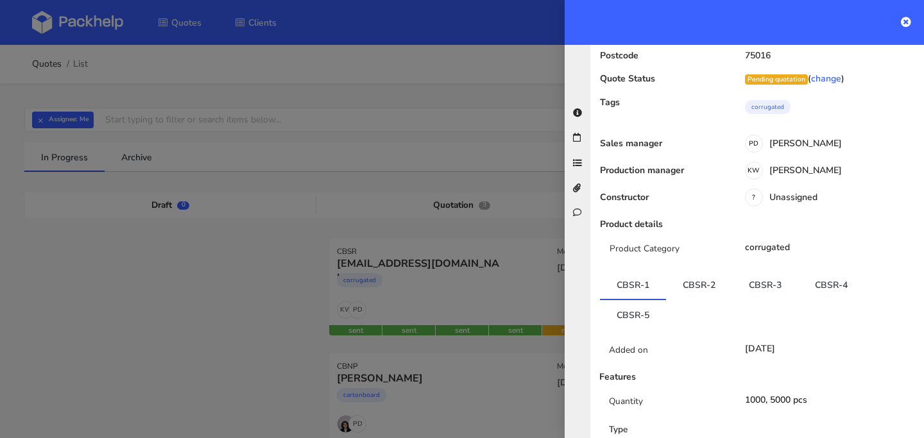
scroll to position [134, 0]
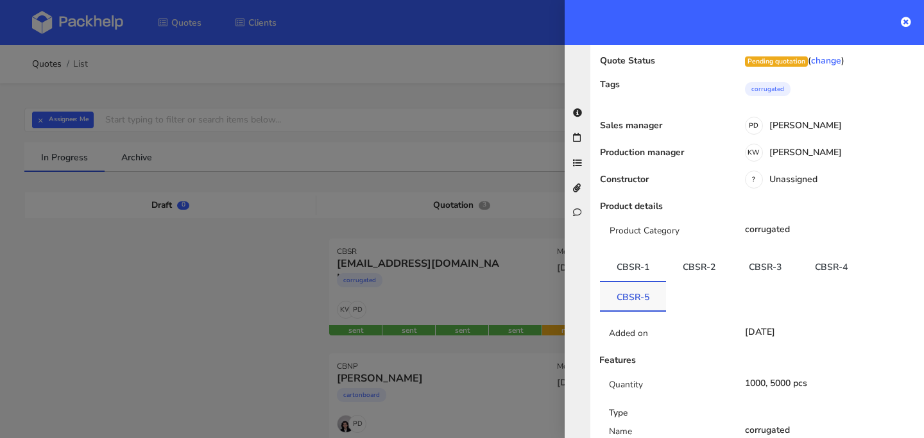
click at [628, 301] on link "CBSR-5" at bounding box center [633, 296] width 66 height 28
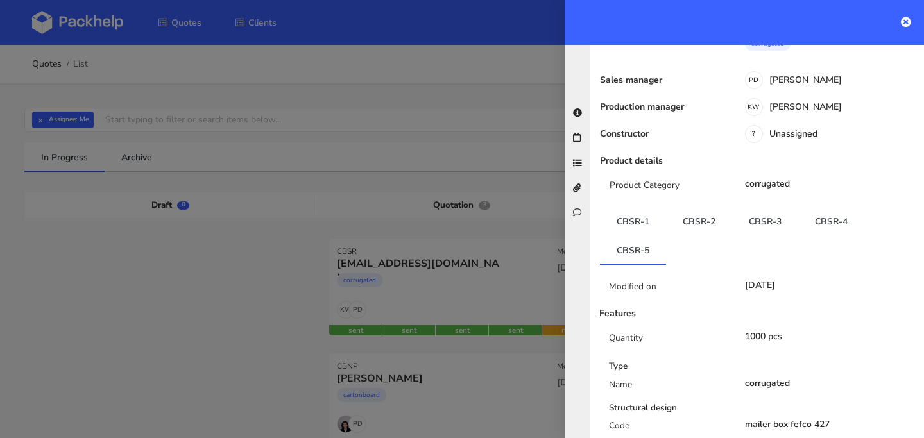
scroll to position [0, 0]
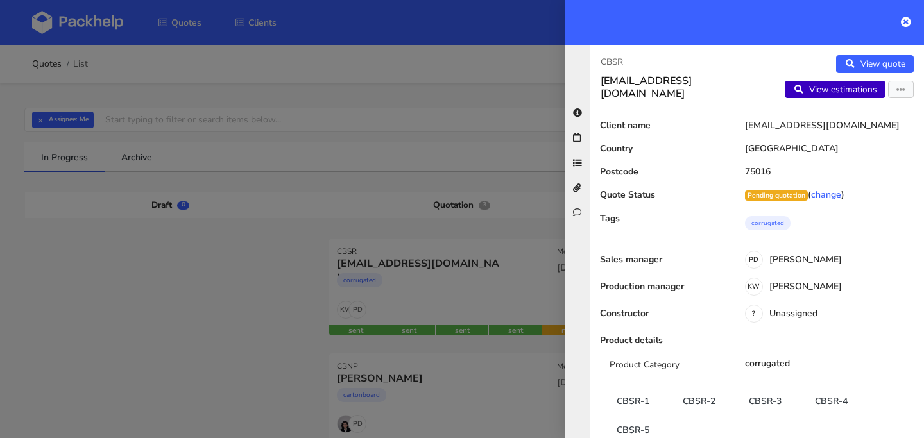
click at [830, 93] on link "View estimations" at bounding box center [835, 90] width 101 height 18
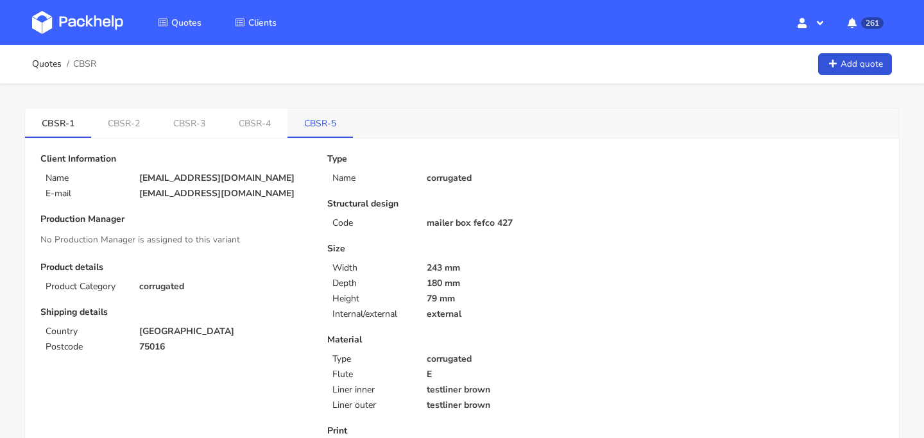
click at [300, 119] on link "CBSR-5" at bounding box center [319, 122] width 65 height 28
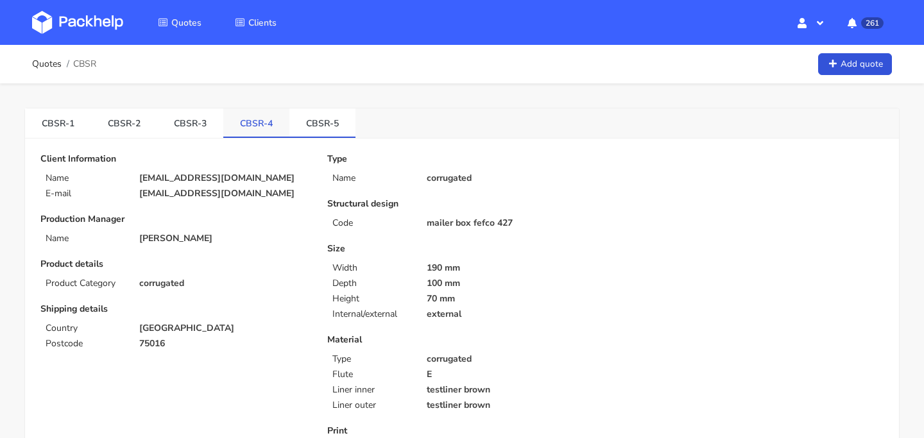
click at [255, 121] on link "CBSR-4" at bounding box center [256, 122] width 66 height 28
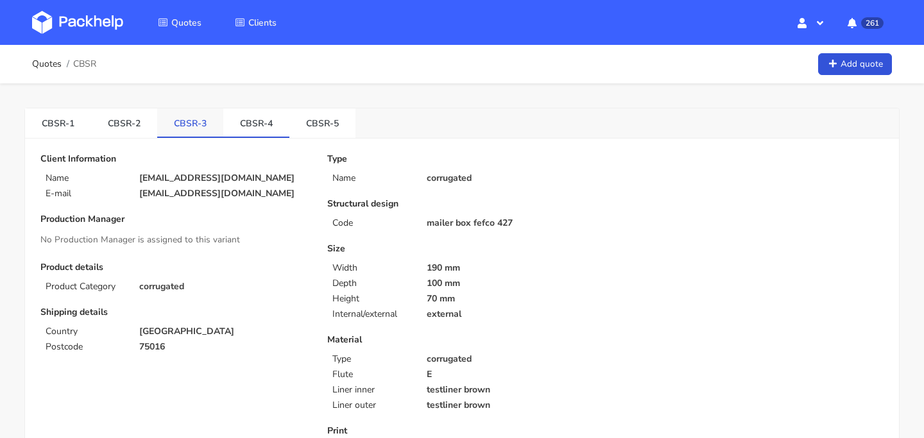
click at [184, 124] on link "CBSR-3" at bounding box center [190, 122] width 66 height 28
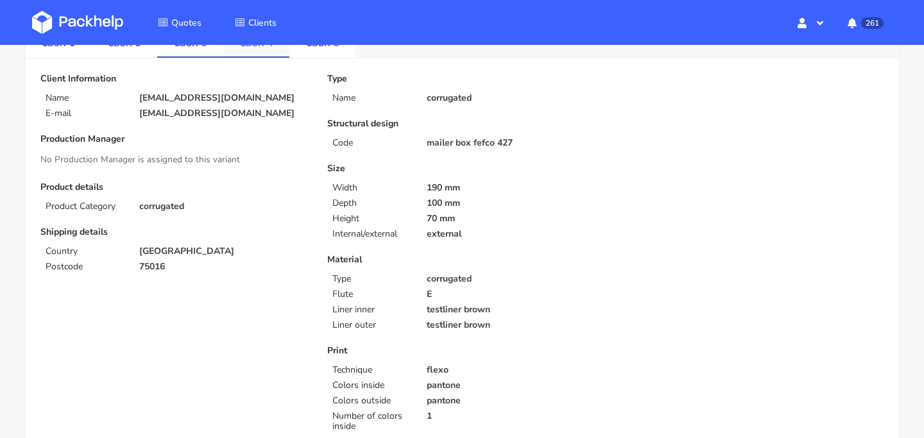
click at [248, 48] on link "CBSR-4" at bounding box center [256, 42] width 66 height 28
click at [204, 51] on link "CBSR-3" at bounding box center [190, 42] width 66 height 28
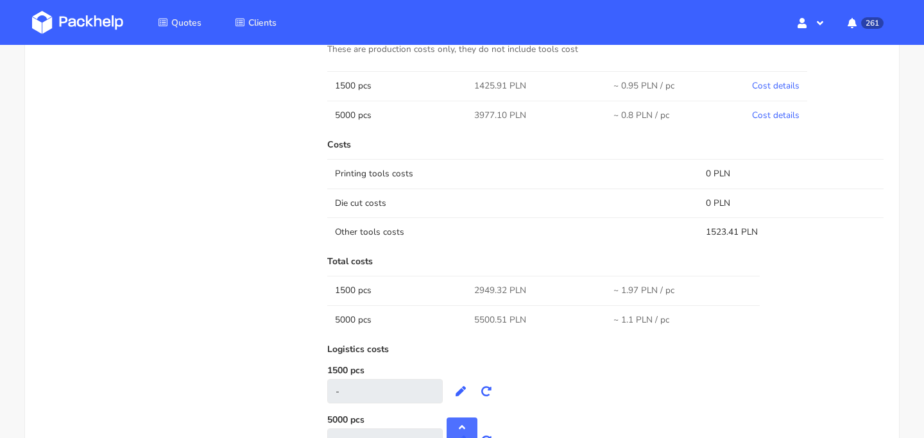
scroll to position [768, 0]
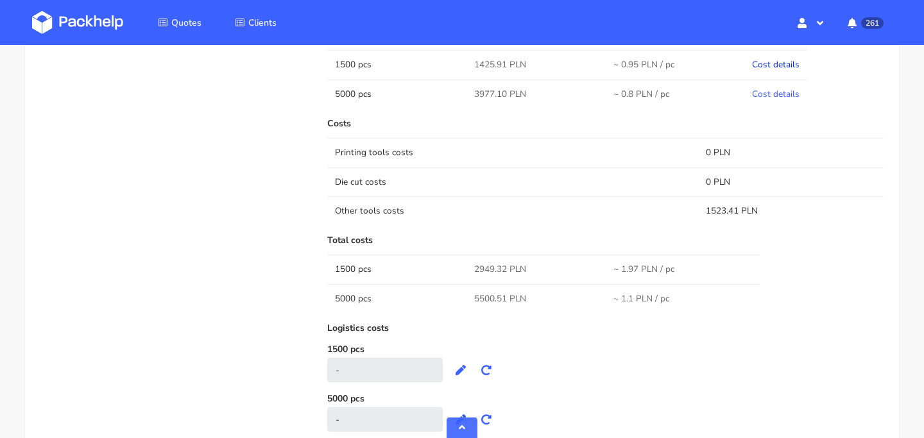
click at [773, 66] on link "Cost details" at bounding box center [775, 64] width 47 height 12
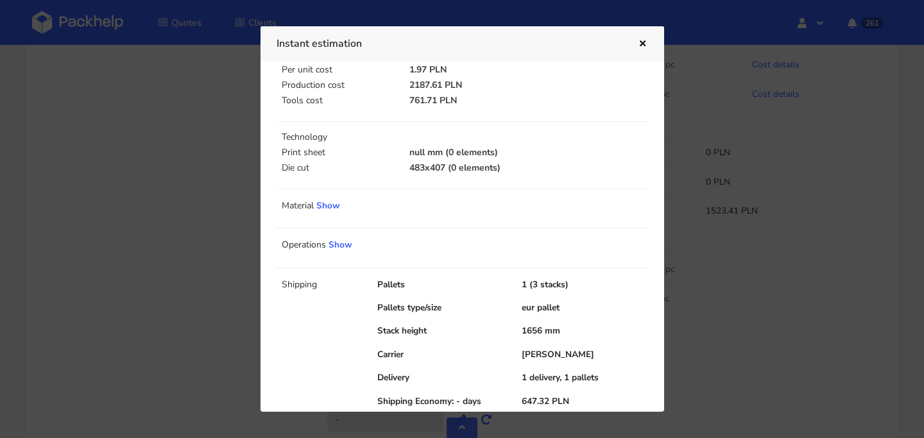
scroll to position [0, 0]
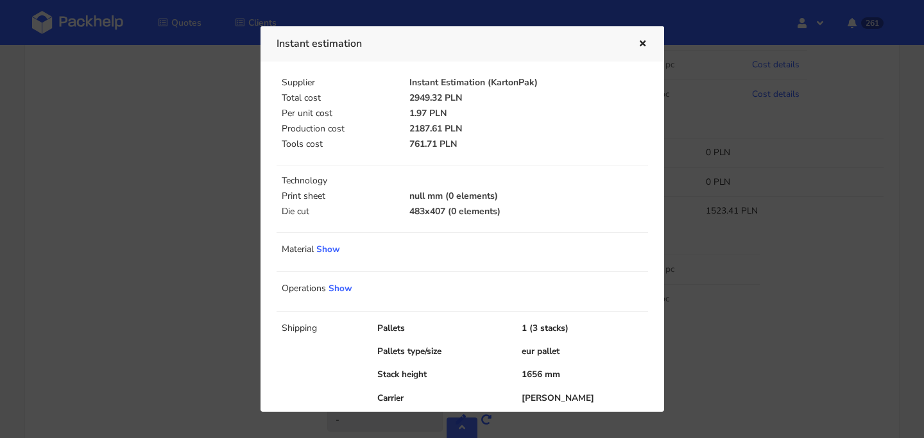
click at [646, 45] on icon "button" at bounding box center [642, 44] width 11 height 9
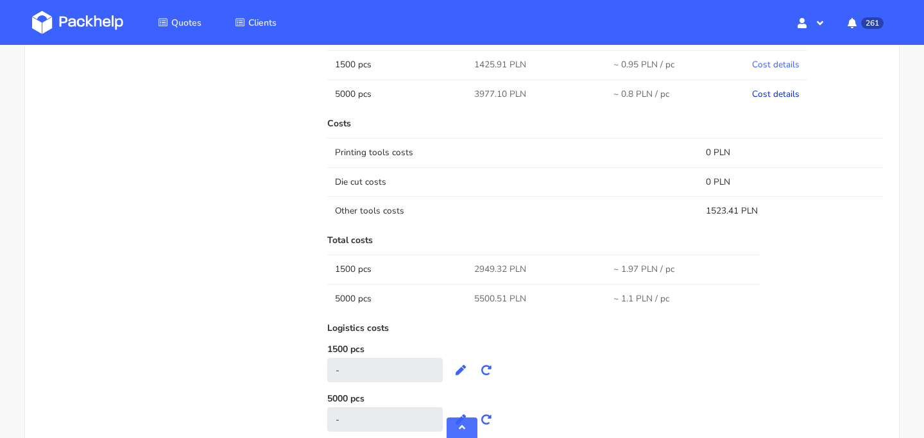
click at [771, 93] on link "Cost details" at bounding box center [775, 94] width 47 height 12
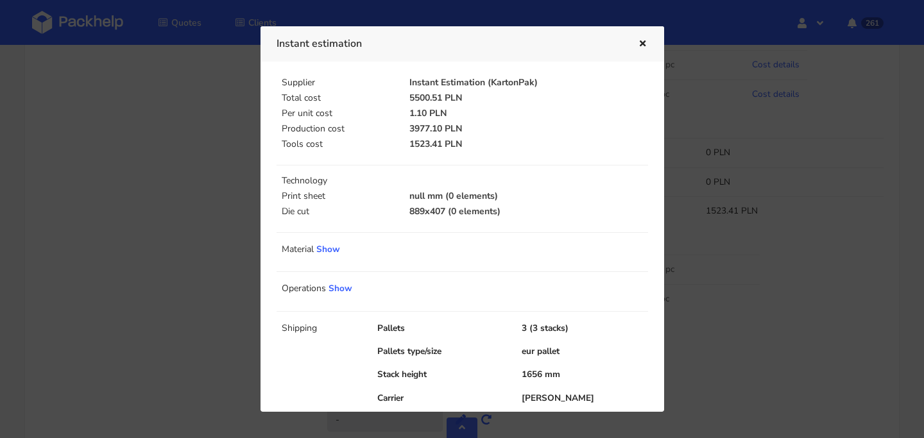
scroll to position [71, 0]
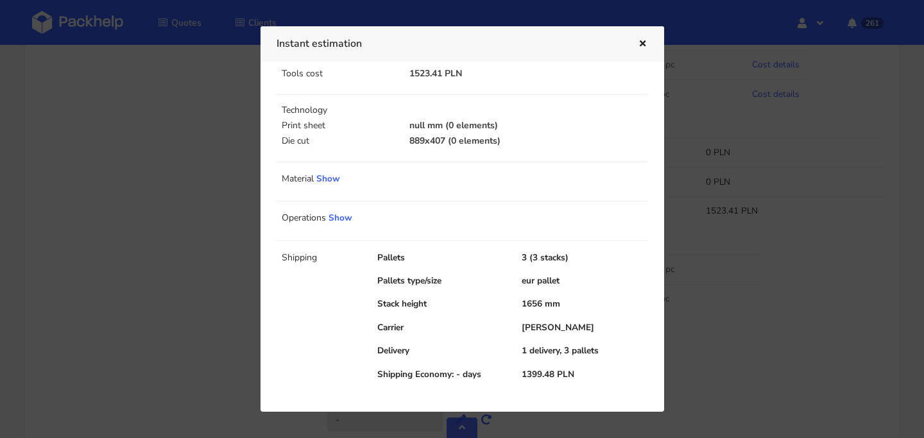
click at [642, 46] on icon "button" at bounding box center [642, 44] width 11 height 9
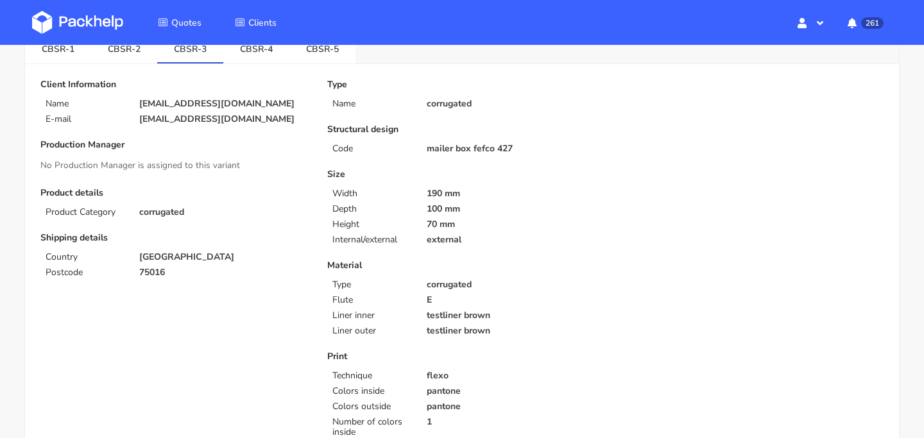
scroll to position [0, 0]
